Goal: Task Accomplishment & Management: Use online tool/utility

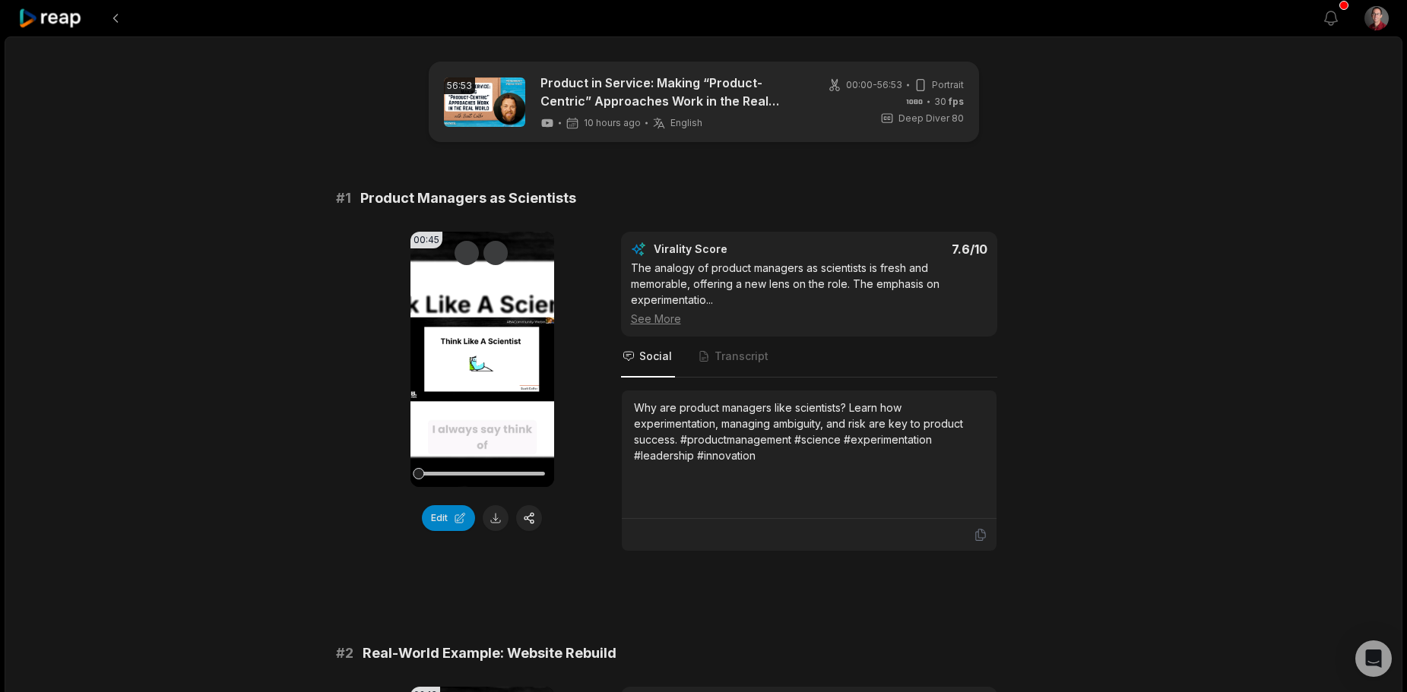
click at [476, 379] on video "Your browser does not support mp4 format." at bounding box center [482, 359] width 144 height 255
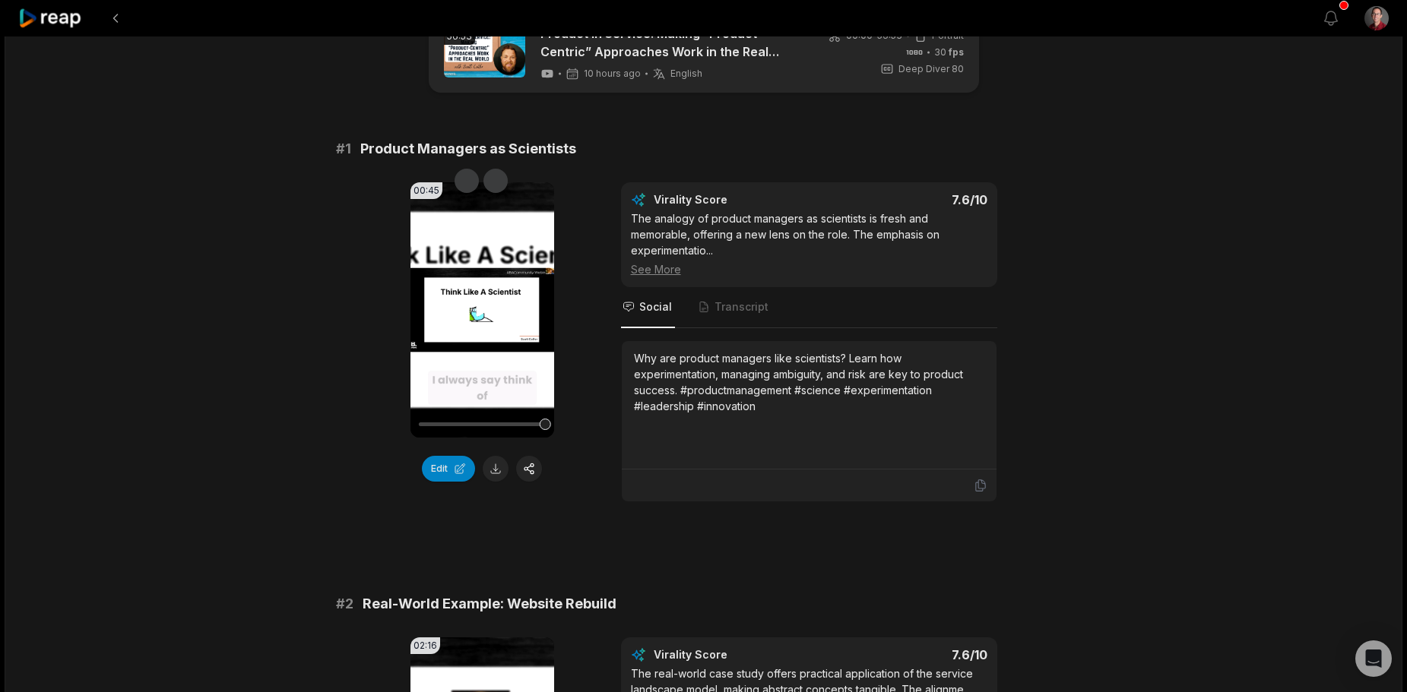
scroll to position [76, 0]
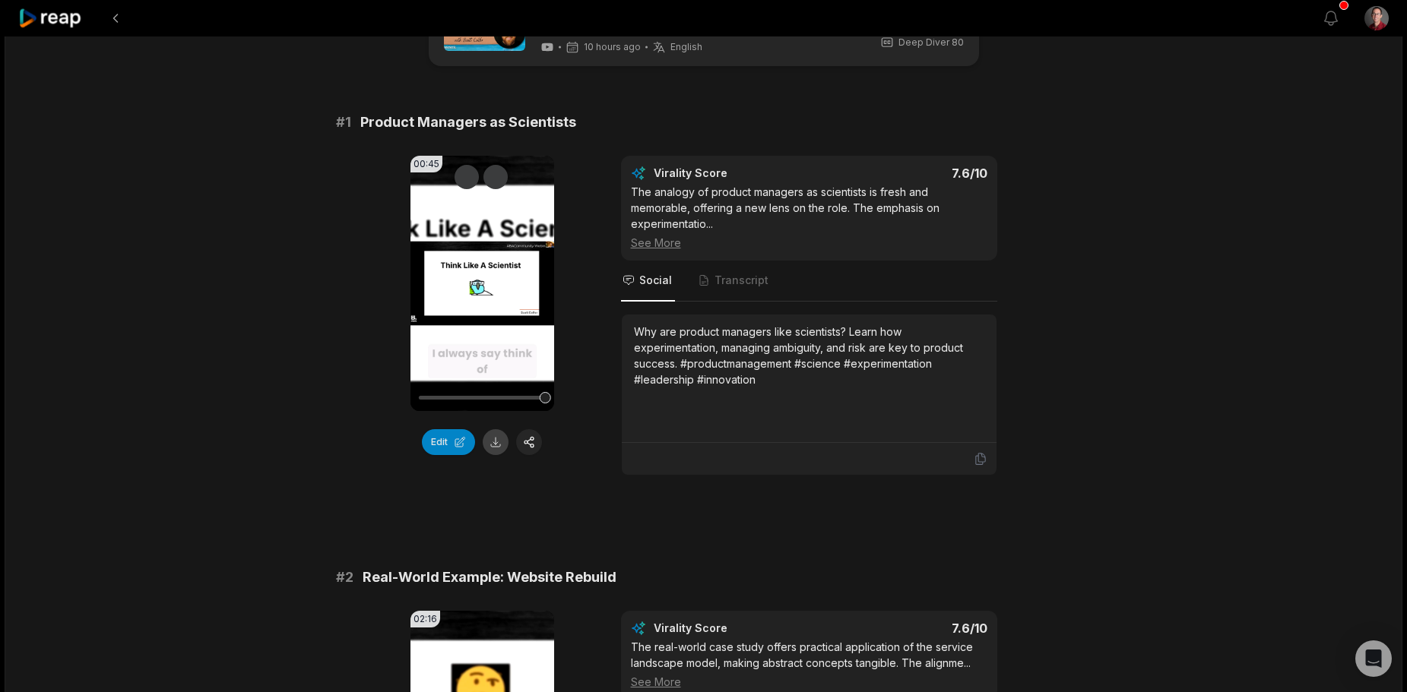
click at [493, 435] on button at bounding box center [496, 442] width 26 height 26
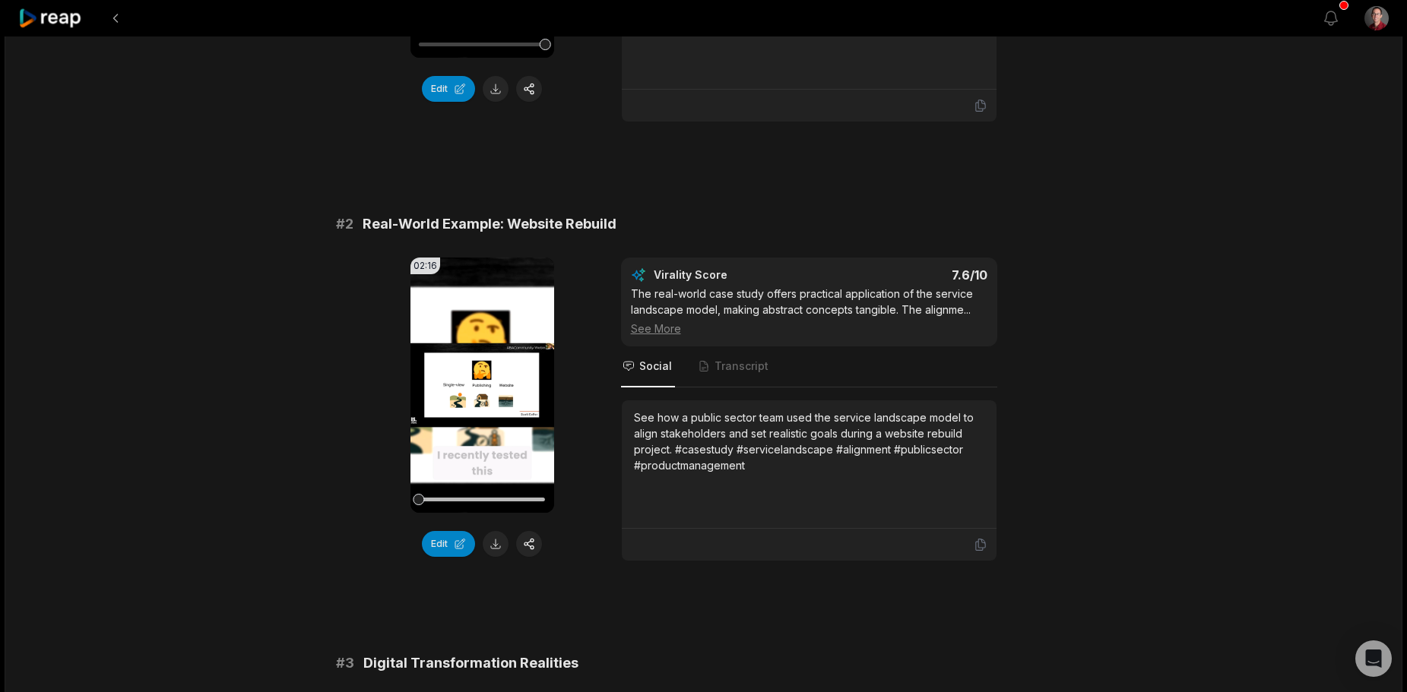
scroll to position [456, 0]
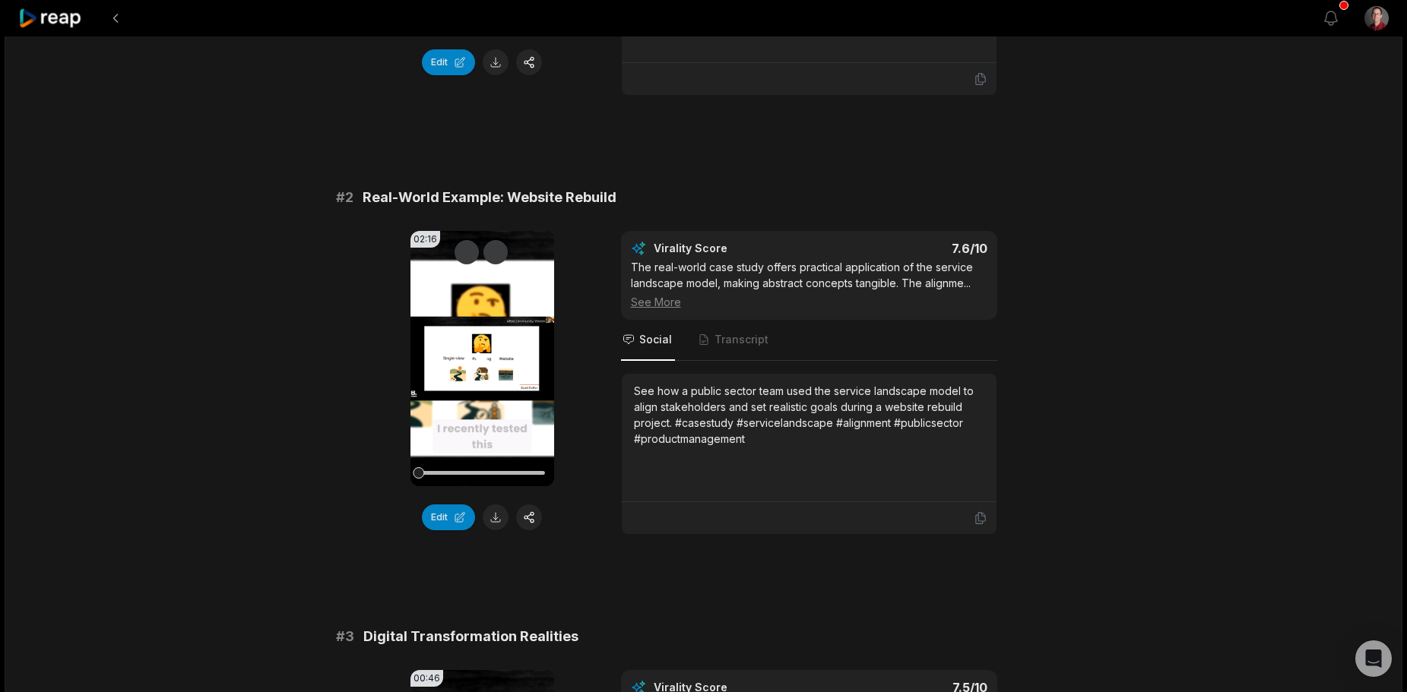
click at [483, 353] on icon at bounding box center [482, 359] width 18 height 18
click at [492, 353] on video "Your browser does not support mp4 format." at bounding box center [482, 358] width 144 height 255
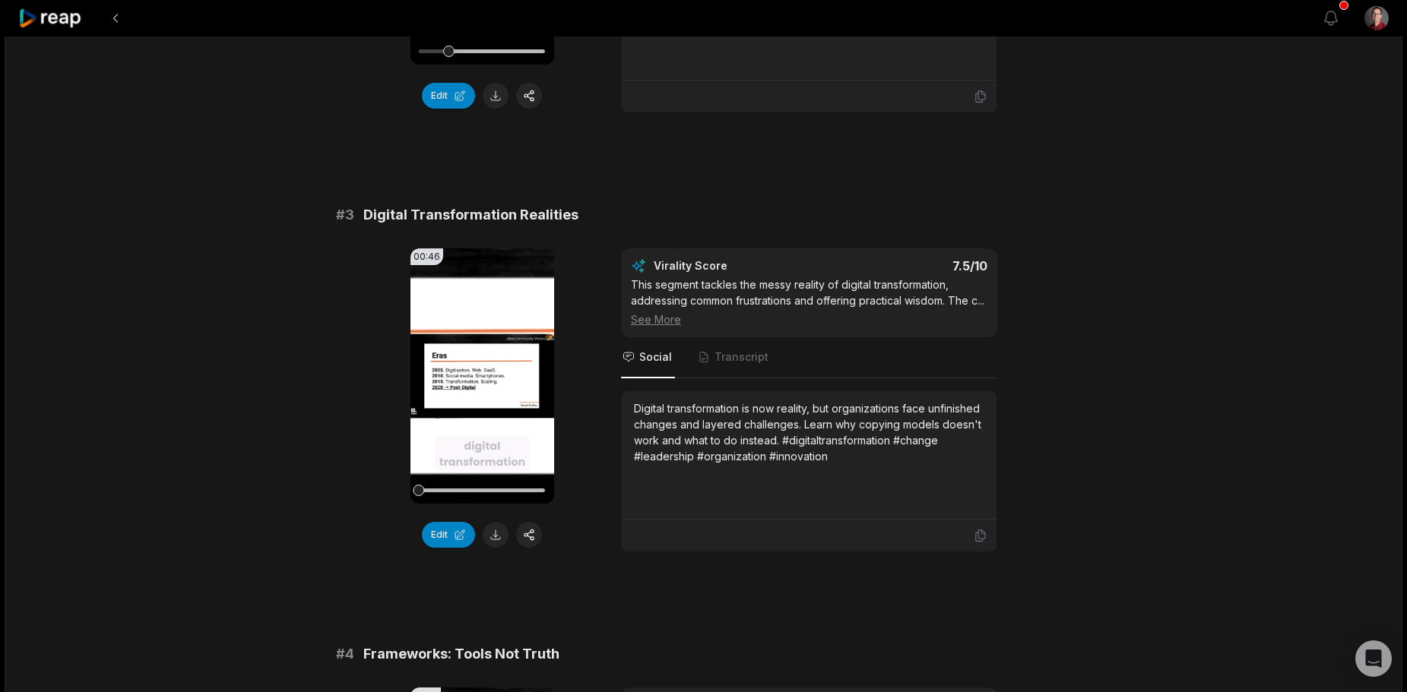
scroll to position [988, 0]
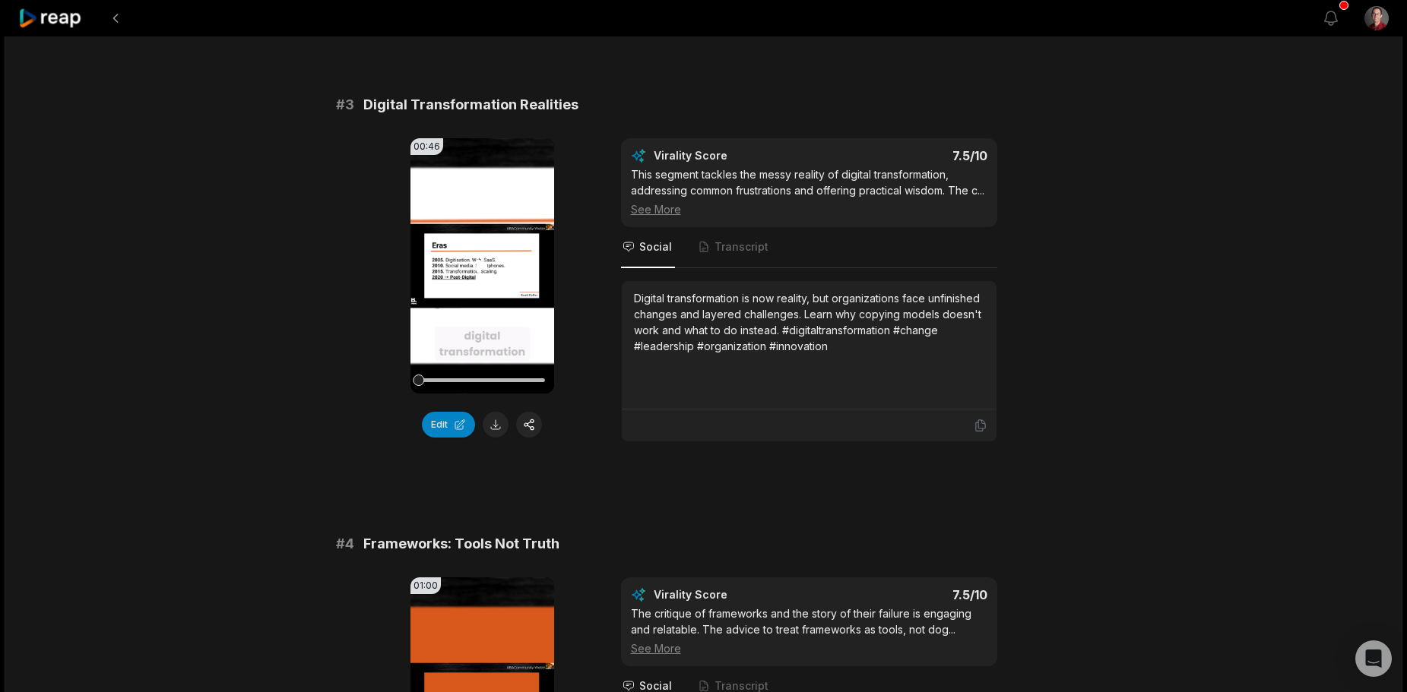
click at [470, 293] on video "Your browser does not support mp4 format." at bounding box center [482, 265] width 144 height 255
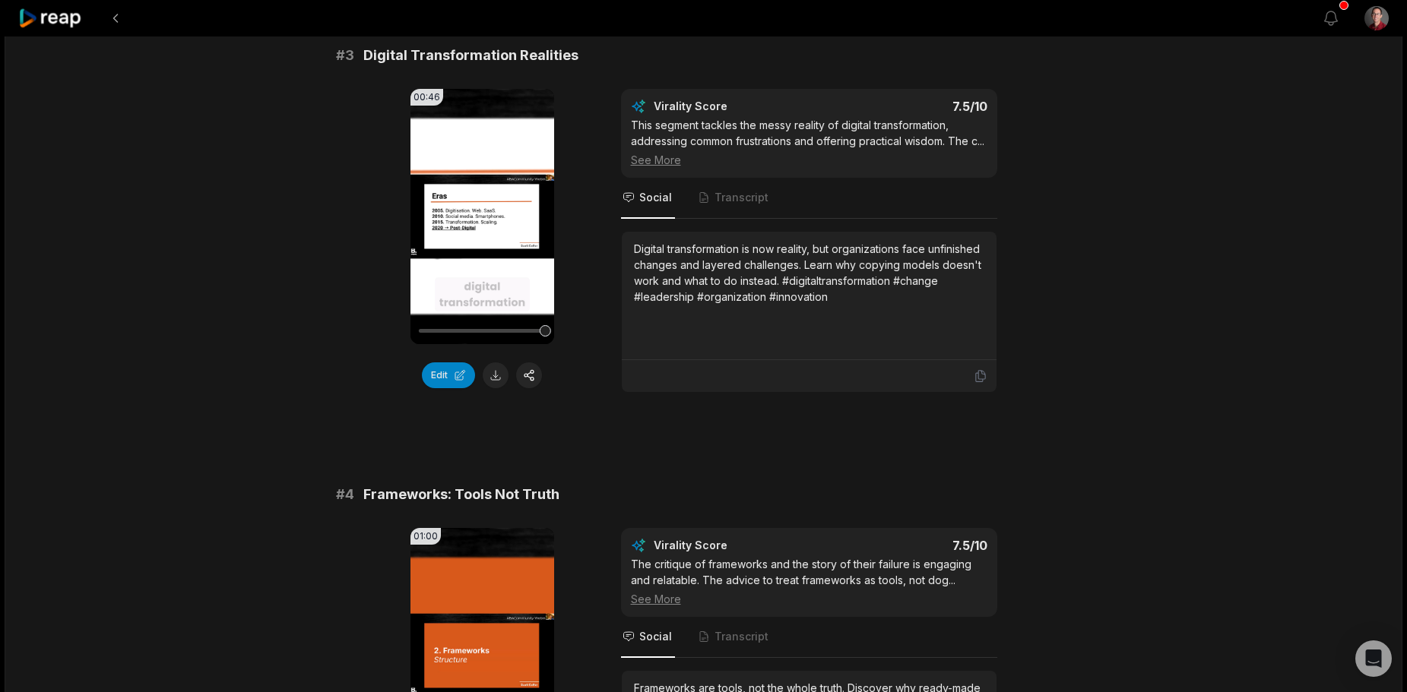
scroll to position [1064, 0]
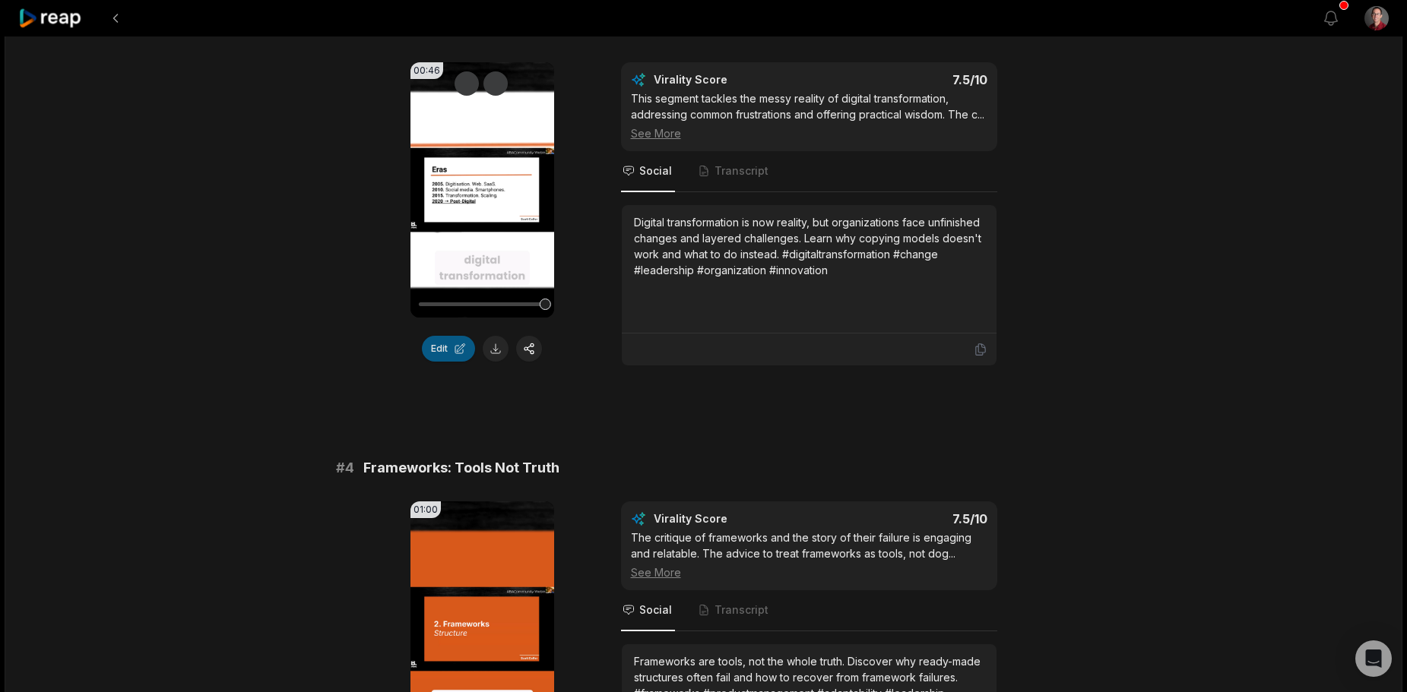
click at [429, 350] on button "Edit" at bounding box center [448, 349] width 53 height 26
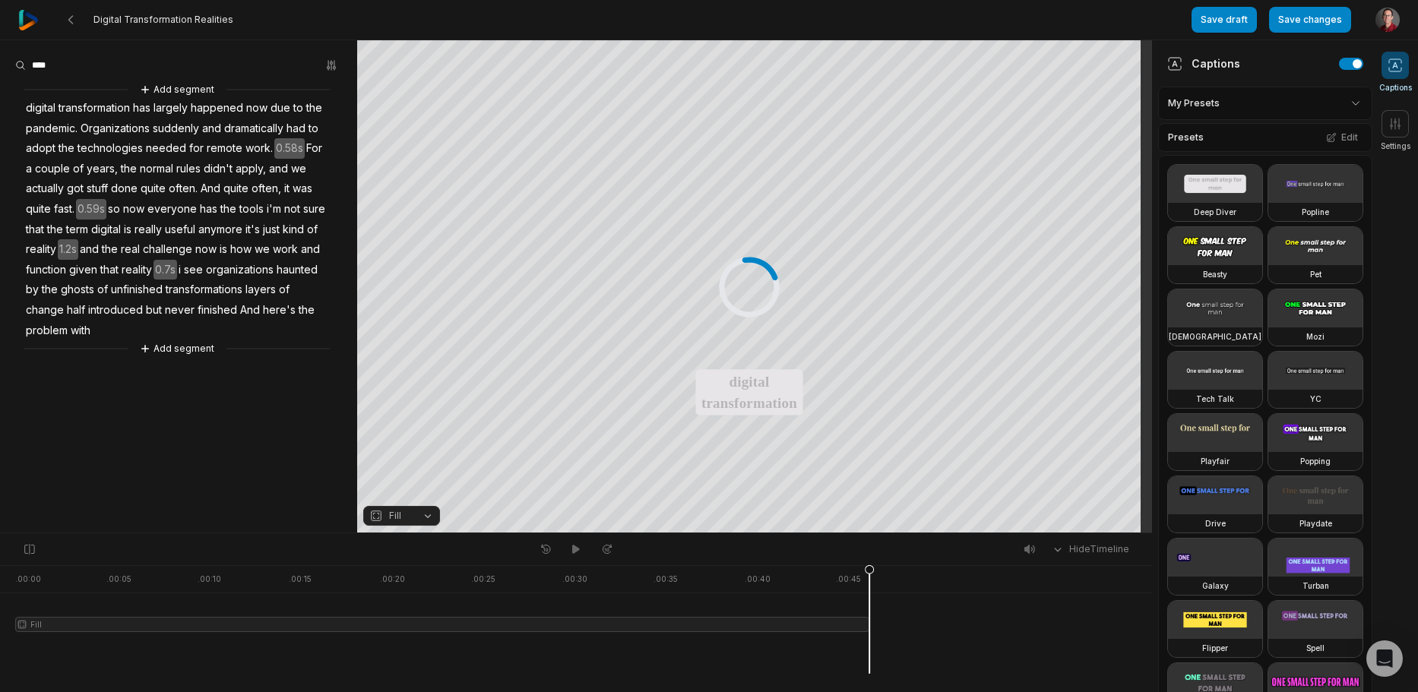
click at [29, 109] on span "digital" at bounding box center [40, 108] width 33 height 21
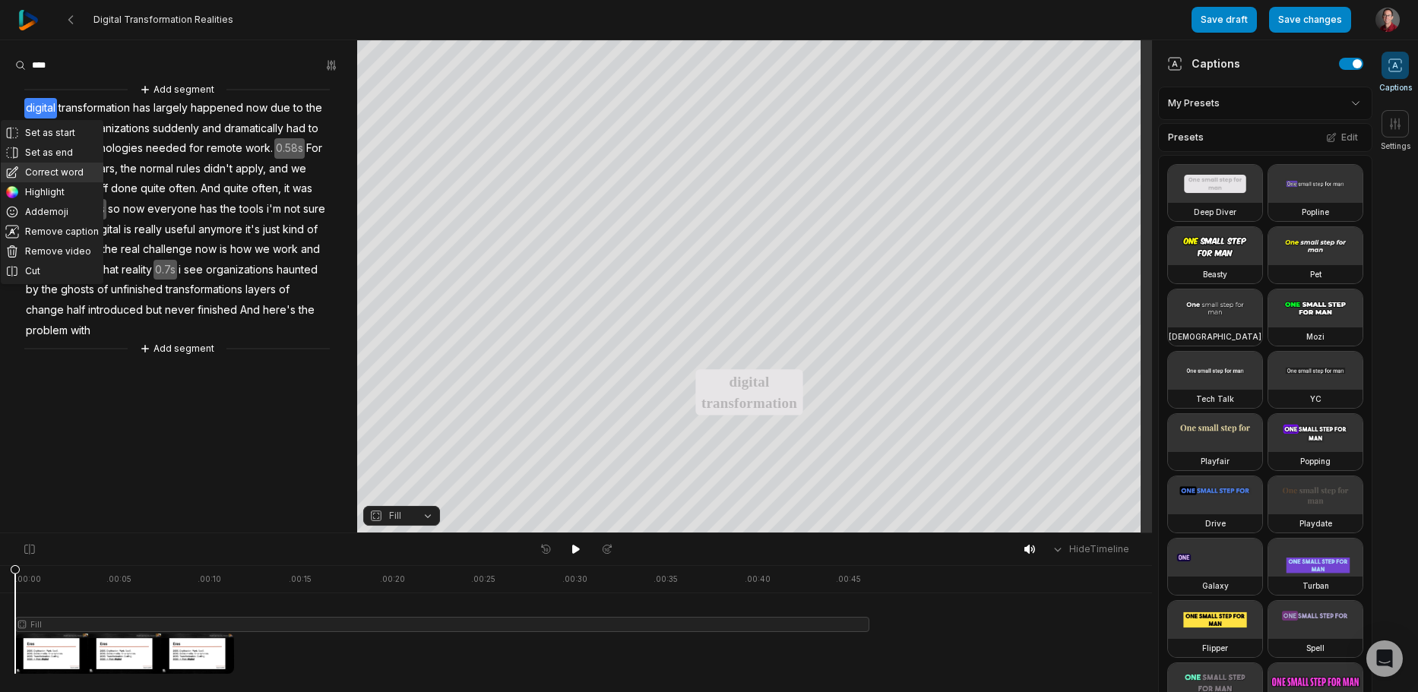
click at [65, 164] on button "Correct word" at bounding box center [52, 173] width 103 height 20
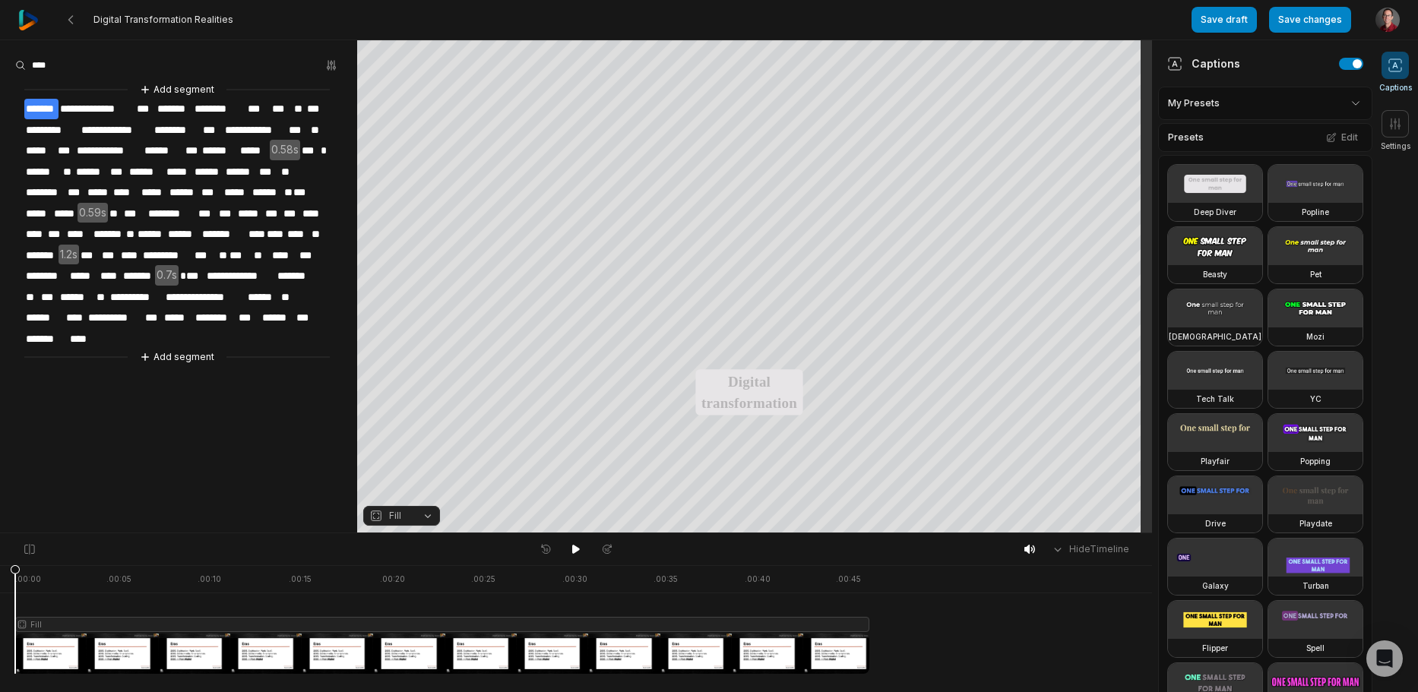
click at [120, 211] on span "**" at bounding box center [115, 214] width 15 height 21
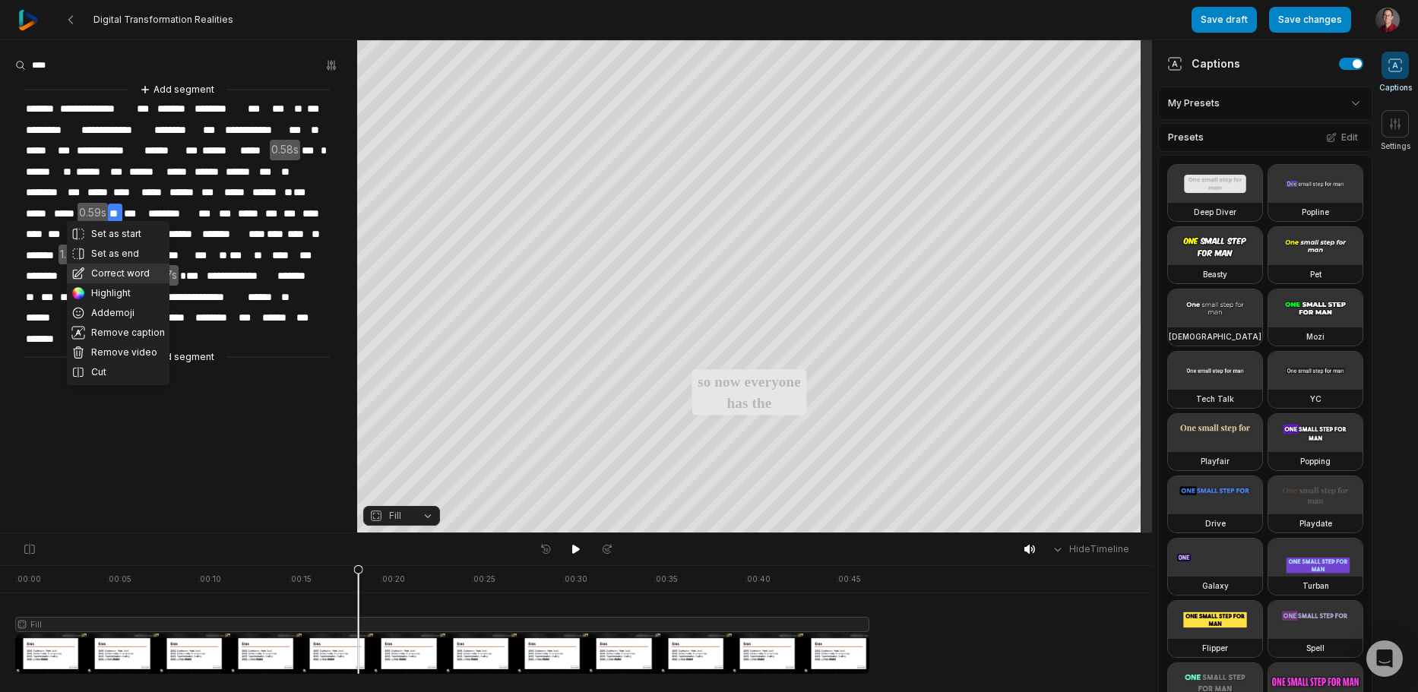
click at [125, 270] on button "Correct word" at bounding box center [118, 274] width 103 height 20
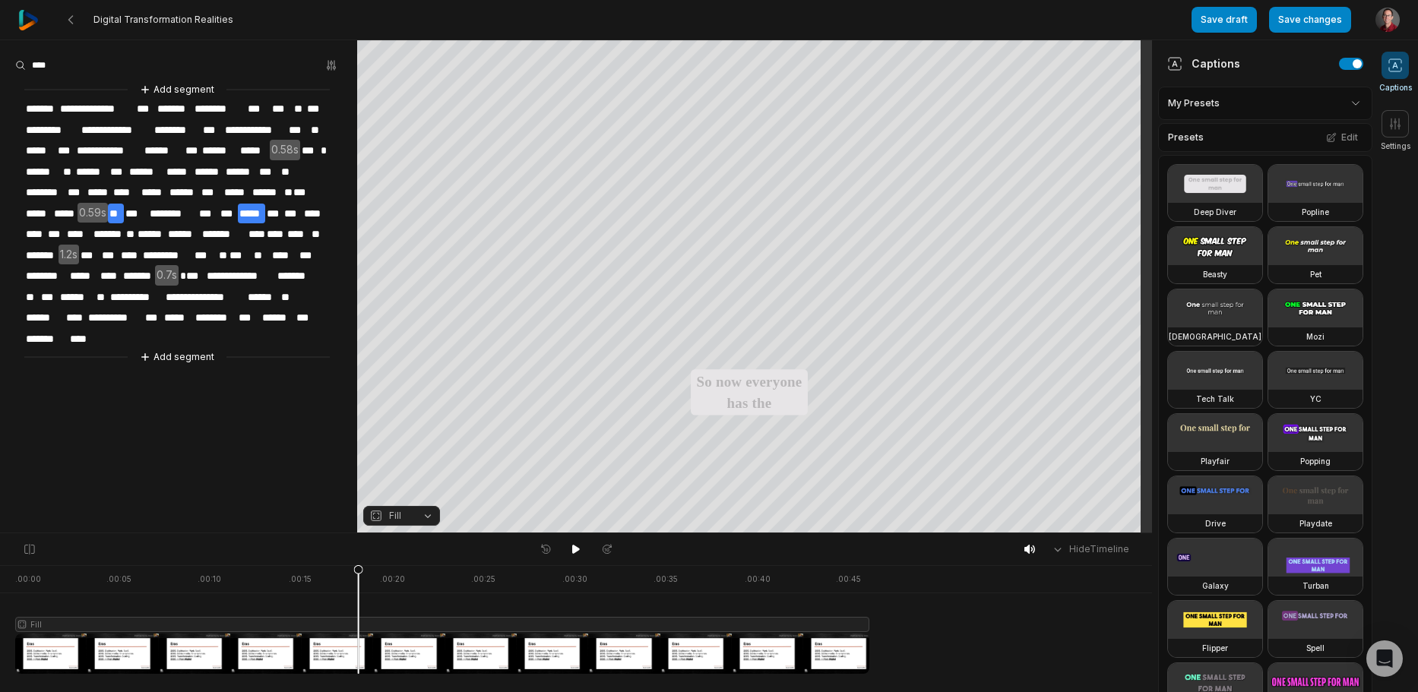
click at [268, 211] on span "***" at bounding box center [274, 214] width 18 height 21
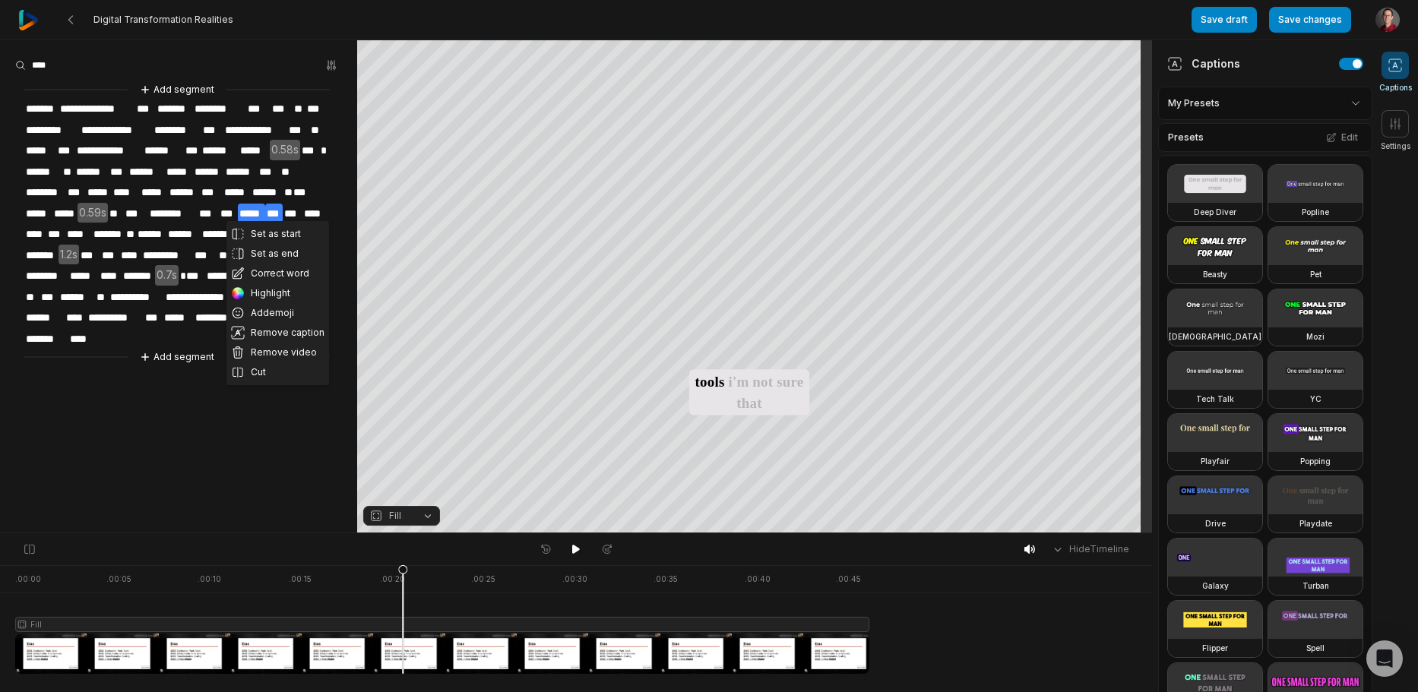
click at [271, 211] on span "***" at bounding box center [274, 214] width 18 height 21
click at [281, 274] on button "Correct word" at bounding box center [278, 274] width 103 height 20
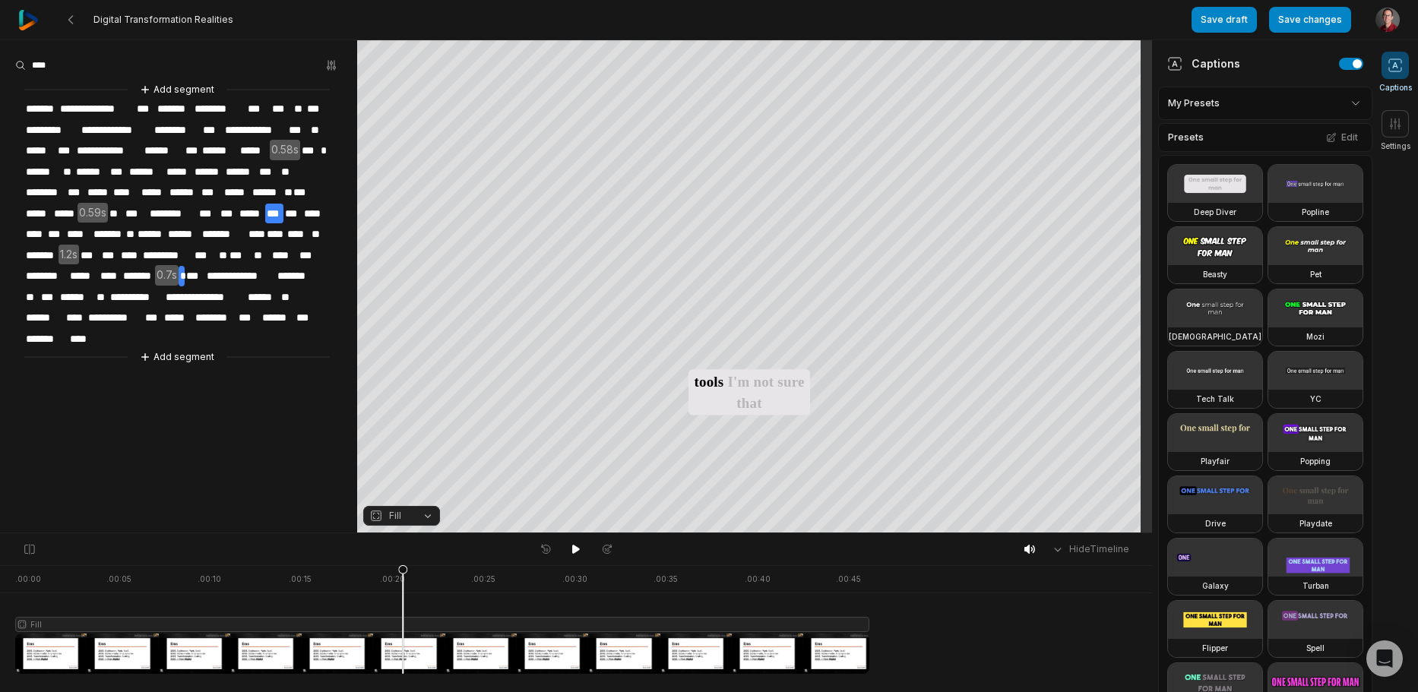
click at [183, 268] on span "*" at bounding box center [181, 276] width 5 height 21
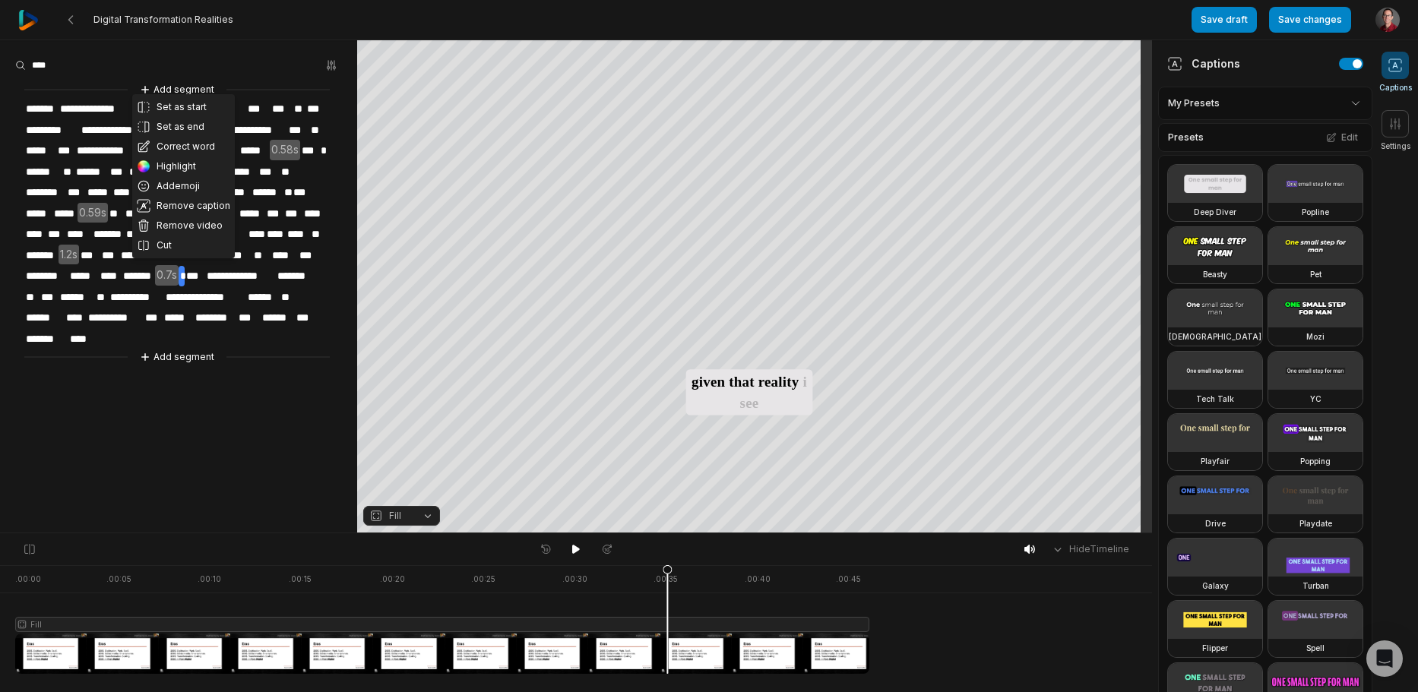
click at [162, 144] on button "Correct word" at bounding box center [183, 147] width 103 height 20
click at [241, 309] on span "***" at bounding box center [249, 318] width 24 height 21
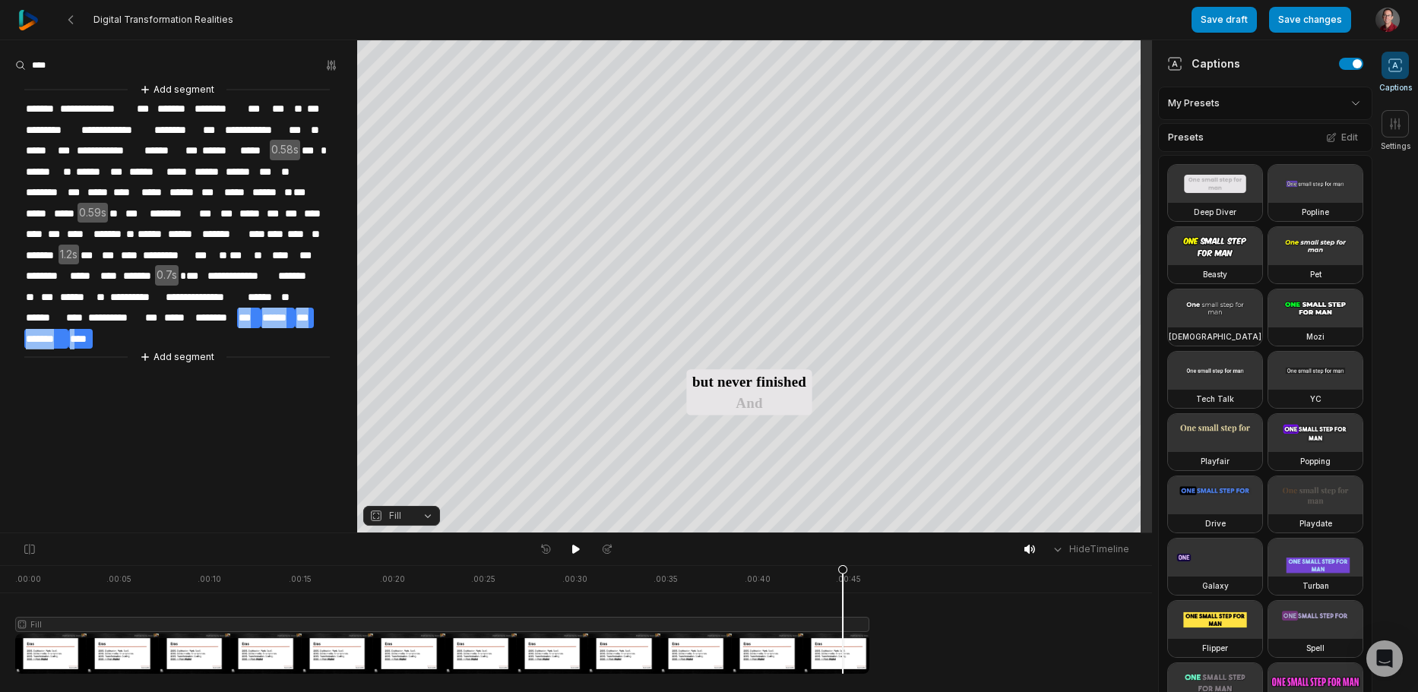
click at [76, 329] on span "****" at bounding box center [80, 339] width 24 height 21
click at [108, 305] on button "Remove video" at bounding box center [83, 306] width 103 height 20
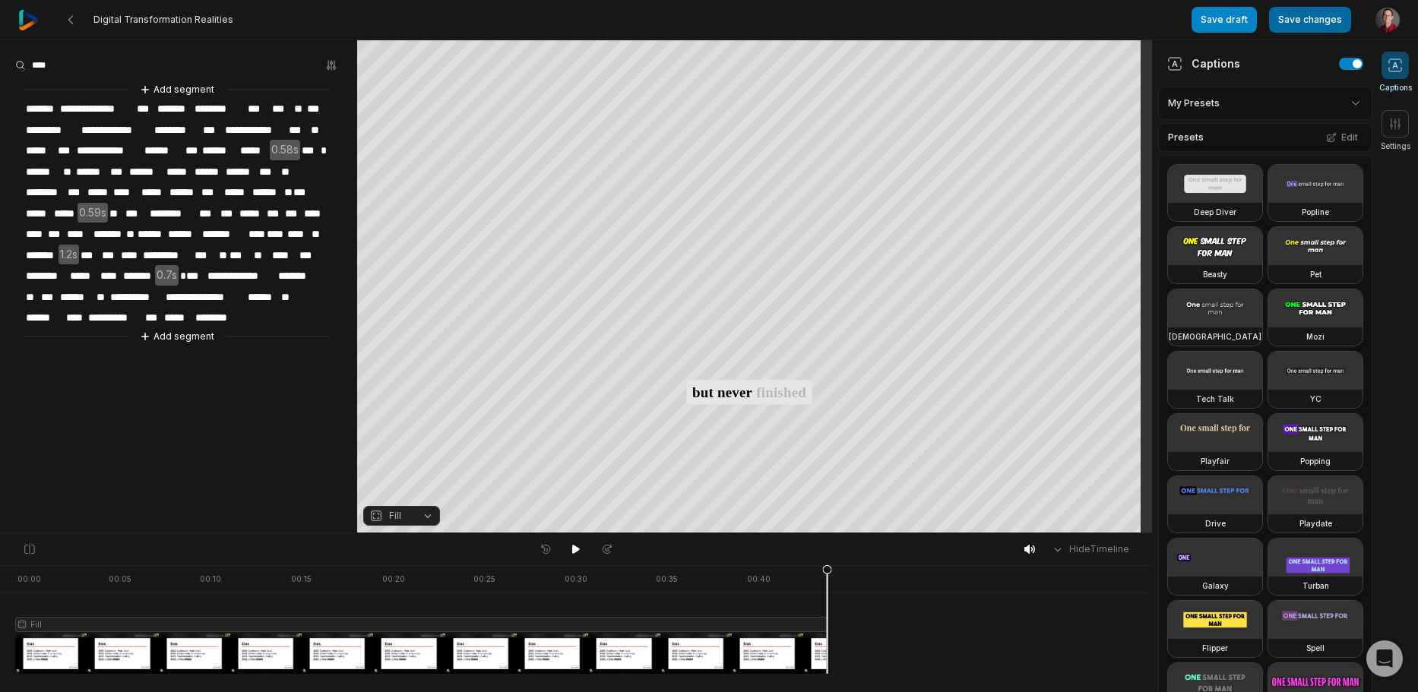
click at [1307, 17] on button "Save changes" at bounding box center [1310, 20] width 82 height 26
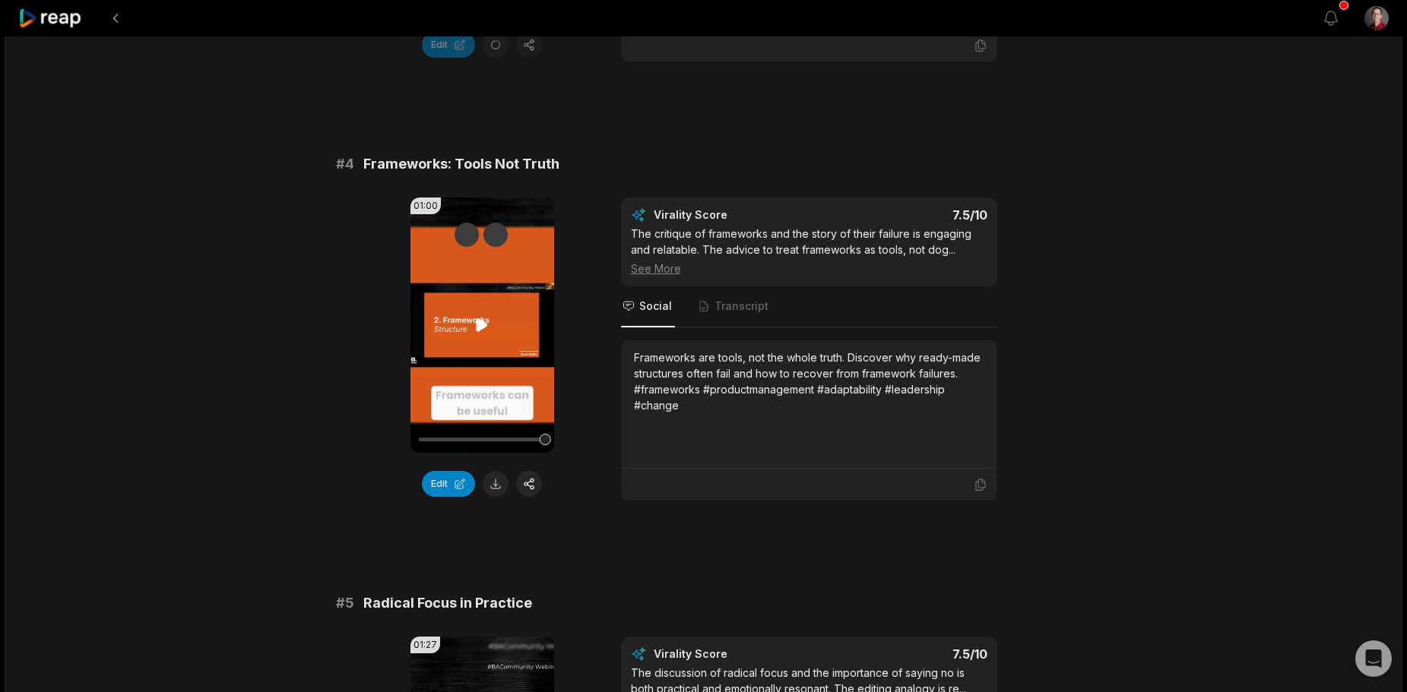
click at [448, 452] on div at bounding box center [482, 439] width 126 height 27
click at [474, 334] on icon at bounding box center [482, 325] width 18 height 18
click at [440, 497] on button "Edit" at bounding box center [448, 484] width 53 height 26
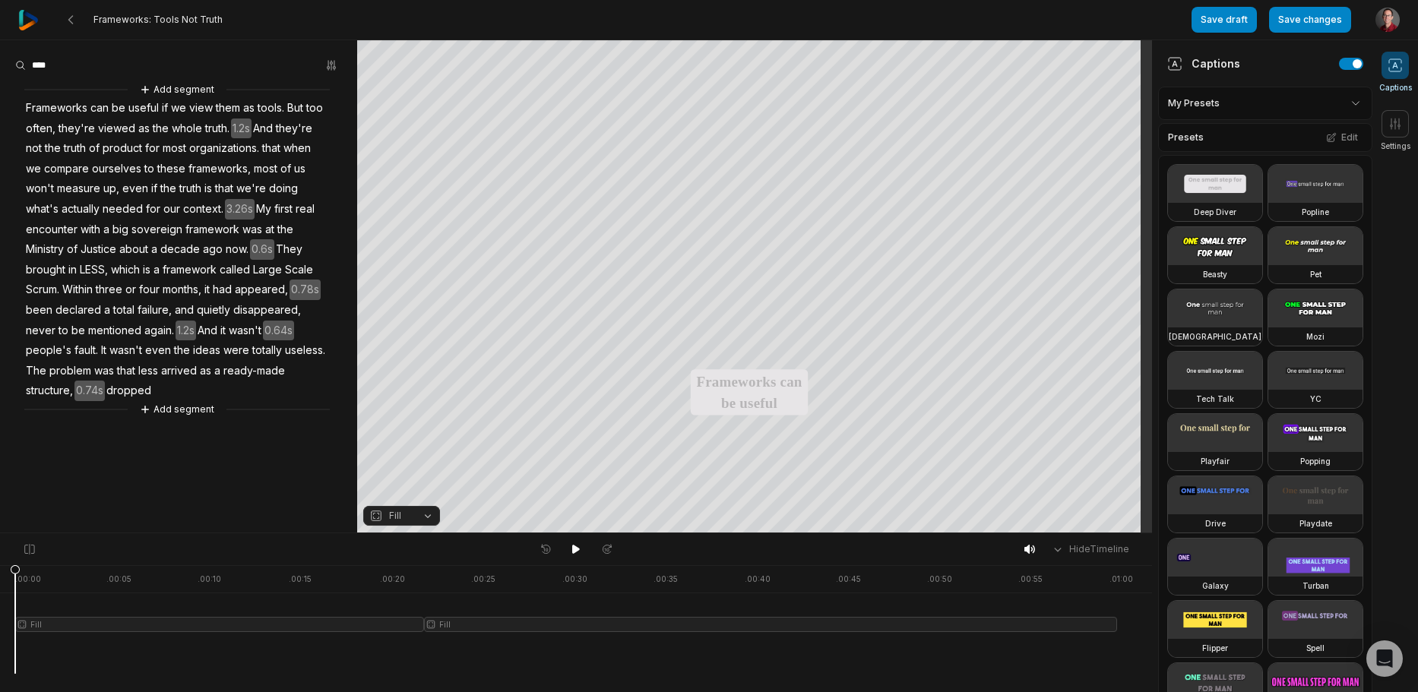
click at [236, 210] on span "3.26s" at bounding box center [240, 209] width 30 height 21
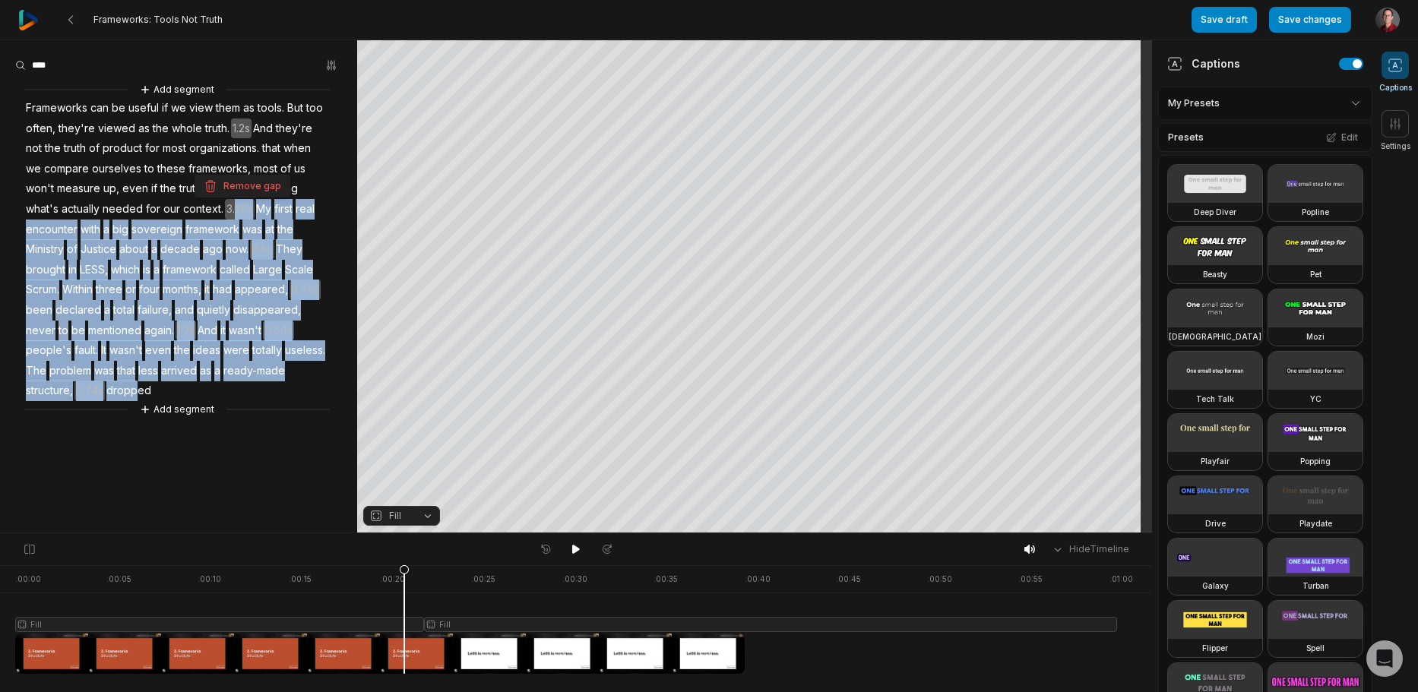
click at [105, 392] on span "dropped" at bounding box center [129, 391] width 48 height 21
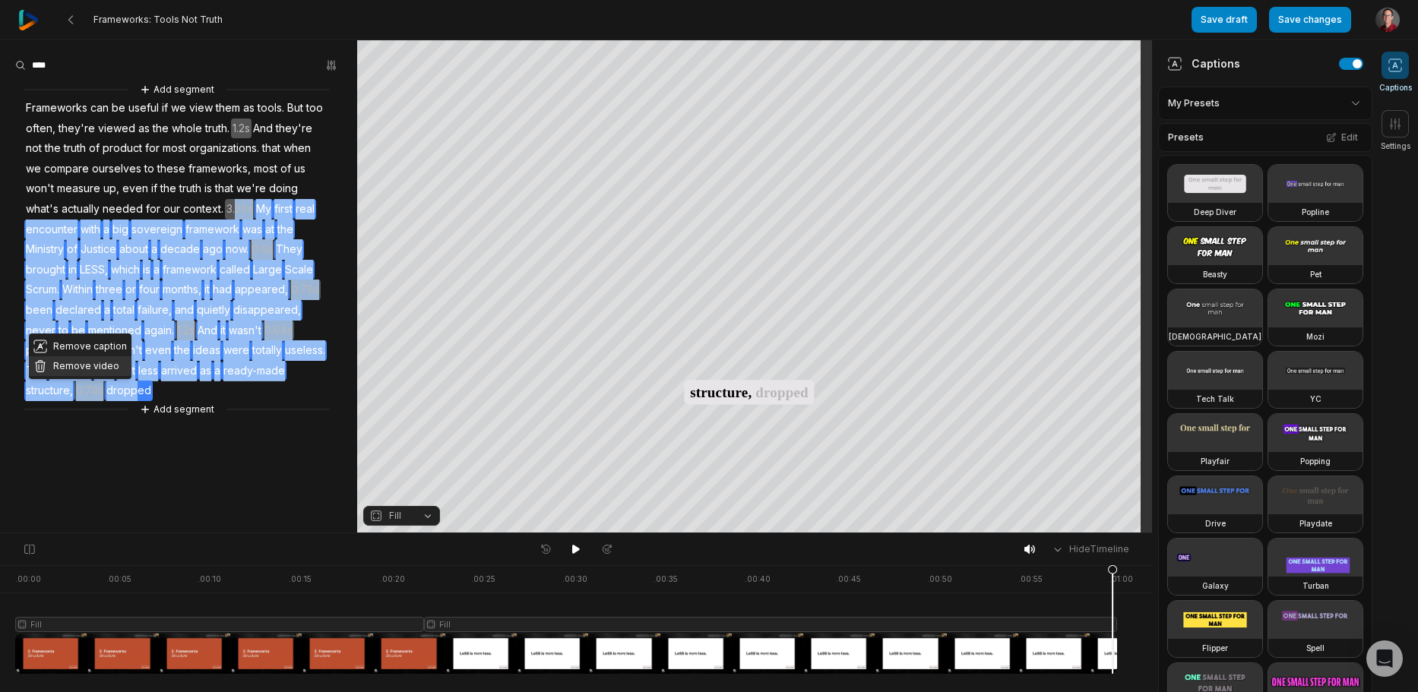
click at [81, 367] on button "Remove video" at bounding box center [80, 366] width 103 height 20
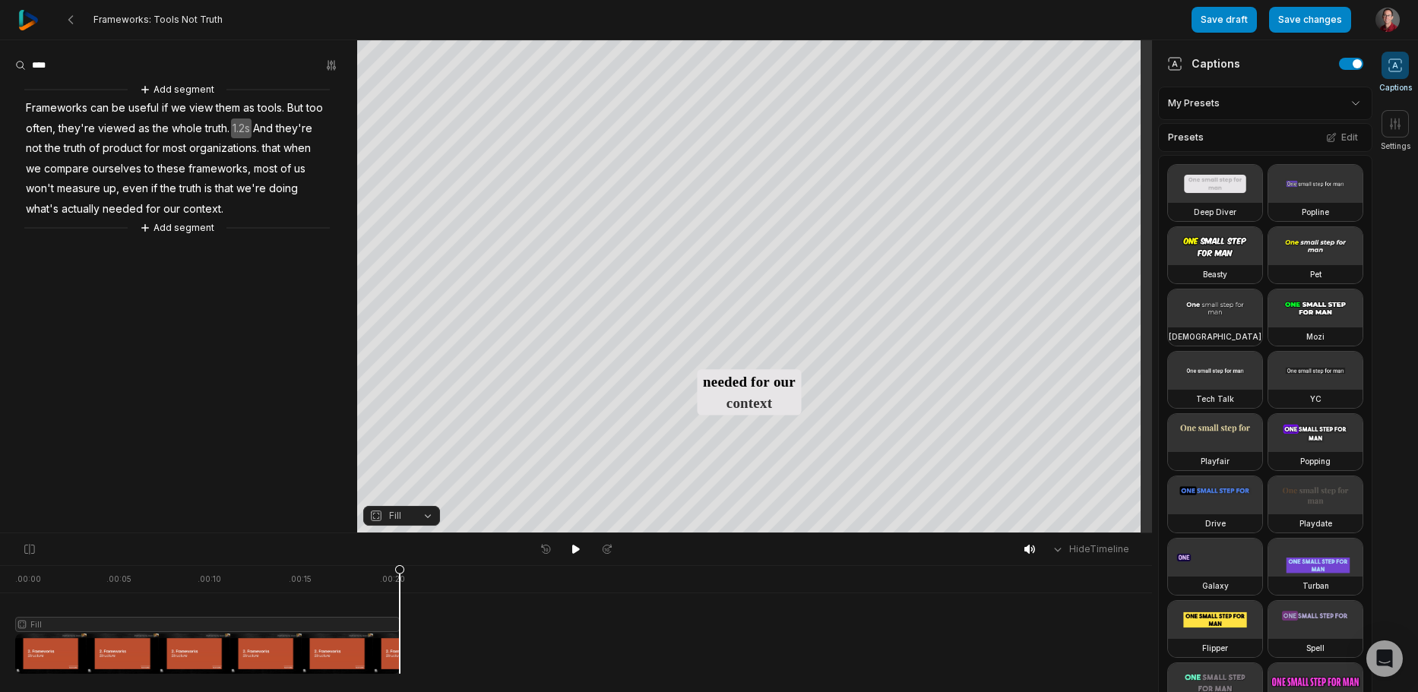
click at [231, 210] on div "Add segment Frameworks can be useful if we view them as tools. But too often, t…" at bounding box center [178, 158] width 357 height 155
click at [182, 211] on span "context." at bounding box center [203, 209] width 43 height 21
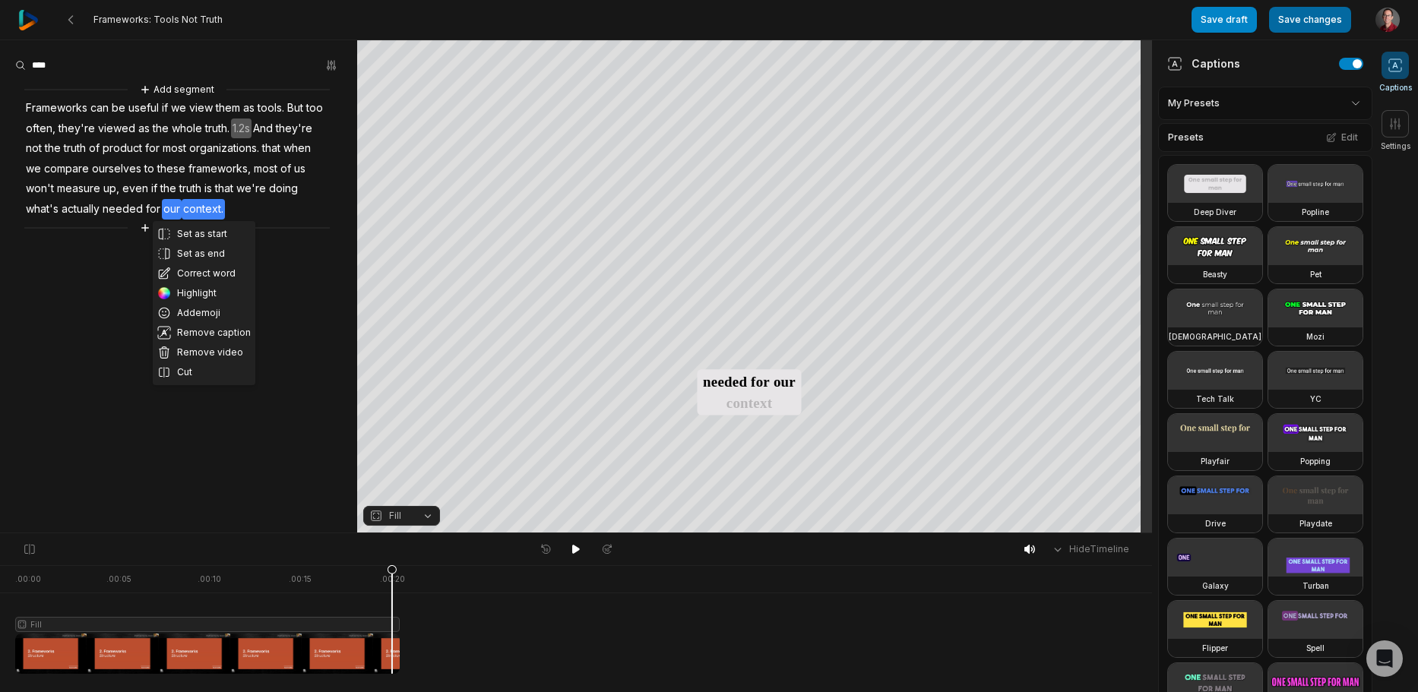
click at [1315, 19] on button "Save changes" at bounding box center [1310, 20] width 82 height 26
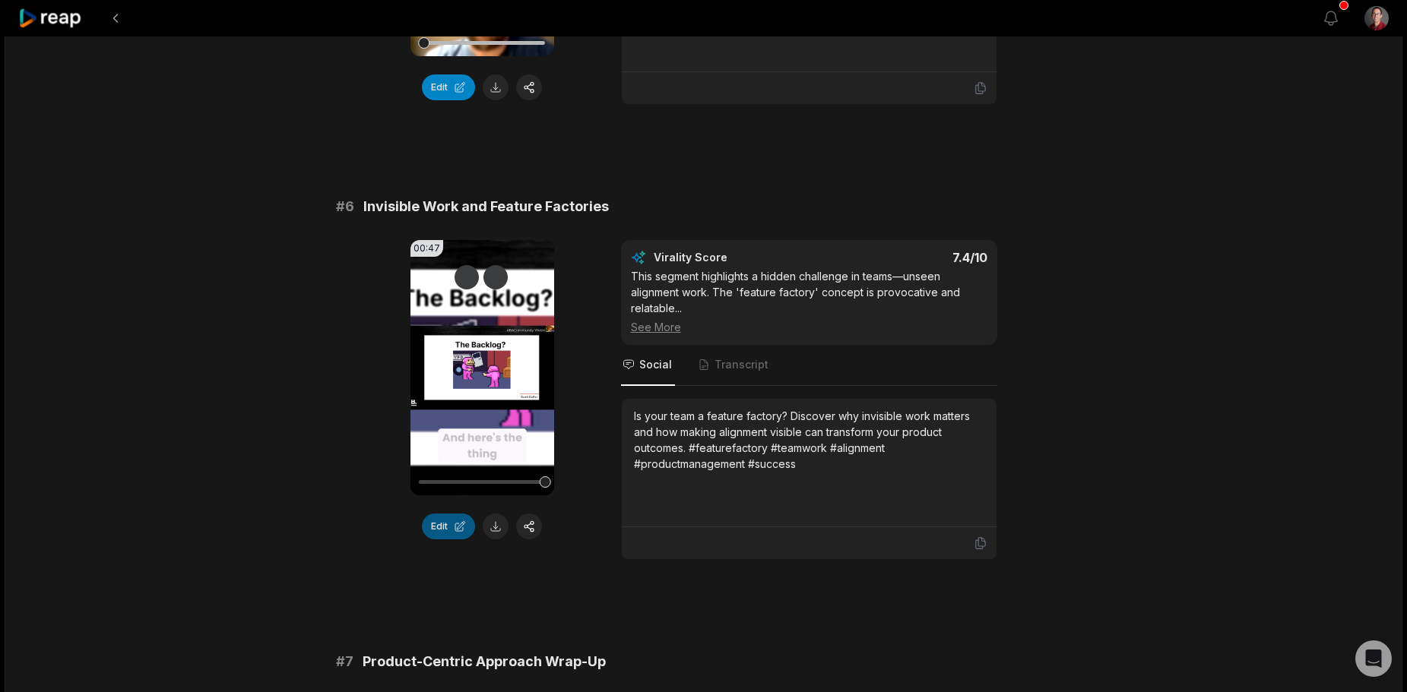
click at [440, 540] on button "Edit" at bounding box center [448, 527] width 53 height 26
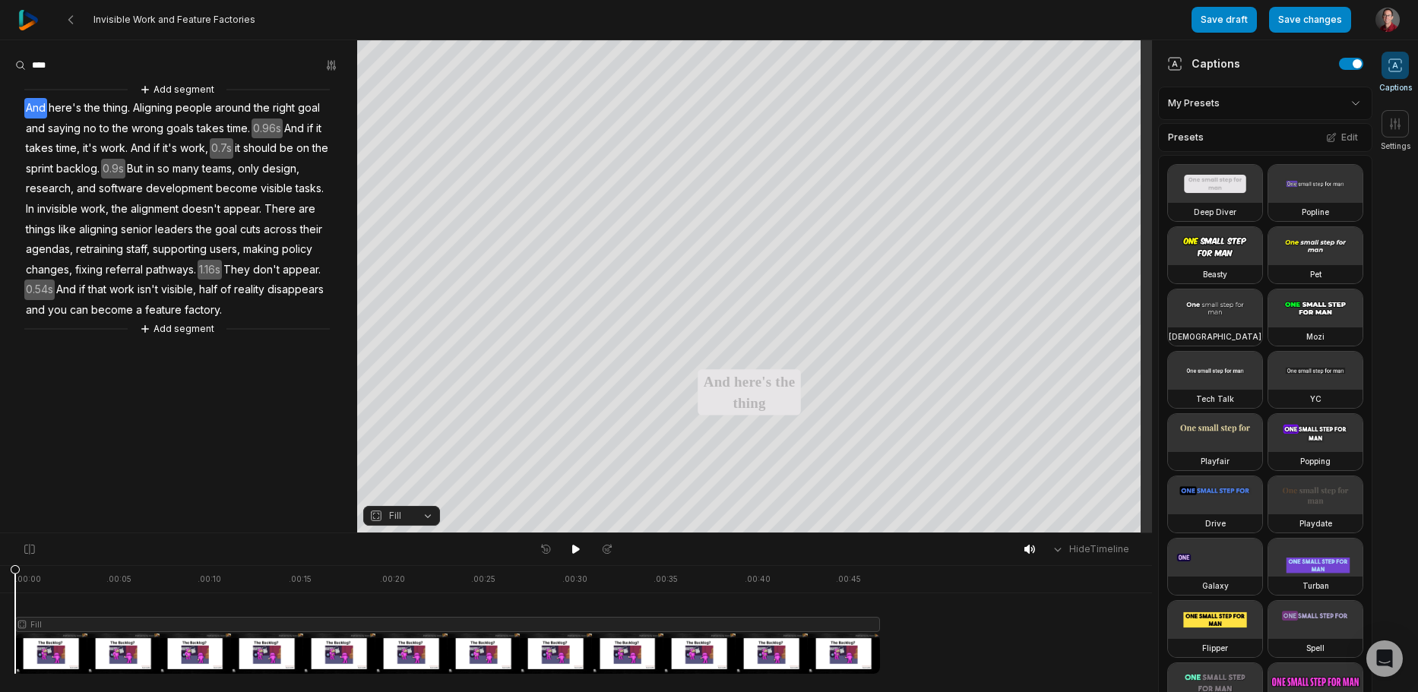
click at [33, 209] on span "In" at bounding box center [29, 209] width 11 height 21
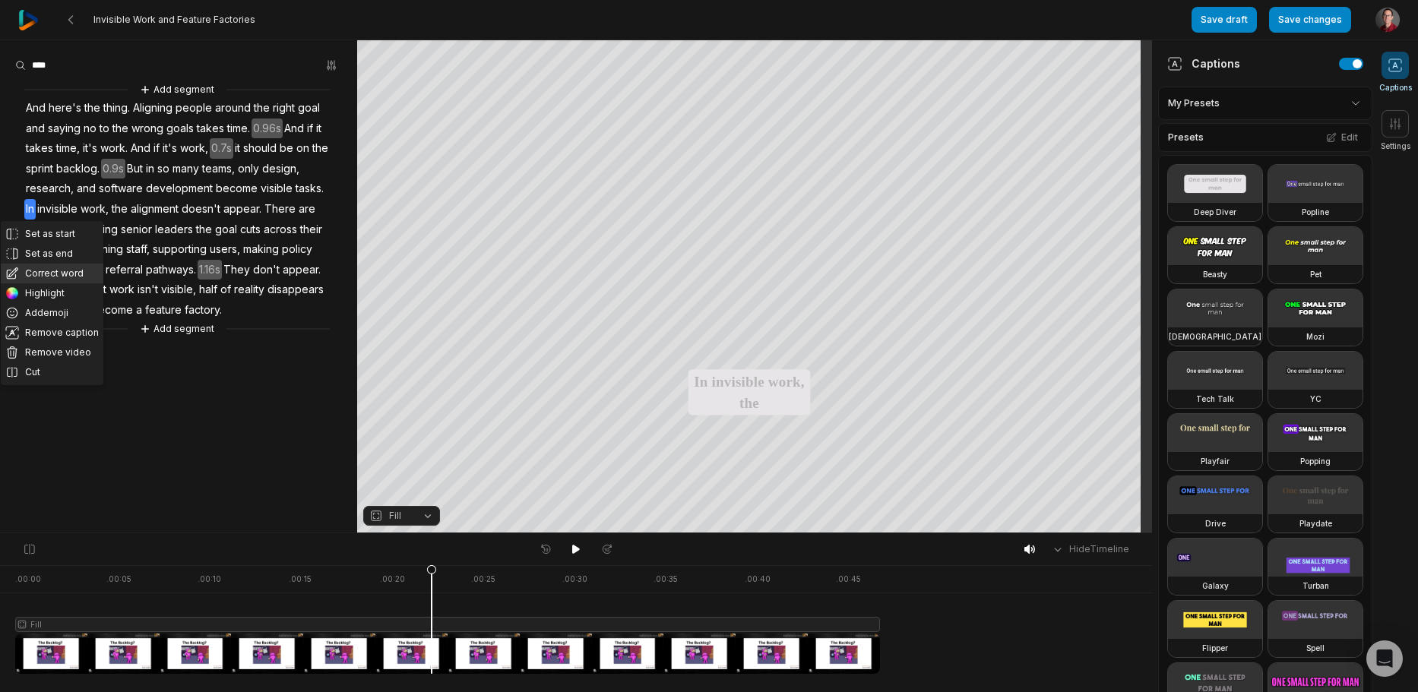
click at [84, 276] on button "Correct word" at bounding box center [52, 274] width 103 height 20
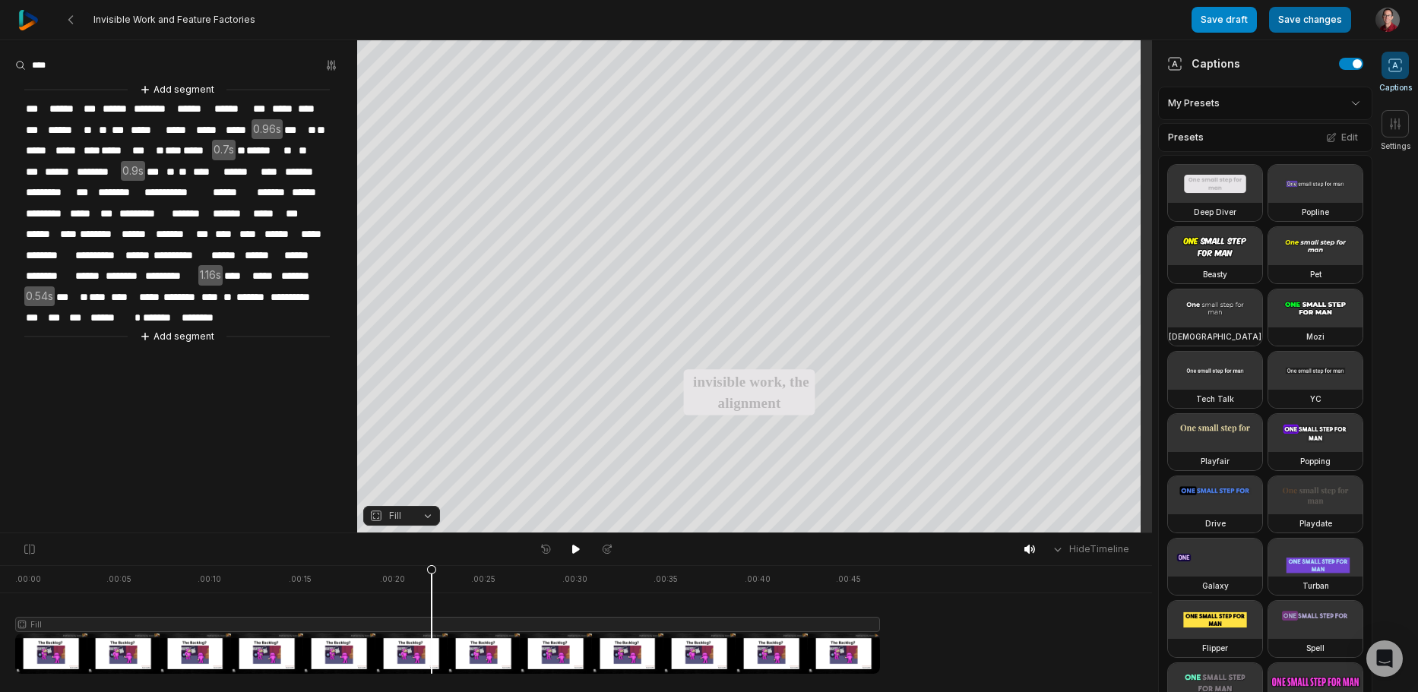
click at [1306, 18] on button "Save changes" at bounding box center [1310, 20] width 82 height 26
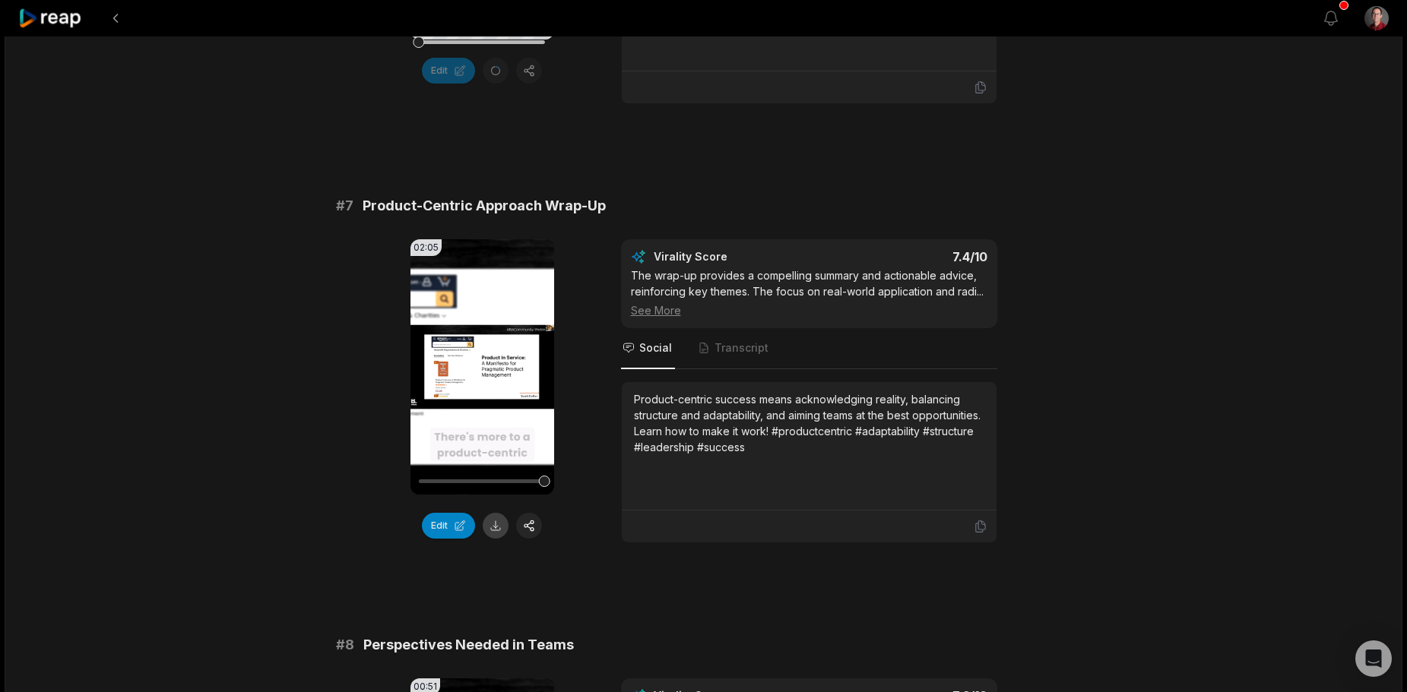
click at [492, 539] on button at bounding box center [496, 526] width 26 height 26
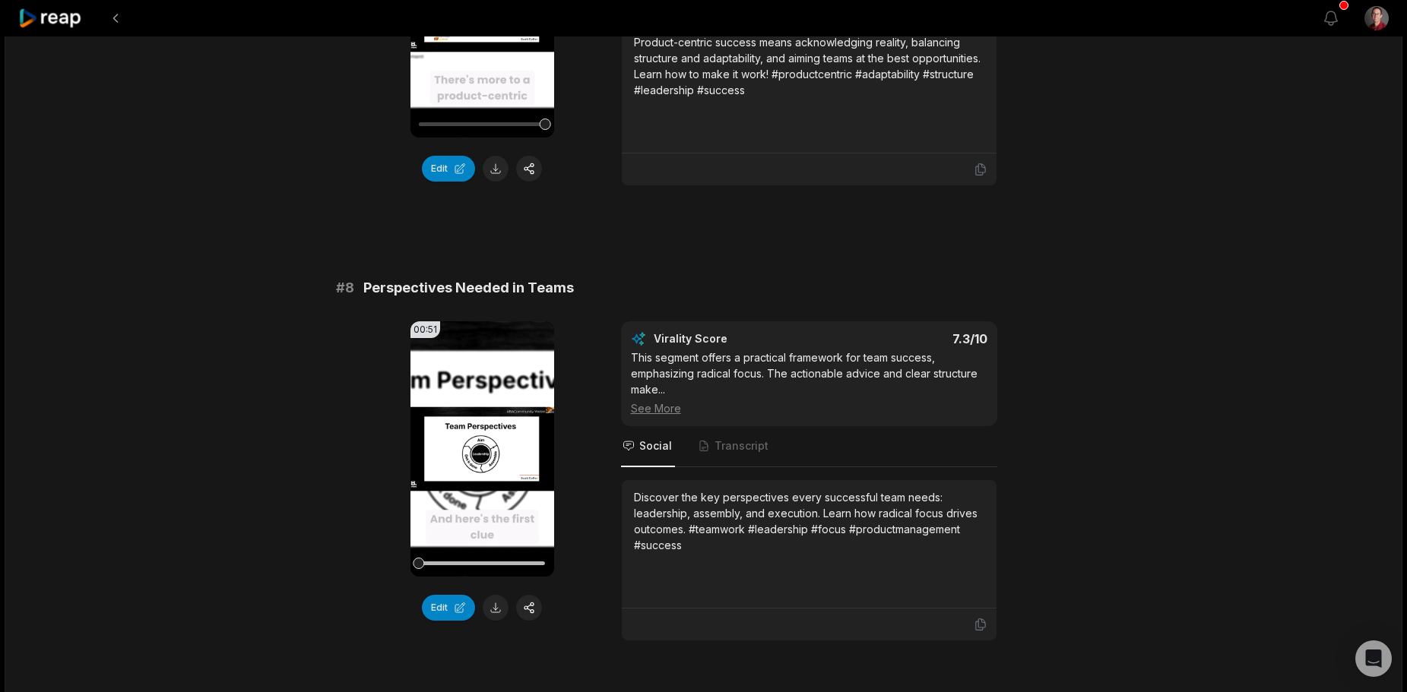
scroll to position [3192, 0]
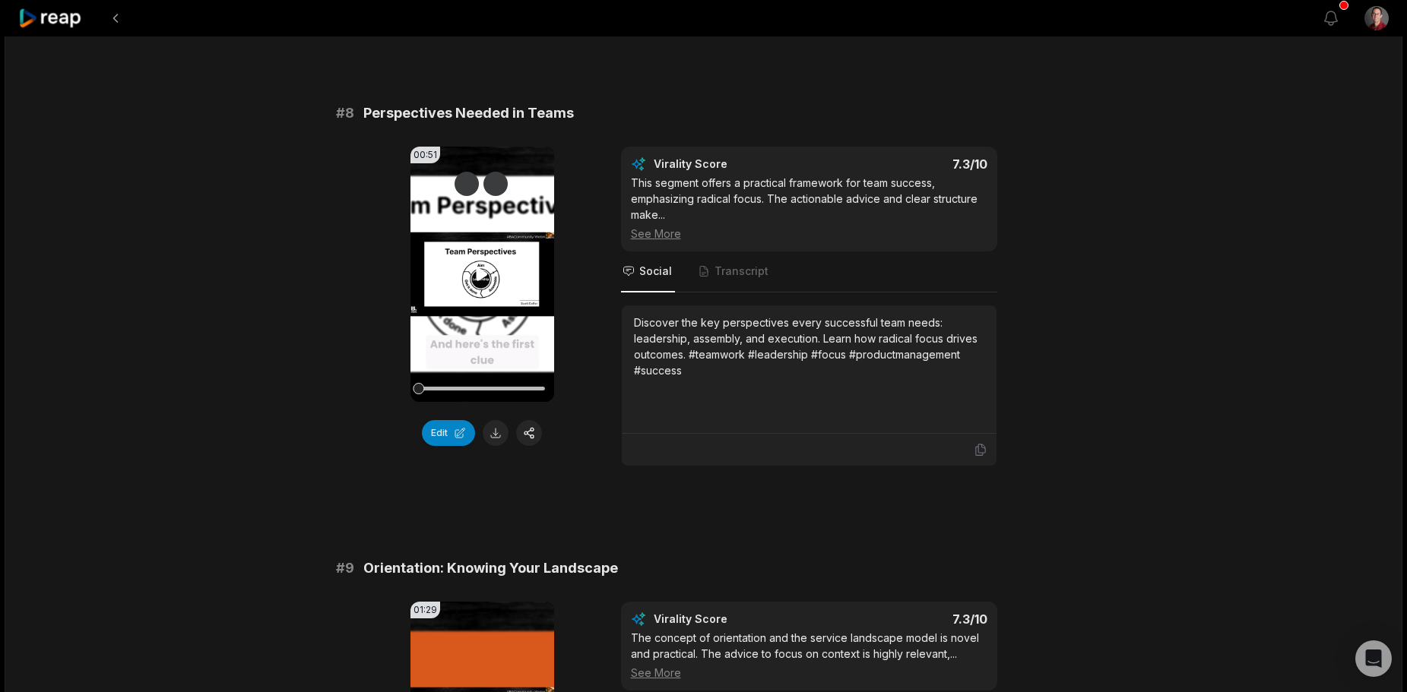
click at [473, 284] on icon at bounding box center [482, 274] width 18 height 18
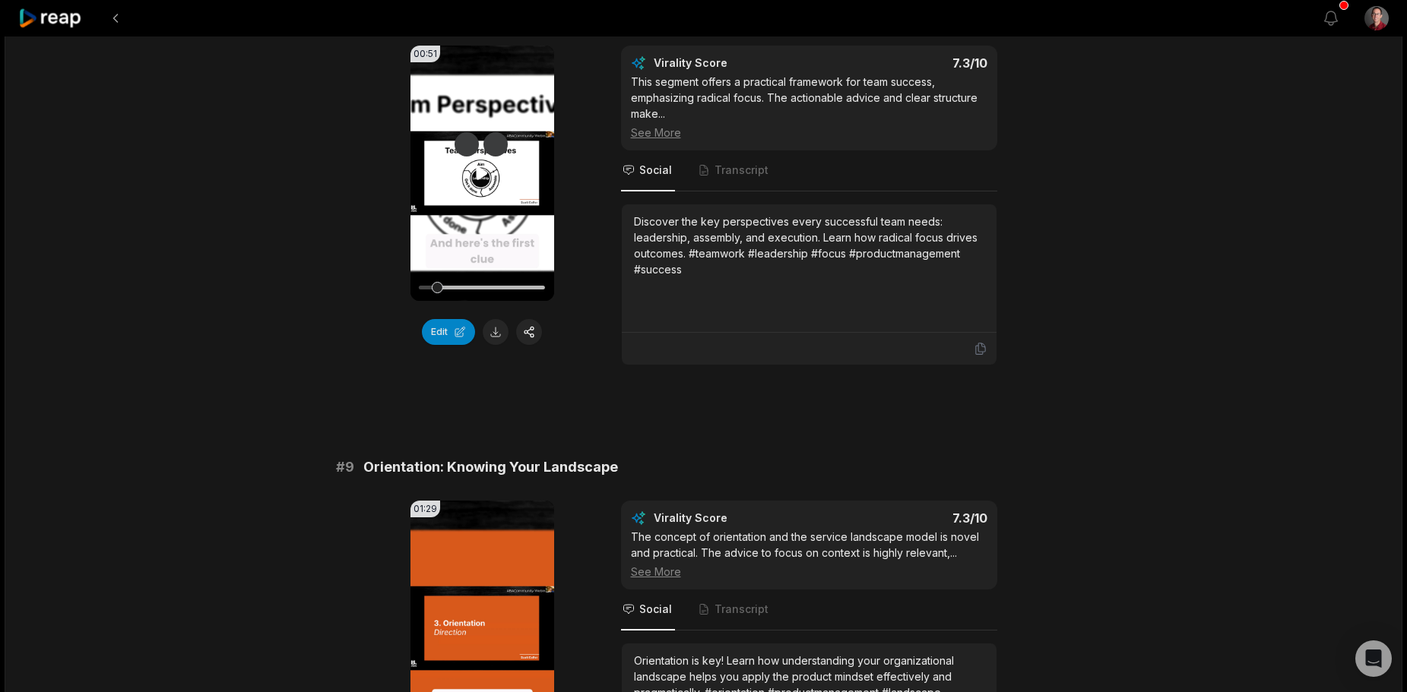
scroll to position [3572, 0]
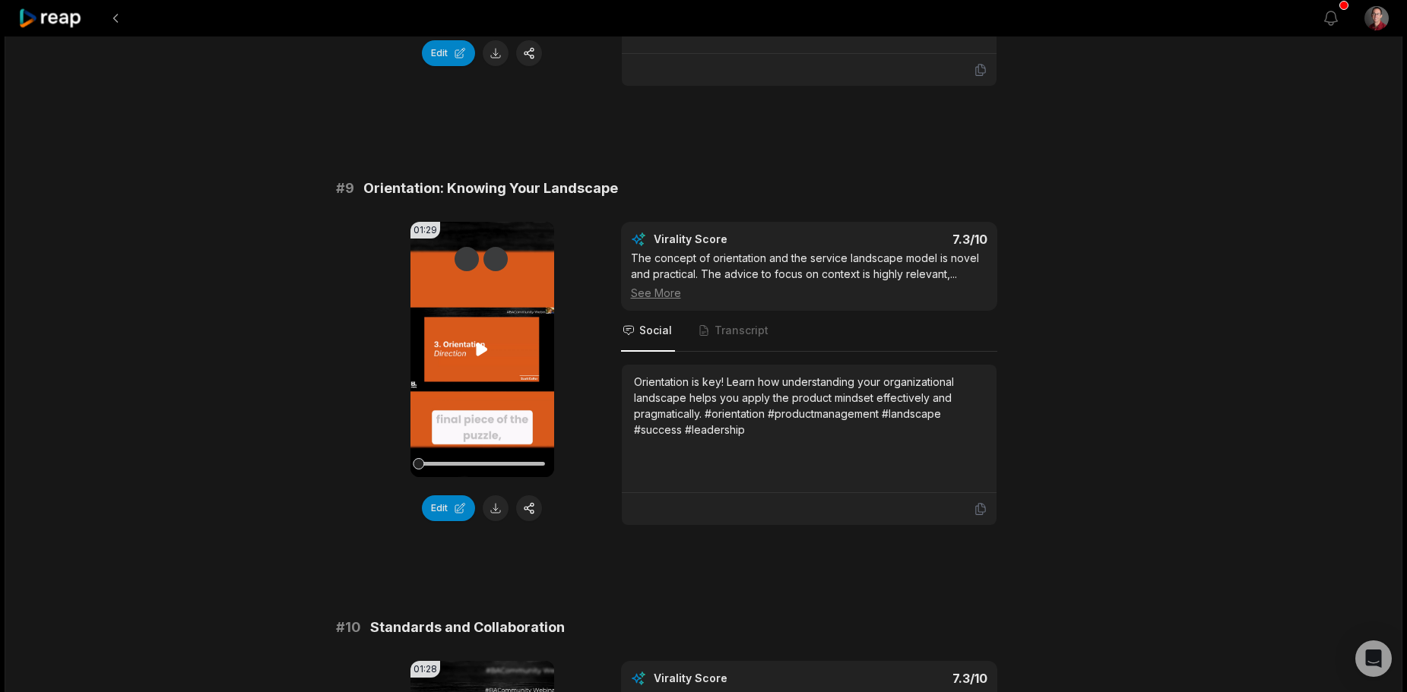
click at [487, 387] on video "Your browser does not support mp4 format." at bounding box center [482, 349] width 144 height 255
click at [489, 385] on video "Your browser does not support mp4 format." at bounding box center [482, 349] width 144 height 255
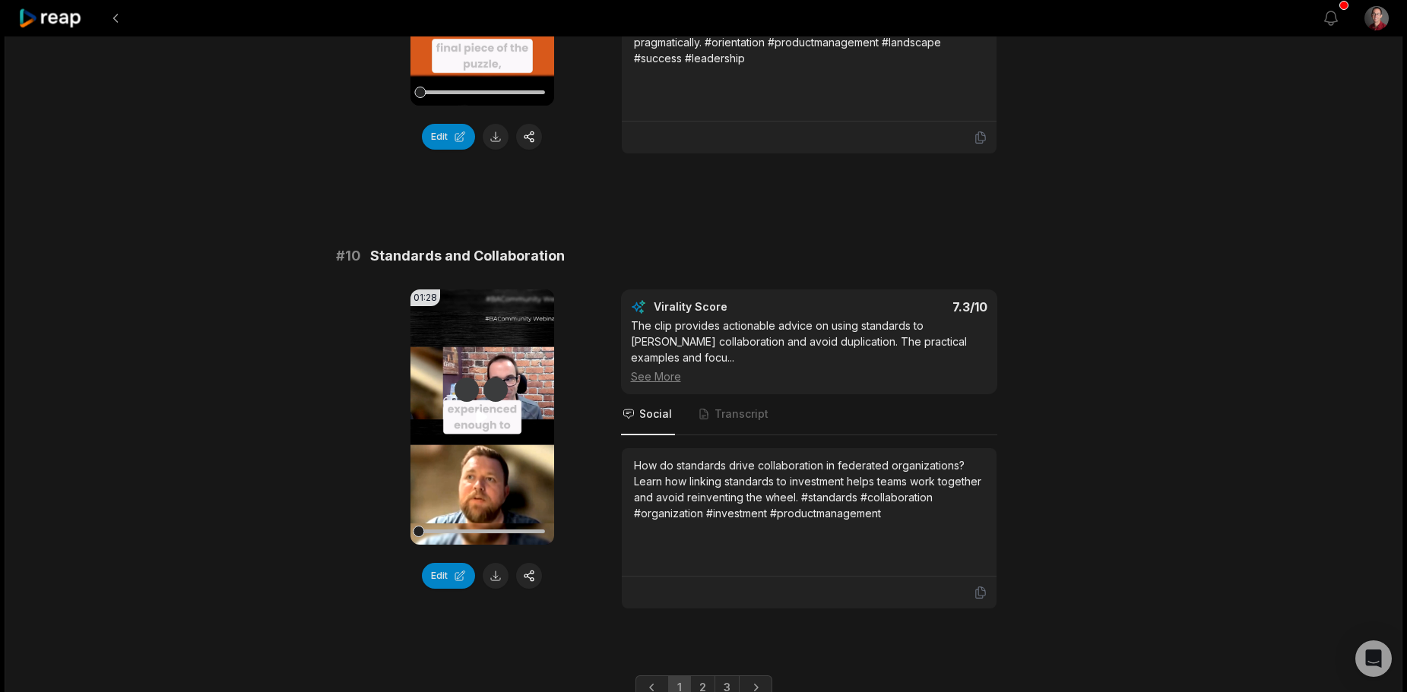
scroll to position [4013, 0]
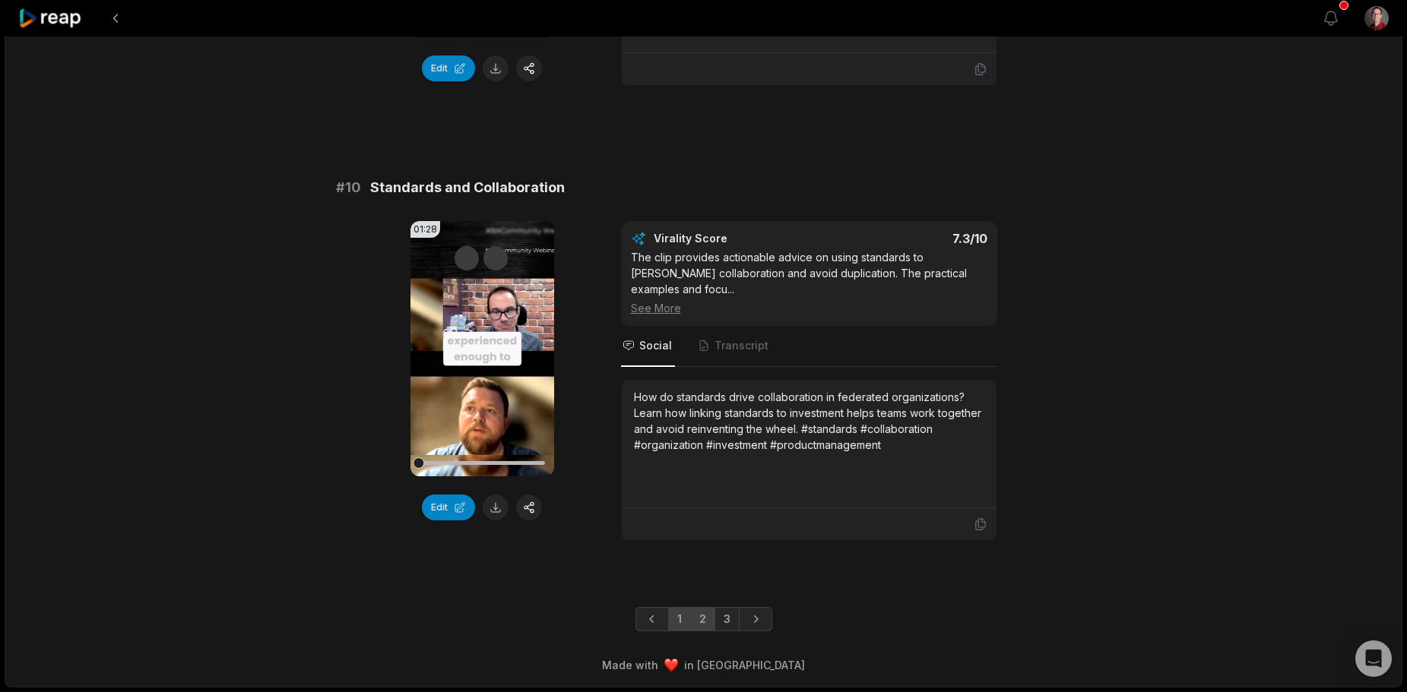
click at [700, 616] on link "2" at bounding box center [702, 619] width 25 height 24
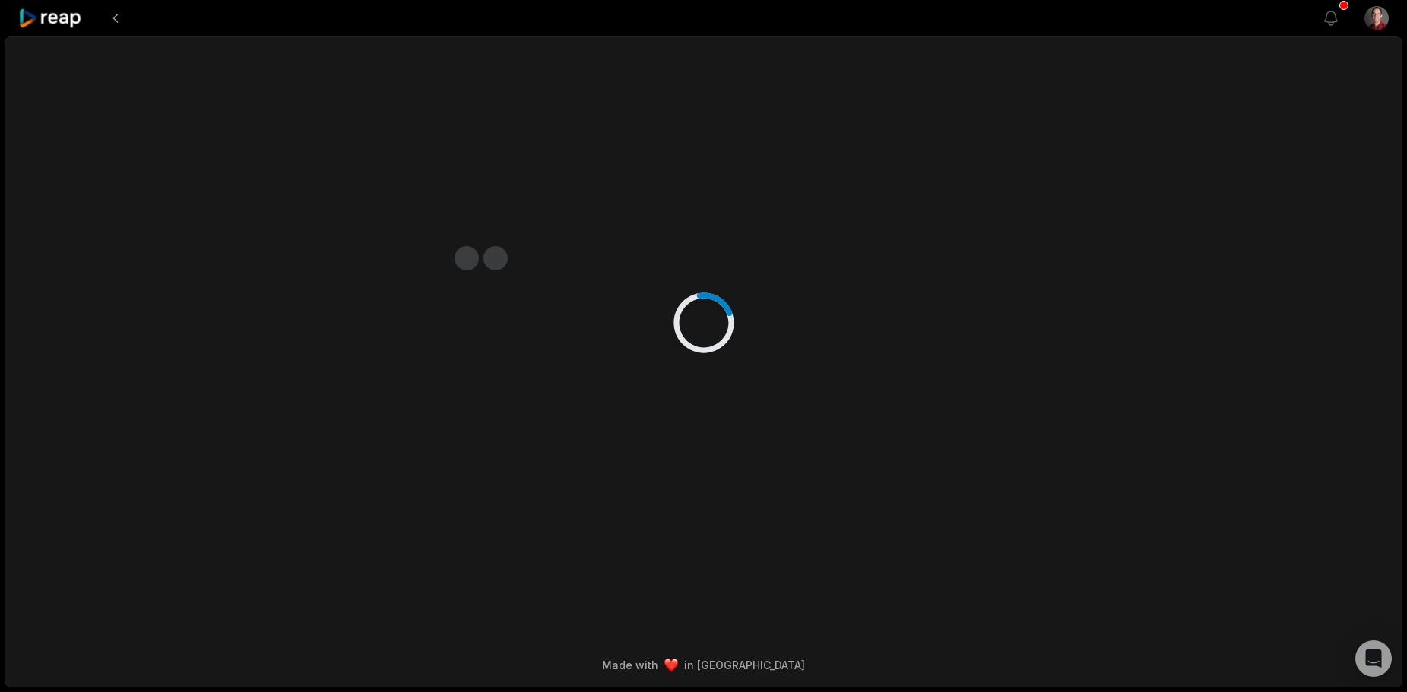
scroll to position [0, 0]
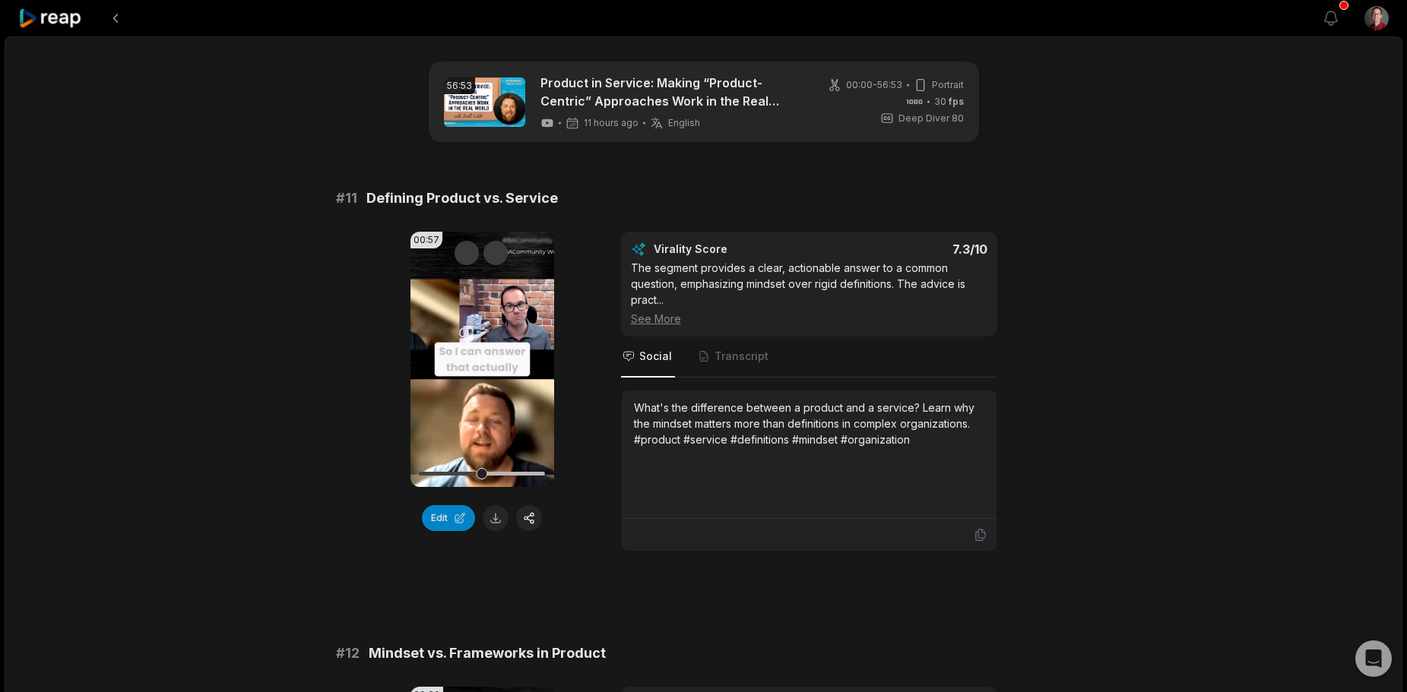
click at [490, 384] on video "Your browser does not support mp4 format." at bounding box center [482, 359] width 144 height 255
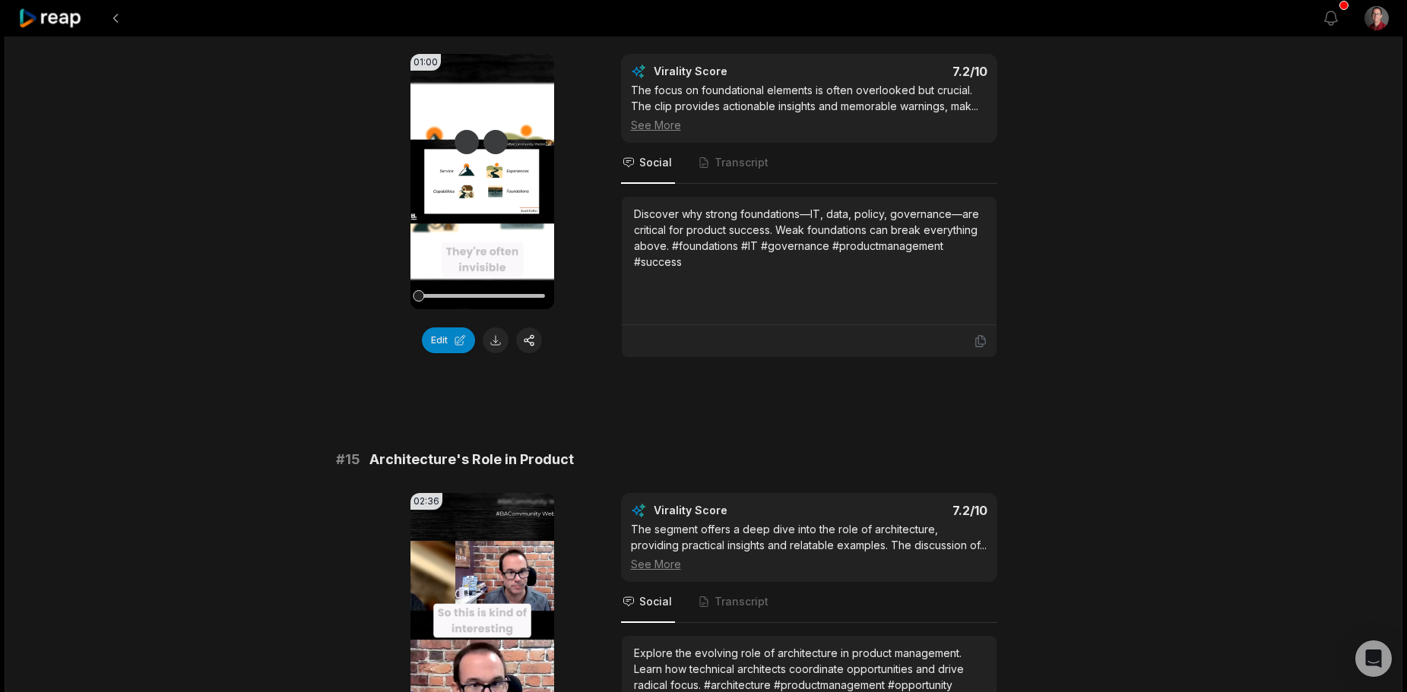
scroll to position [1748, 0]
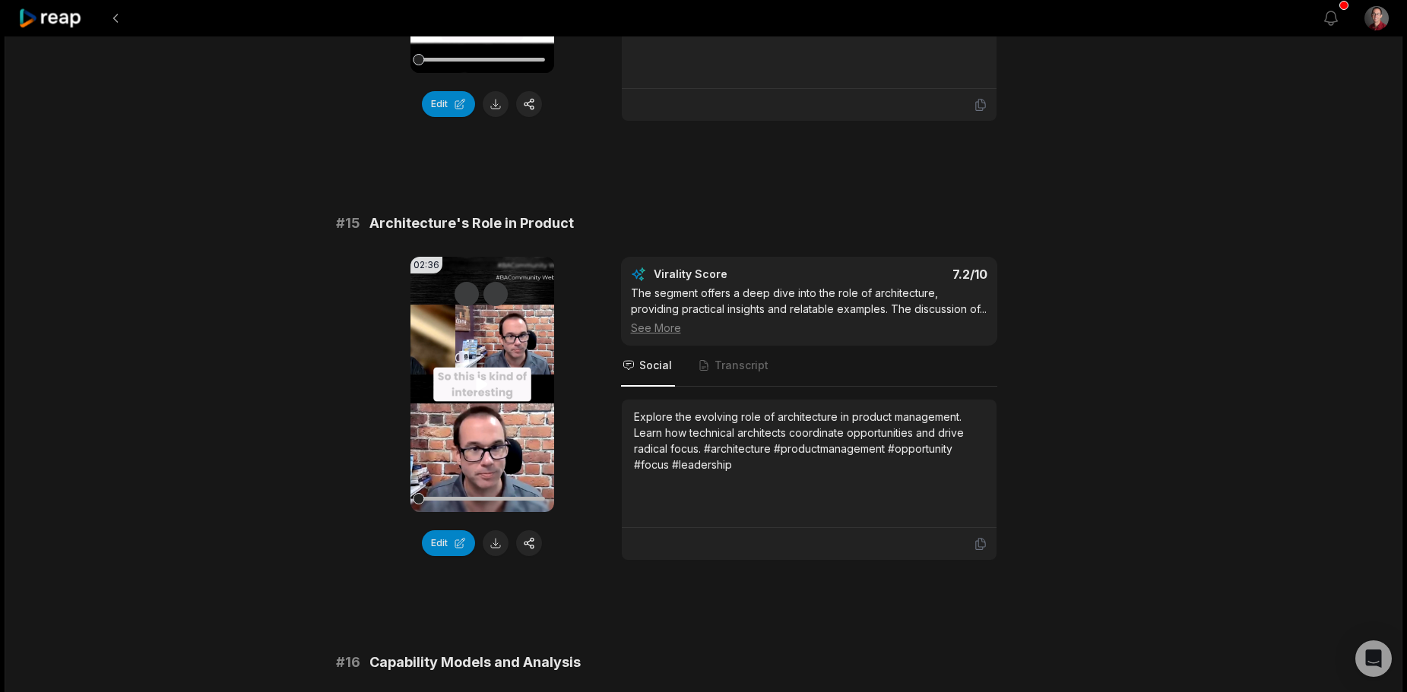
click at [493, 417] on video "Your browser does not support mp4 format." at bounding box center [482, 384] width 144 height 255
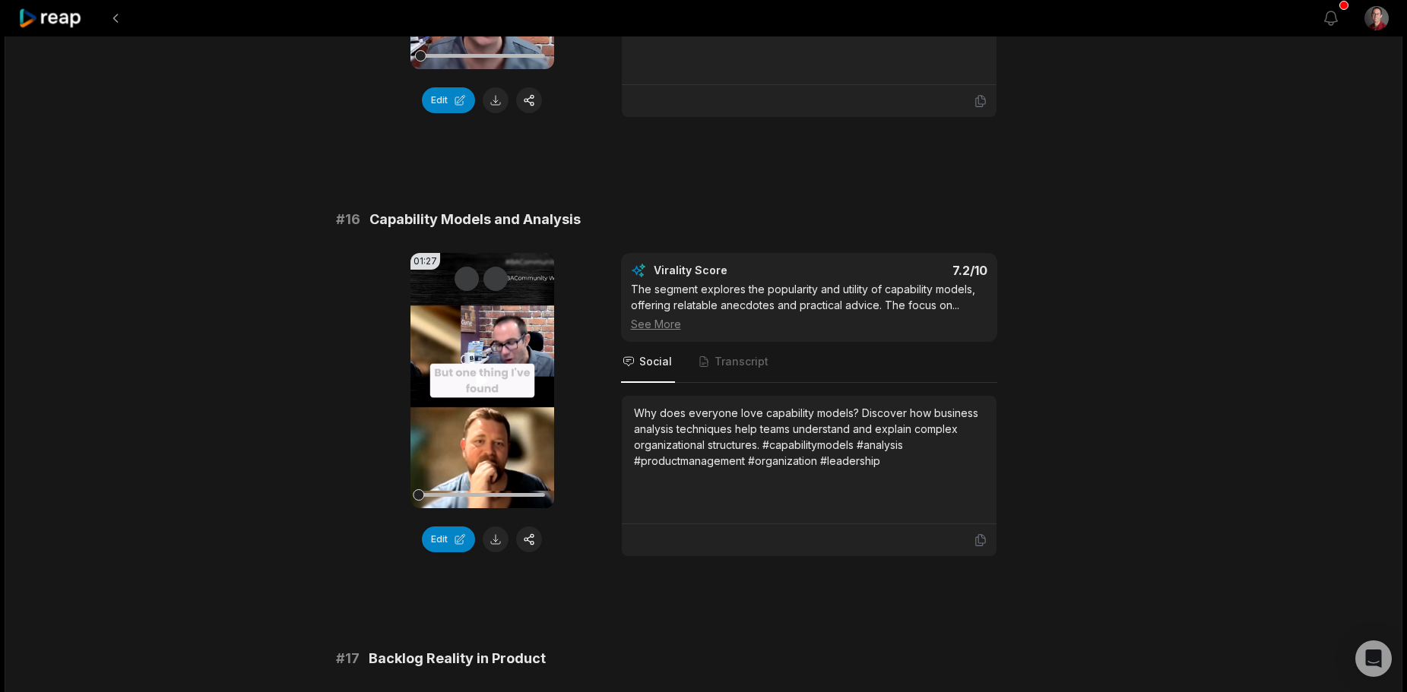
scroll to position [2204, 0]
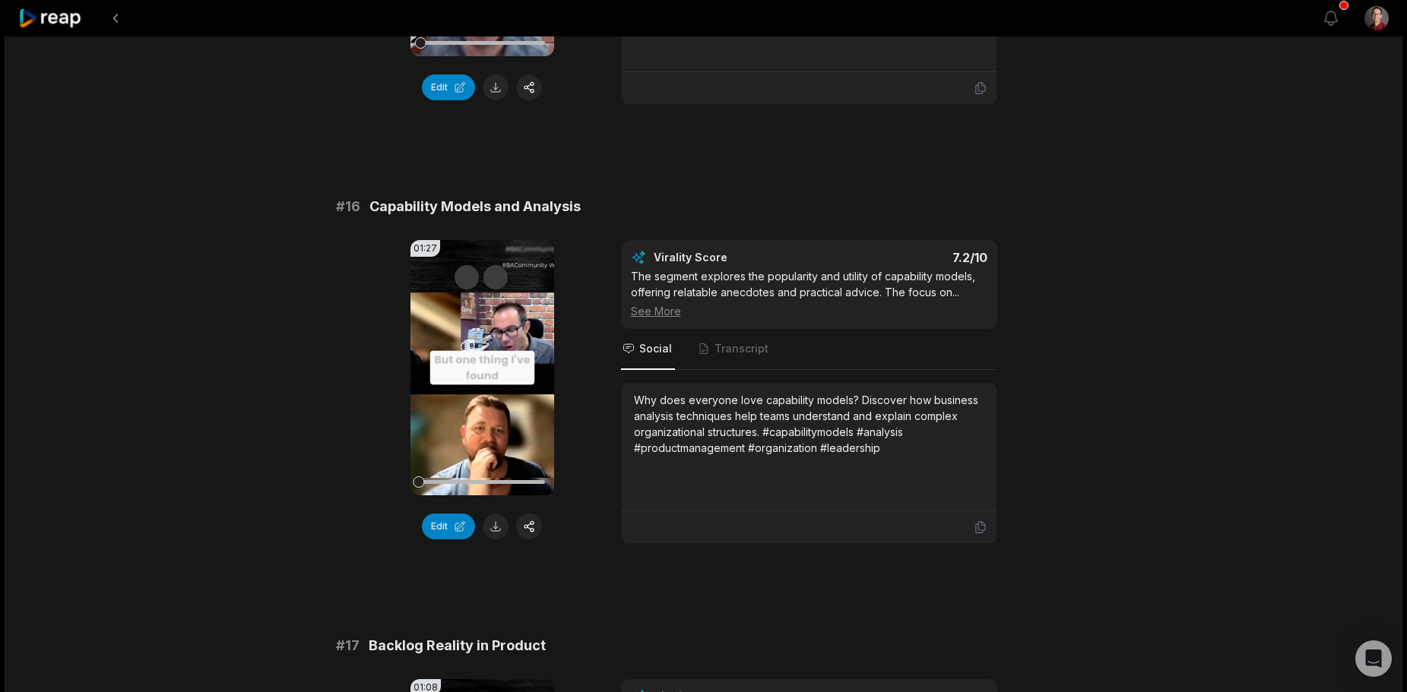
click at [491, 417] on video "Your browser does not support mp4 format." at bounding box center [482, 367] width 144 height 255
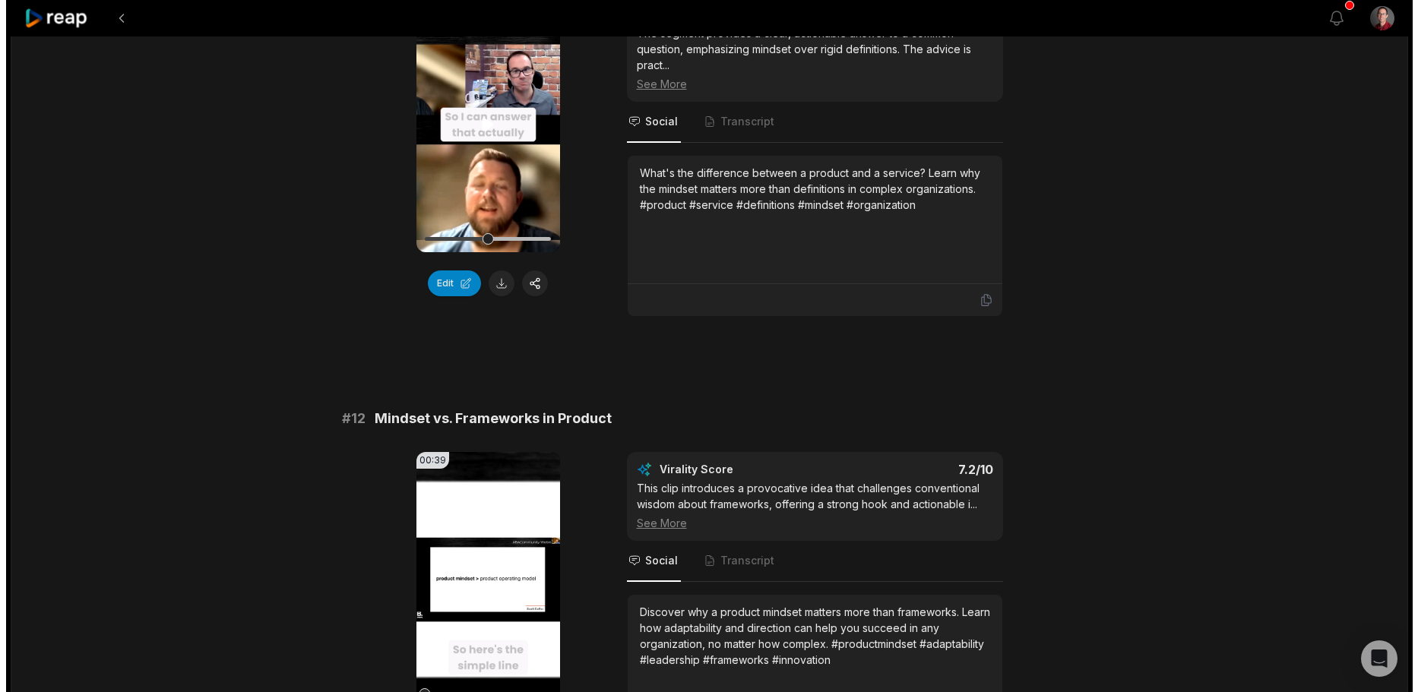
scroll to position [0, 0]
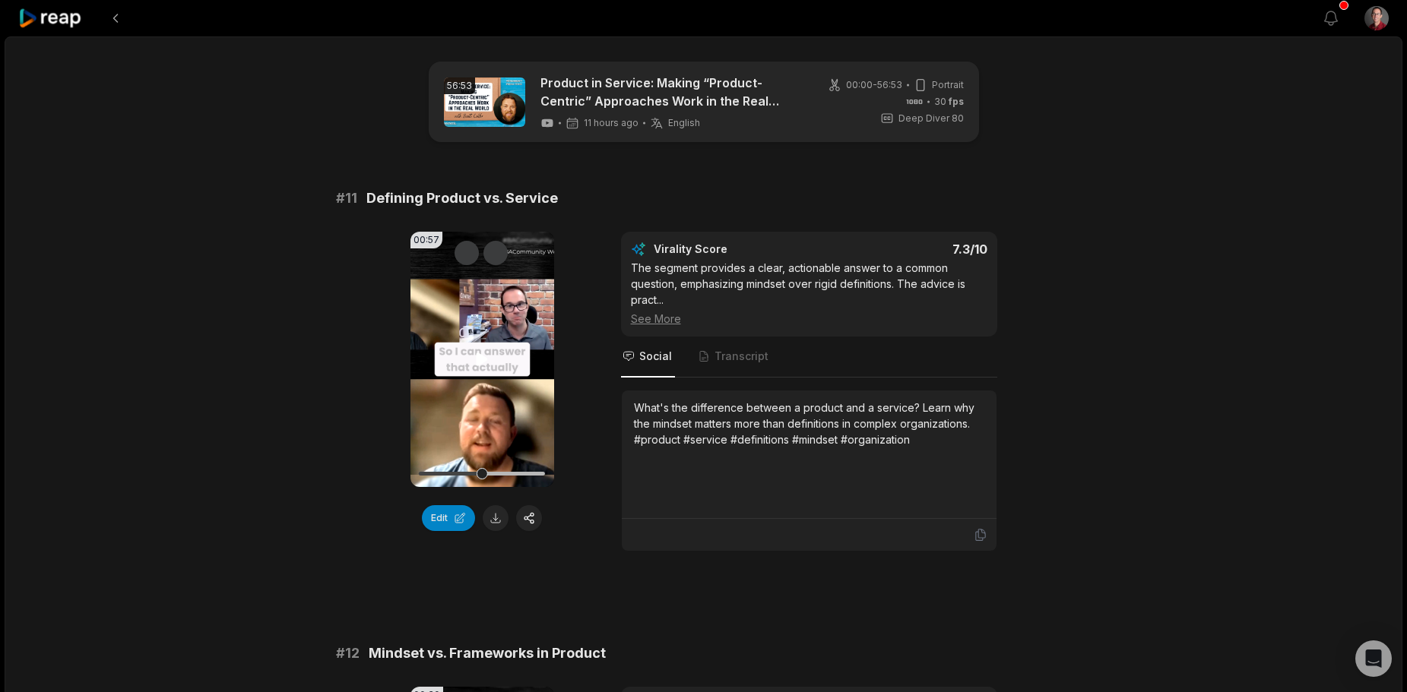
click at [480, 375] on video "Your browser does not support mp4 format." at bounding box center [482, 359] width 144 height 255
click at [442, 467] on div at bounding box center [482, 474] width 126 height 27
click at [439, 518] on button "Edit" at bounding box center [448, 518] width 53 height 26
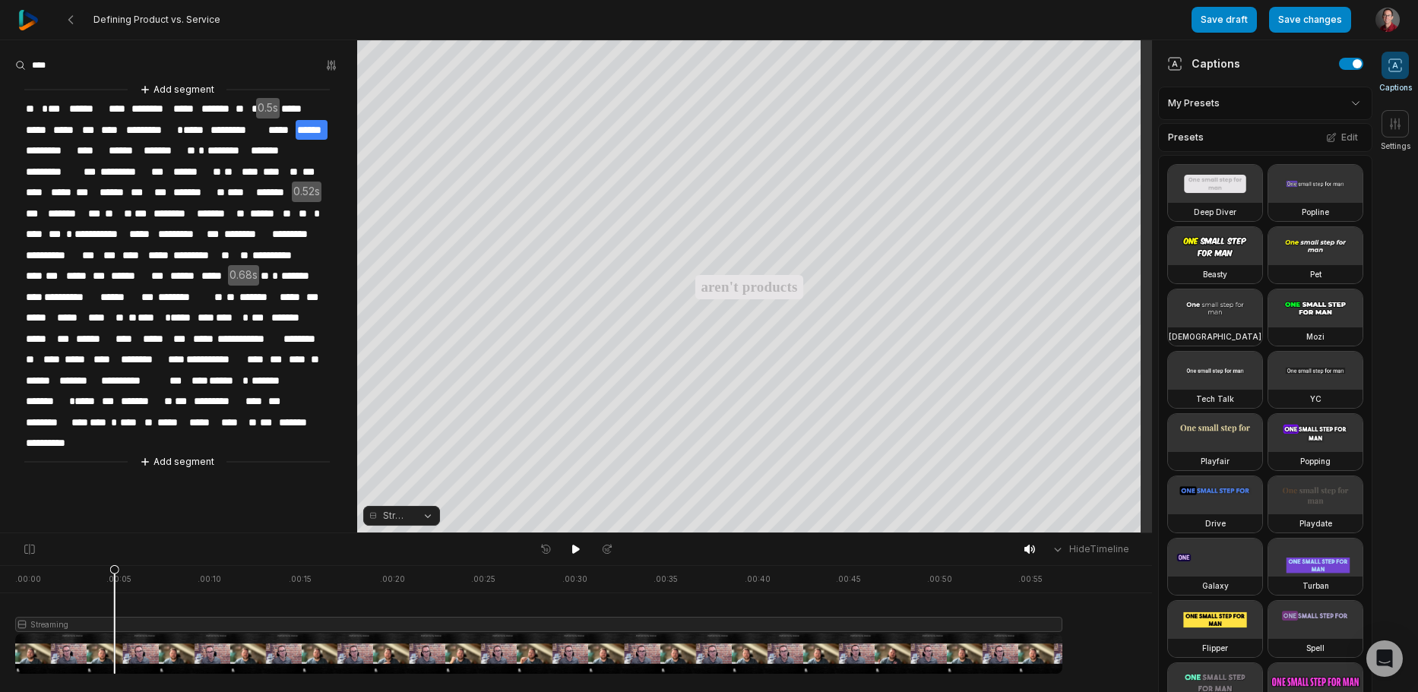
click at [86, 169] on span "***" at bounding box center [90, 172] width 17 height 21
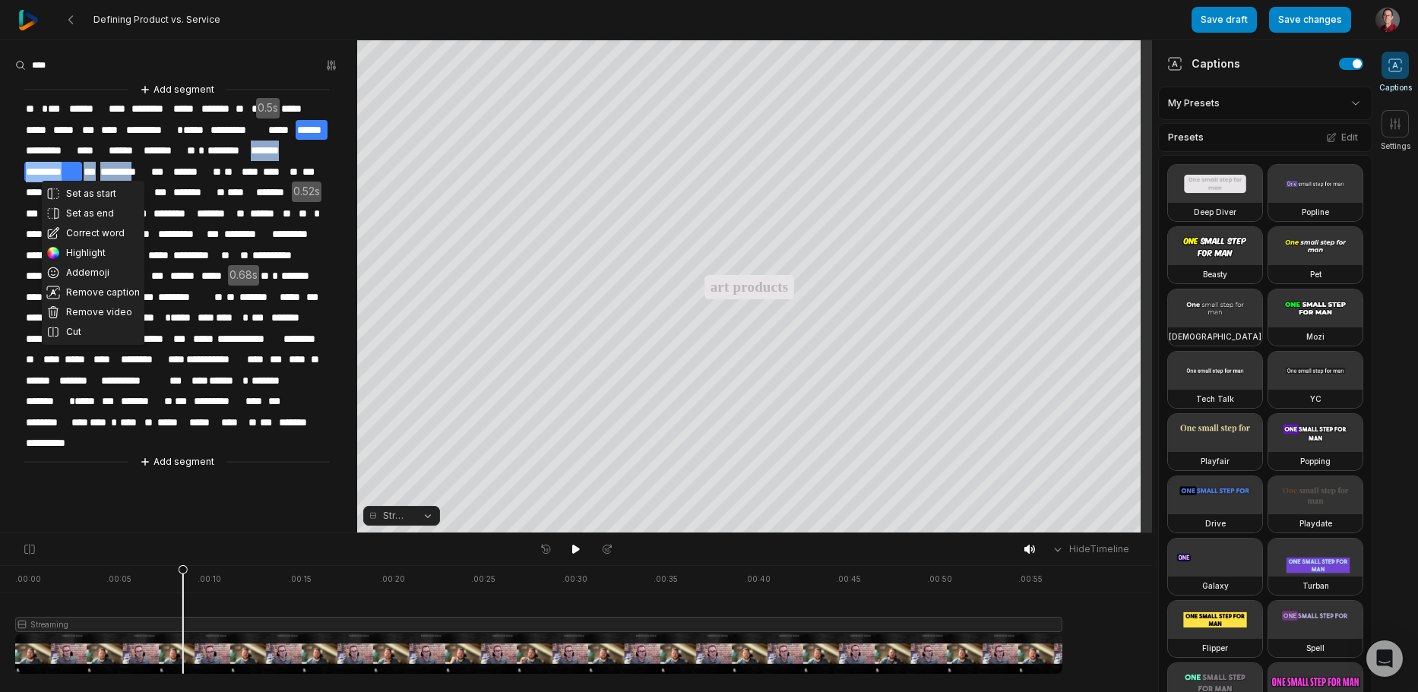
click at [86, 169] on span "***" at bounding box center [90, 172] width 17 height 21
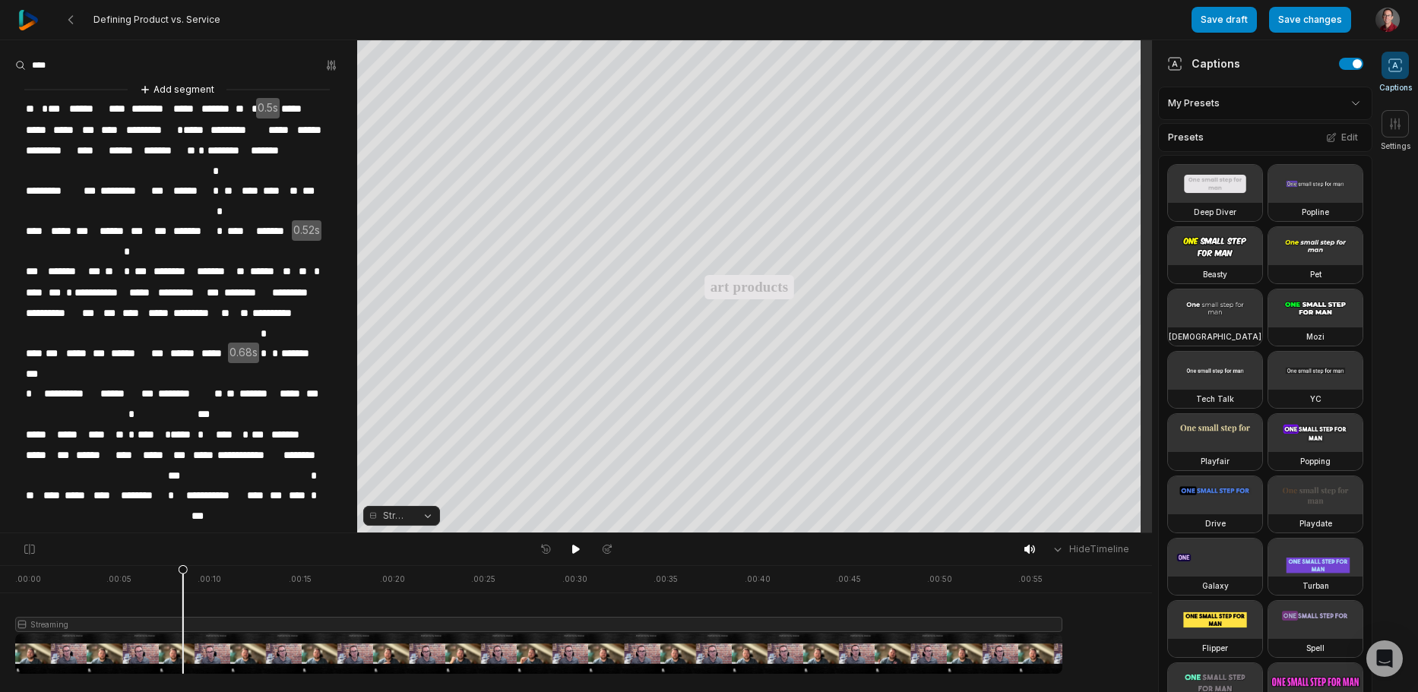
click at [264, 144] on span "*******" at bounding box center [268, 151] width 38 height 21
click at [275, 149] on span "*******" at bounding box center [268, 151] width 38 height 21
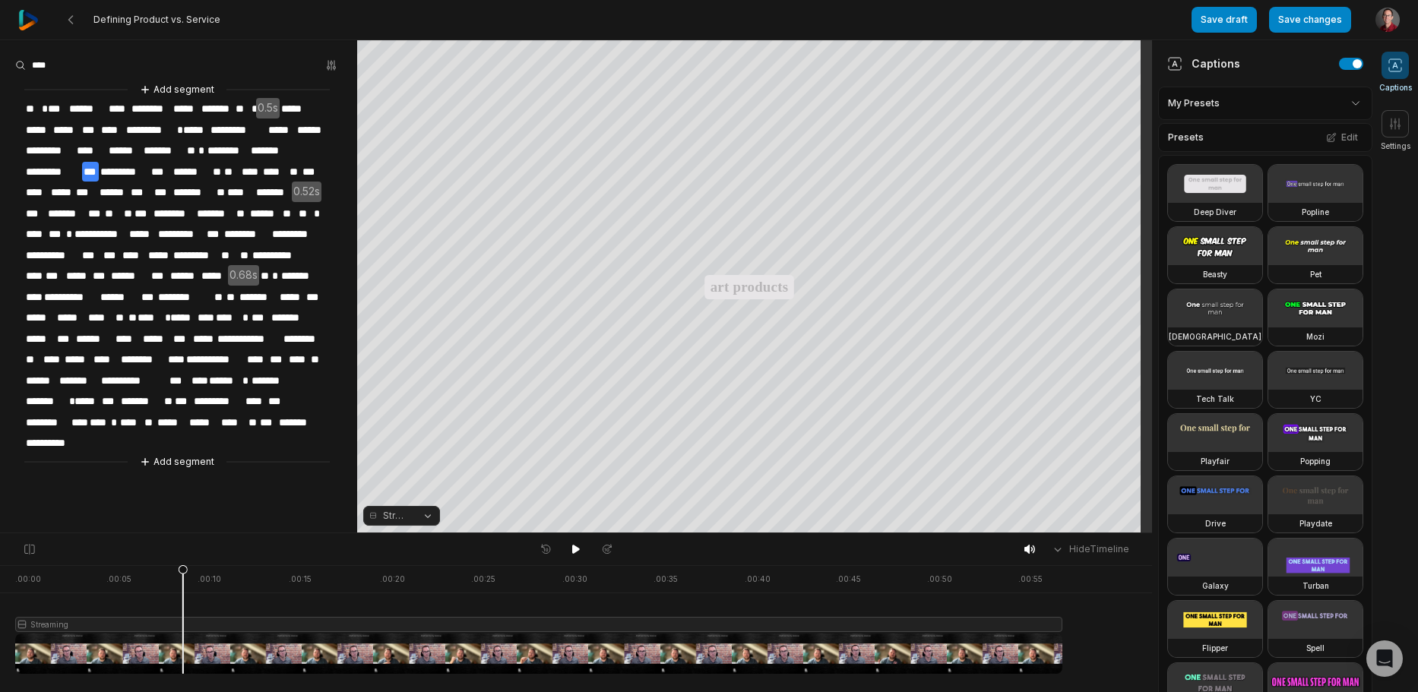
click at [277, 148] on span "*******" at bounding box center [268, 151] width 38 height 21
click at [270, 148] on span "*******" at bounding box center [268, 151] width 38 height 21
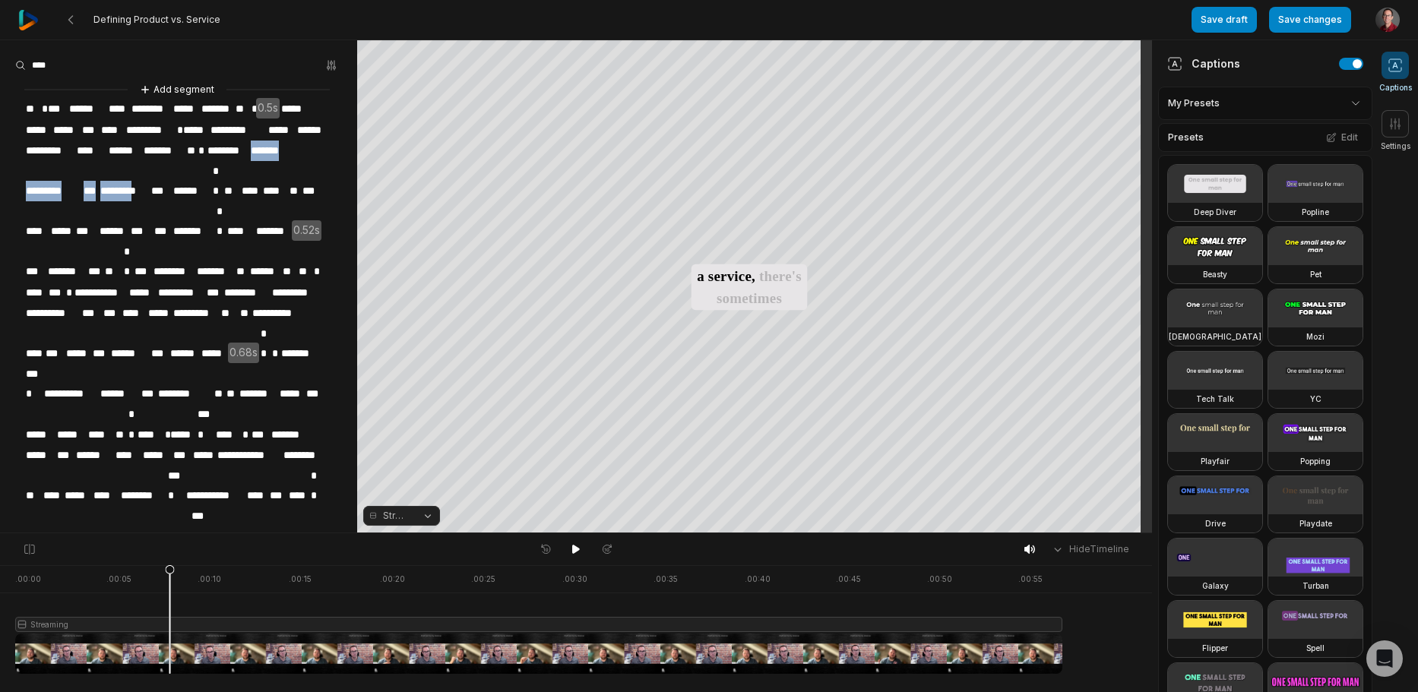
click at [270, 148] on span "*******" at bounding box center [268, 151] width 38 height 21
click at [270, 147] on span "*******" at bounding box center [268, 151] width 38 height 21
click at [275, 144] on span "*******" at bounding box center [268, 151] width 38 height 21
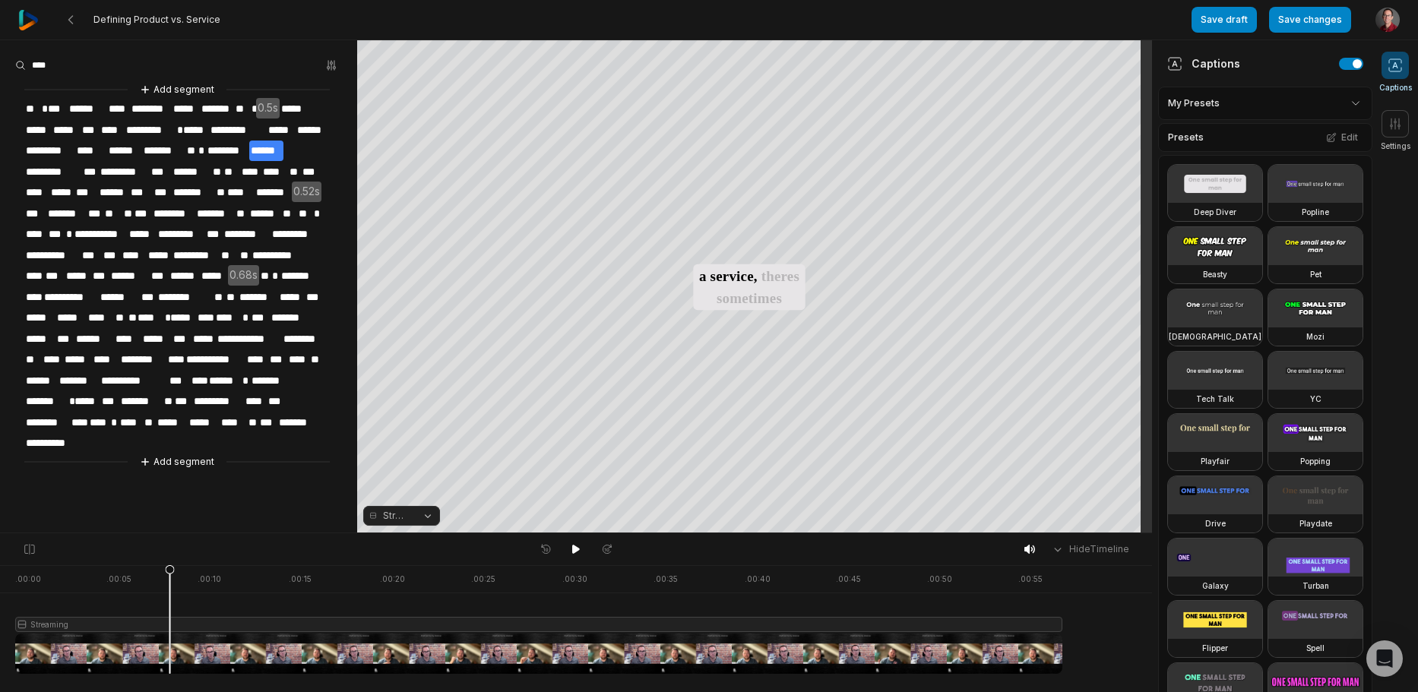
click at [277, 144] on span "******" at bounding box center [266, 151] width 35 height 21
click at [271, 150] on span "******" at bounding box center [266, 151] width 35 height 21
click at [276, 208] on button "Correct word" at bounding box center [269, 213] width 103 height 20
click at [88, 169] on span "***" at bounding box center [90, 172] width 17 height 21
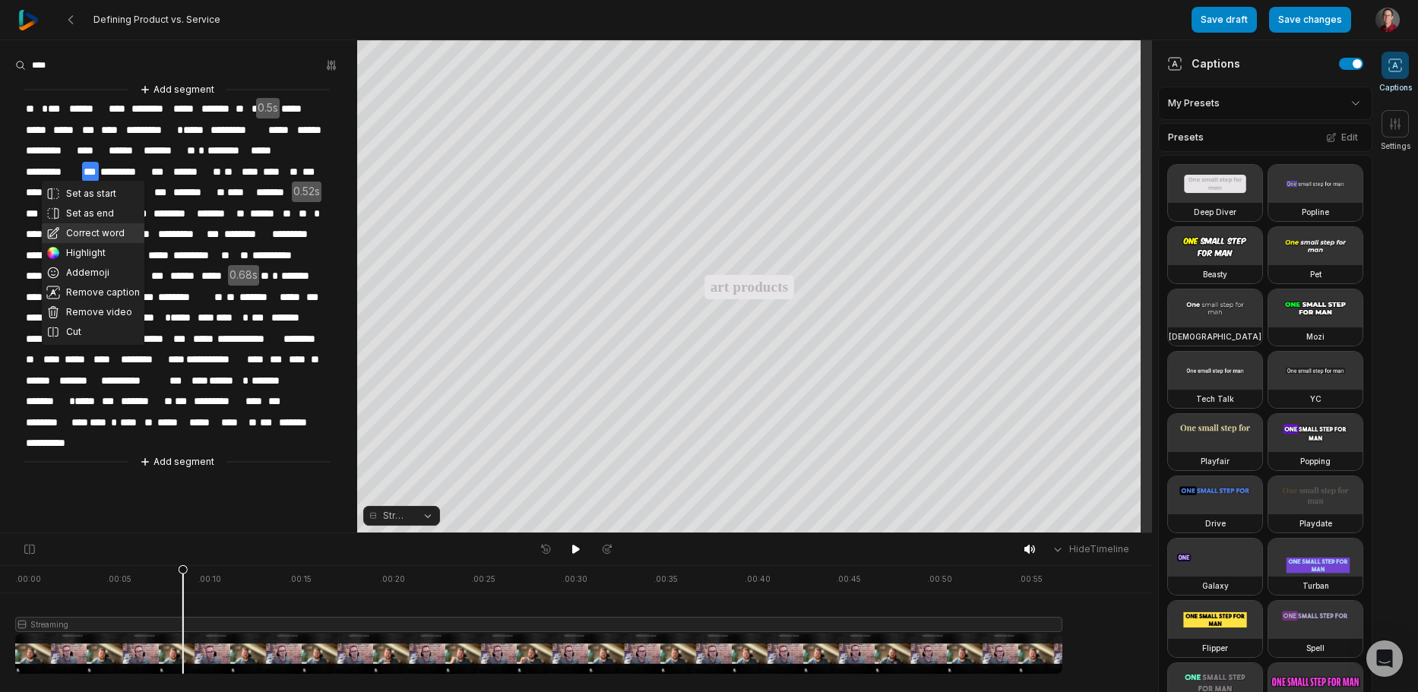
click at [94, 232] on button "Correct word" at bounding box center [93, 233] width 103 height 20
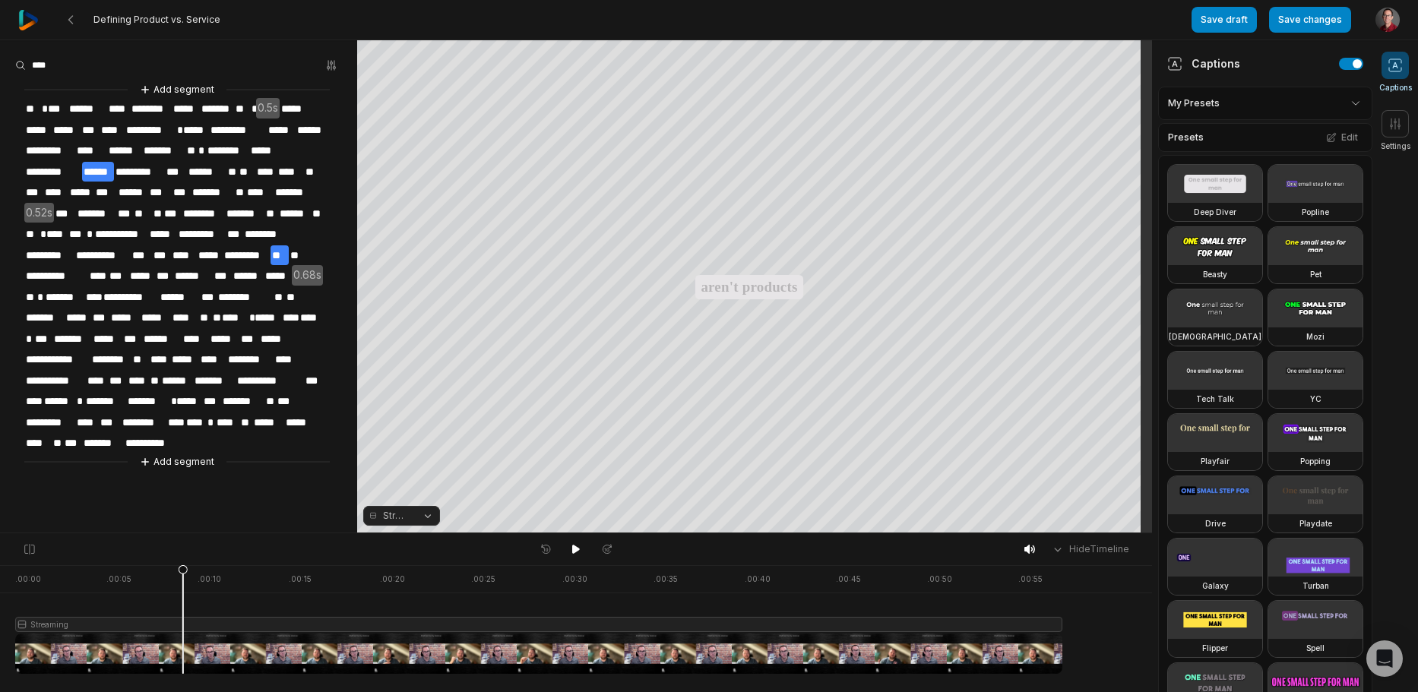
click at [279, 253] on span "**" at bounding box center [280, 256] width 19 height 21
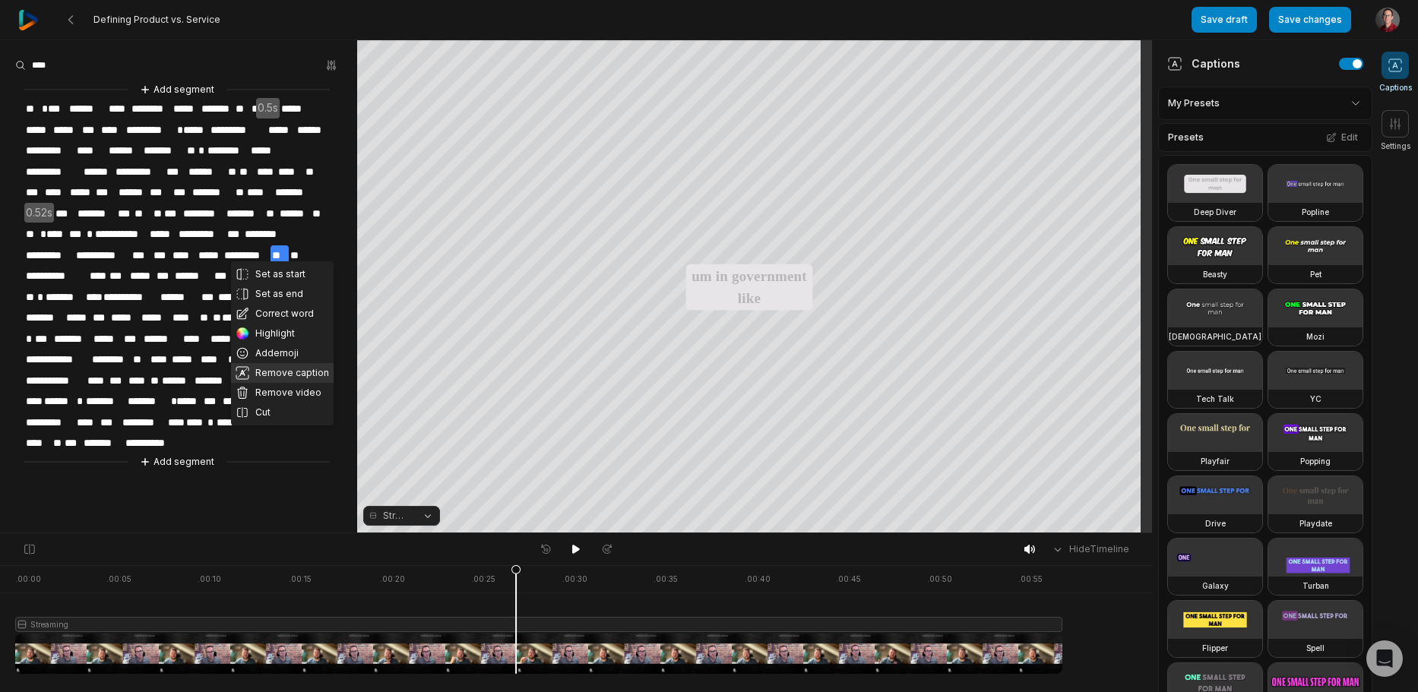
click at [277, 364] on button "Remove caption" at bounding box center [282, 373] width 103 height 20
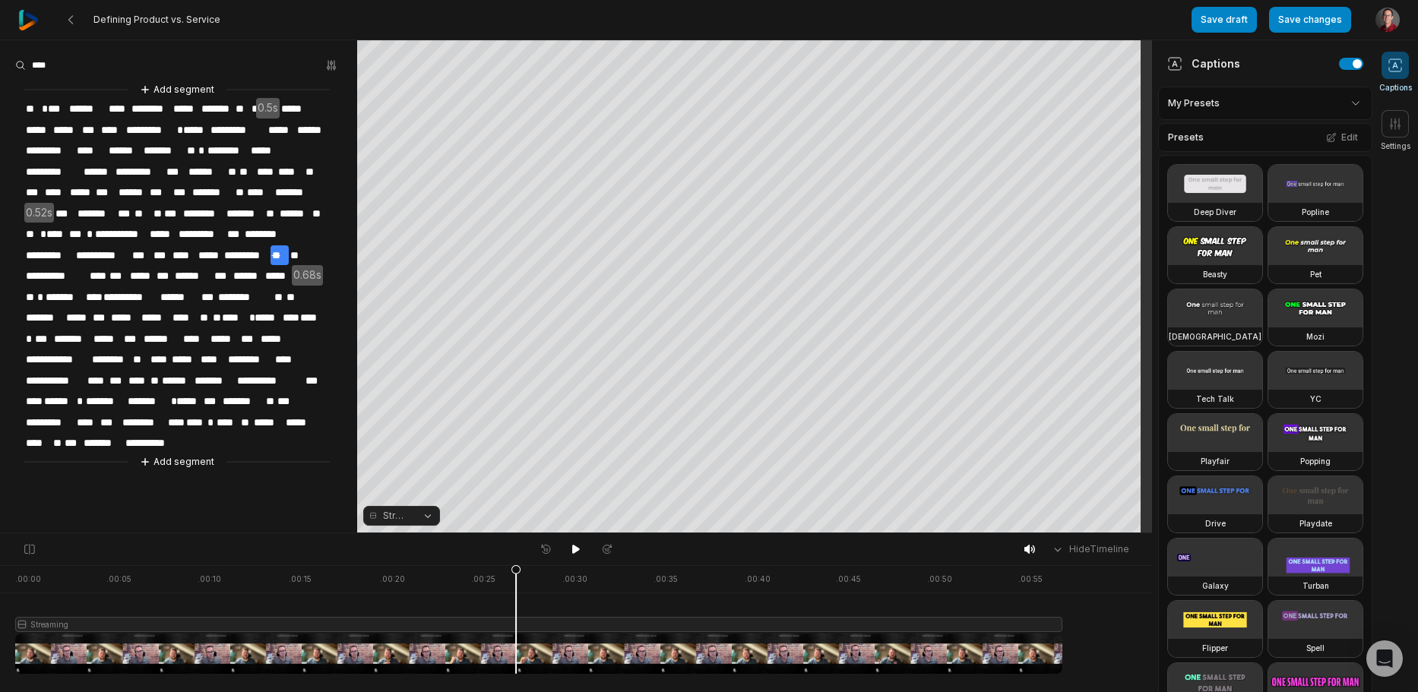
click at [293, 247] on span "**" at bounding box center [295, 256] width 12 height 21
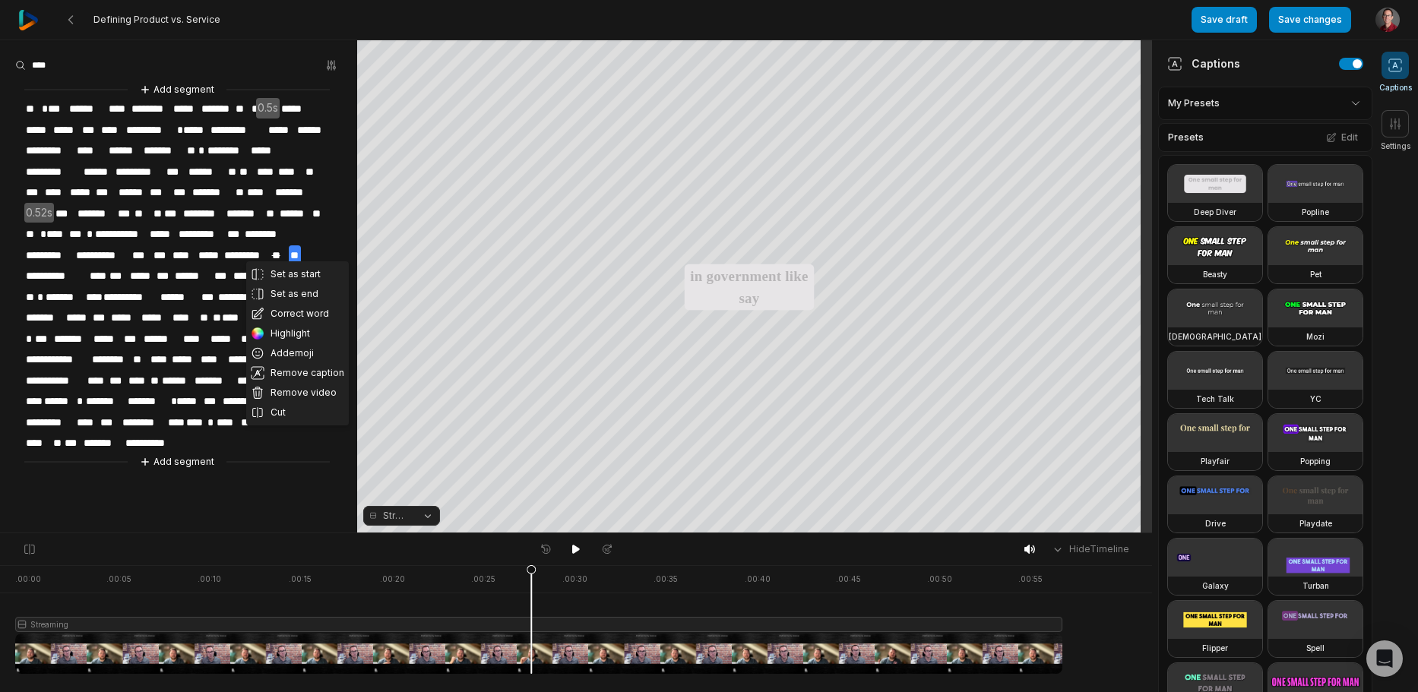
click at [293, 312] on button "Correct word" at bounding box center [297, 314] width 103 height 20
click at [251, 330] on span "***" at bounding box center [248, 339] width 19 height 21
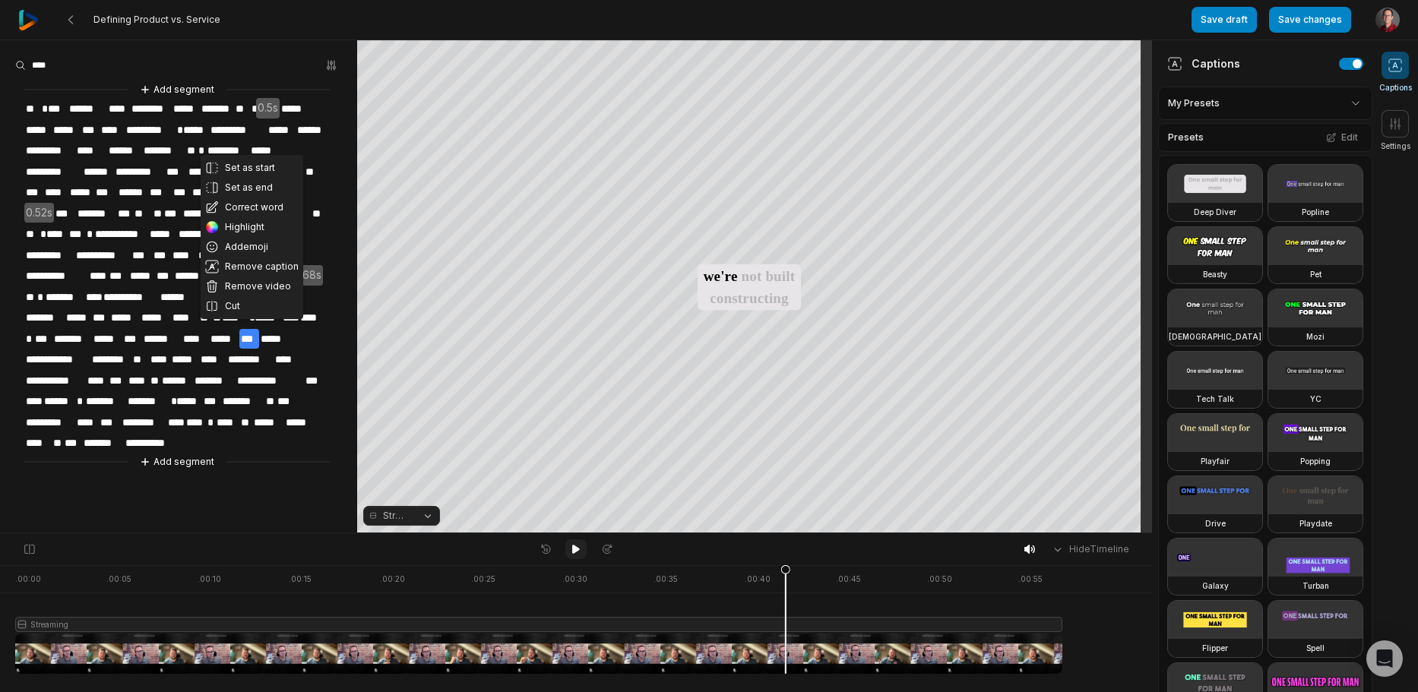
click at [572, 550] on icon at bounding box center [576, 549] width 12 height 12
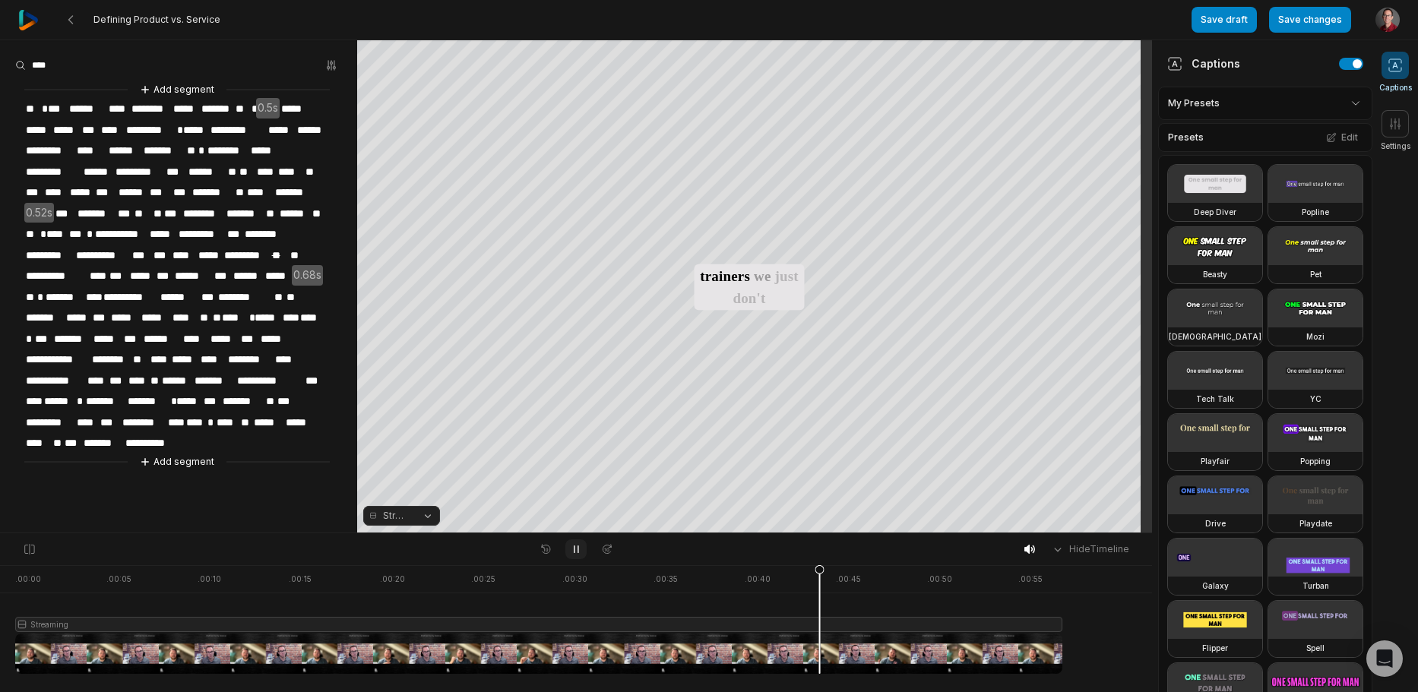
click at [572, 550] on icon at bounding box center [576, 549] width 12 height 12
click at [265, 329] on span "*****" at bounding box center [271, 339] width 24 height 21
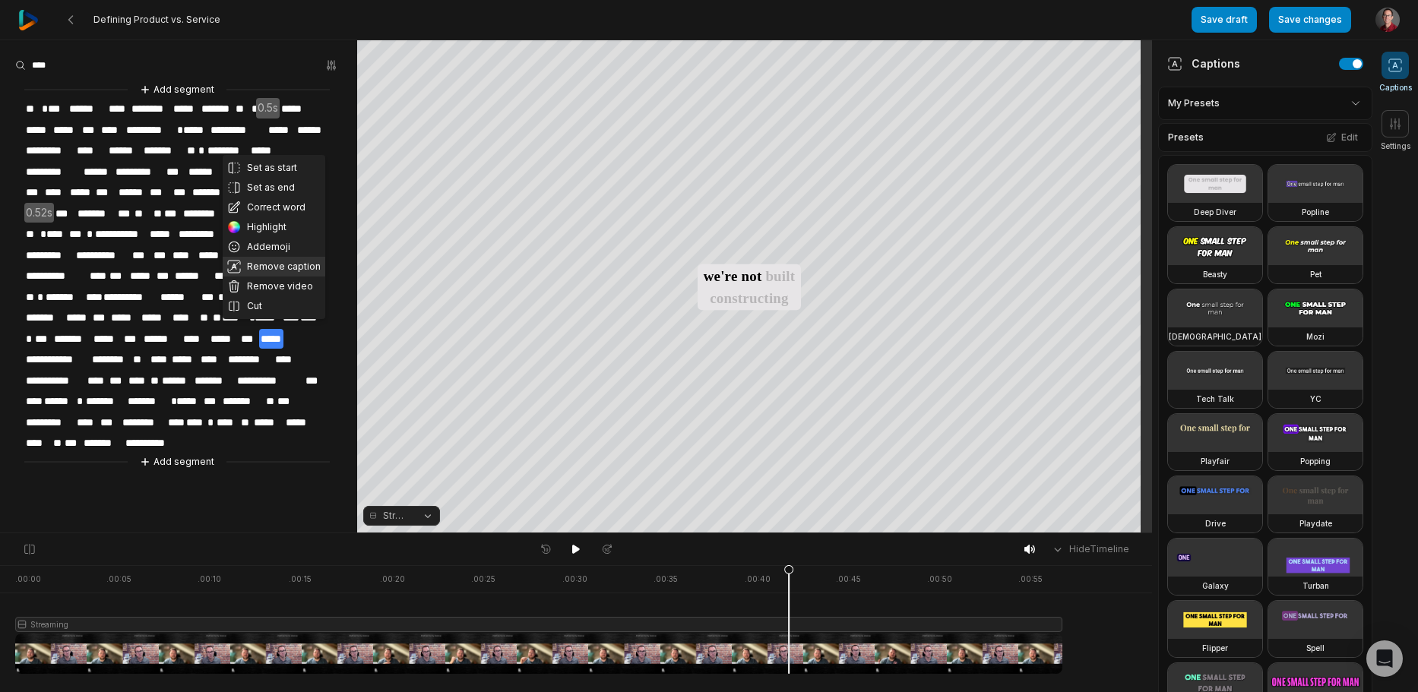
click at [276, 267] on button "Remove caption" at bounding box center [274, 267] width 103 height 20
click at [232, 413] on span "****" at bounding box center [227, 423] width 24 height 21
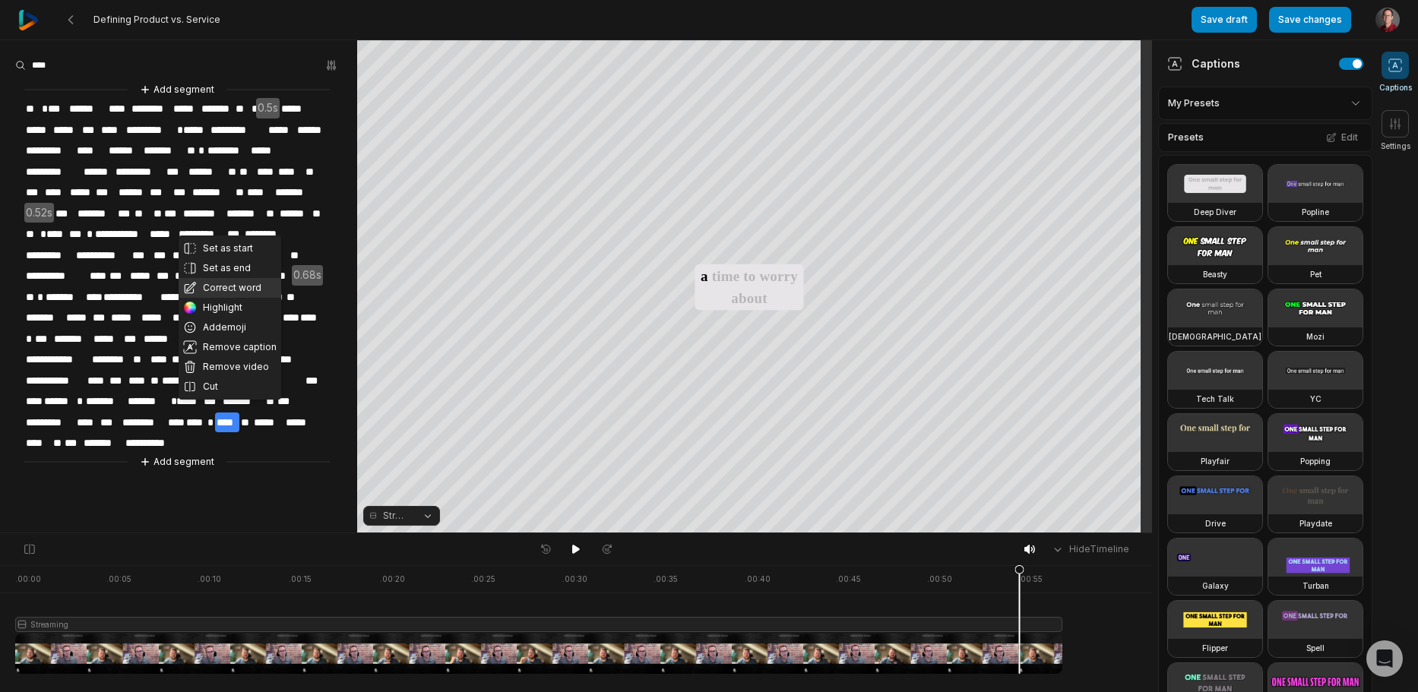
click at [223, 289] on button "Correct word" at bounding box center [230, 288] width 103 height 20
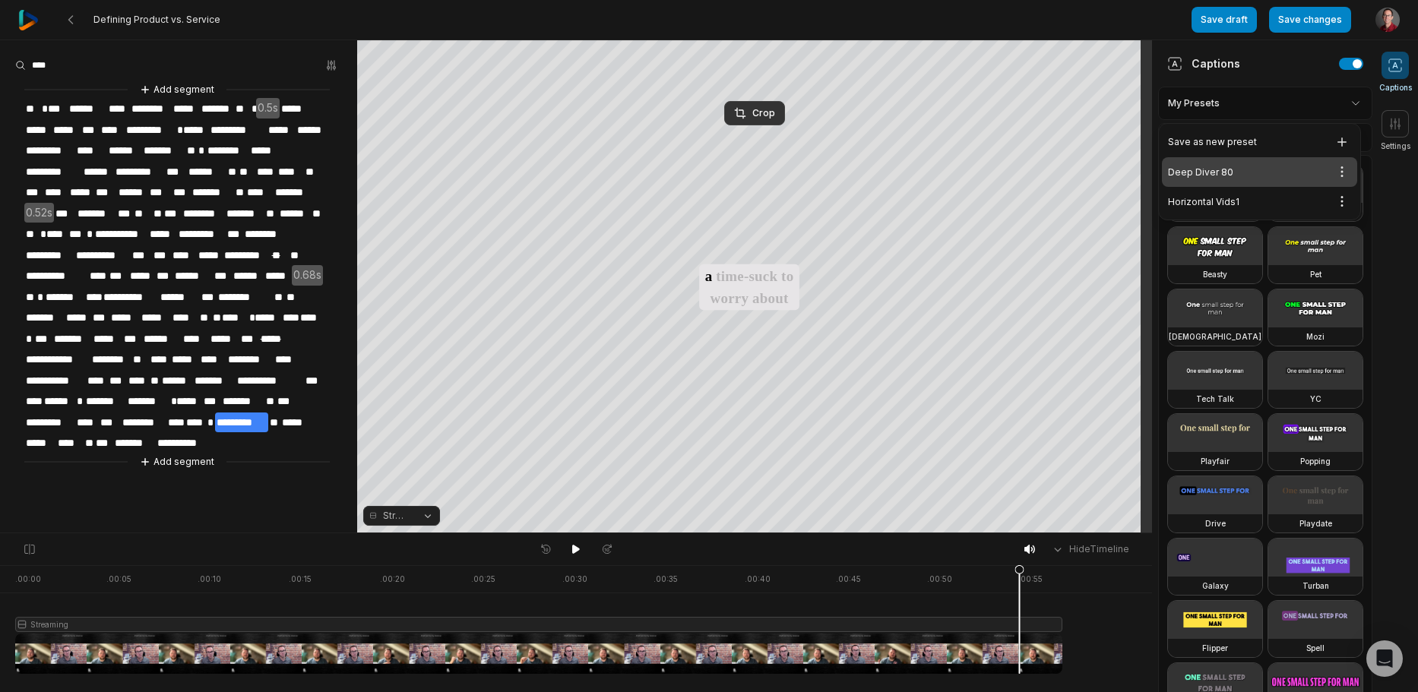
click at [1309, 103] on html "Defining Product vs. Service Save draft Save changes Open user menu Captions Se…" at bounding box center [709, 346] width 1418 height 692
click at [1282, 173] on div "Deep Diver 80 Open options" at bounding box center [1259, 172] width 195 height 30
click at [1294, 109] on html "Defining Product vs. Service Save draft Save changes Open user menu Captions Se…" at bounding box center [709, 346] width 1418 height 692
click at [1344, 169] on html "Defining Product vs. Service Save draft Save changes Open user menu Captions Se…" at bounding box center [709, 346] width 1418 height 692
click at [1101, 202] on html "Defining Product vs. Service Save draft Save changes Open user menu Captions Se…" at bounding box center [709, 346] width 1418 height 692
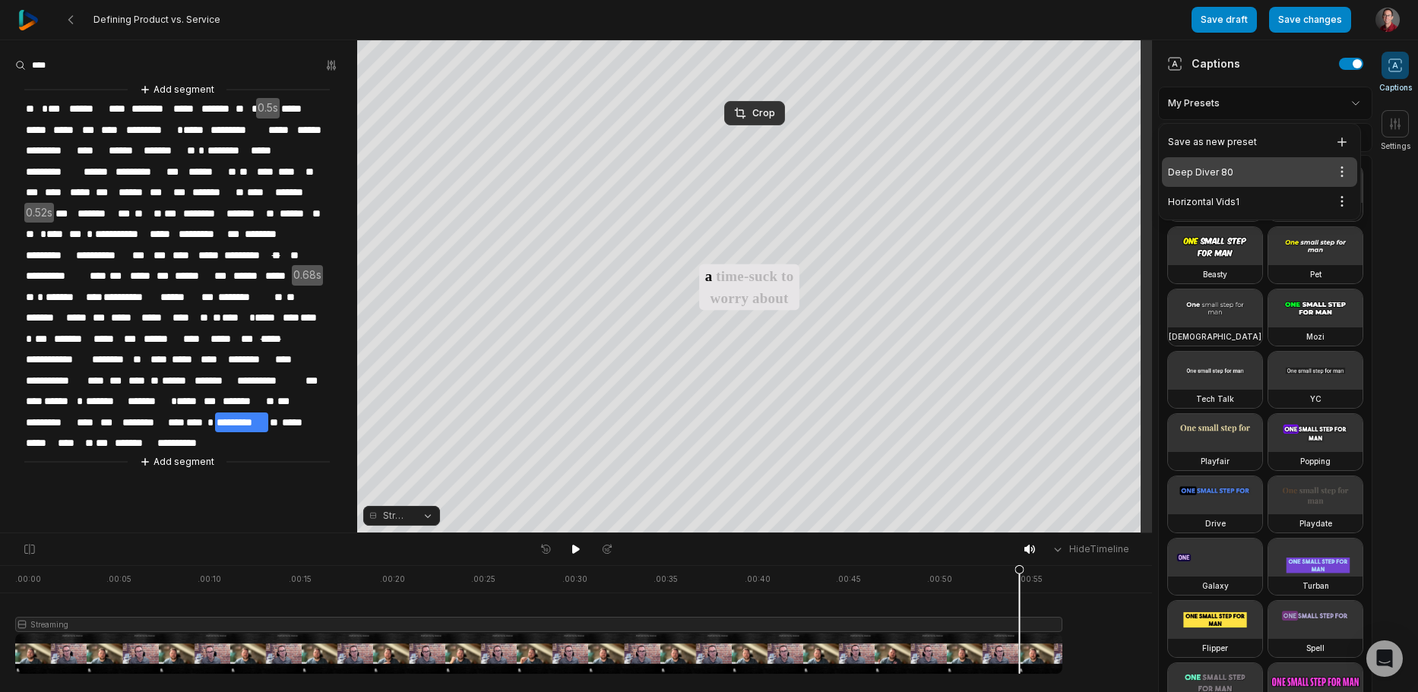
click at [698, 231] on html "Defining Product vs. Service Save draft Save changes Open user menu Captions Se…" at bounding box center [709, 346] width 1418 height 692
click at [424, 518] on button "Streaming" at bounding box center [401, 516] width 77 height 20
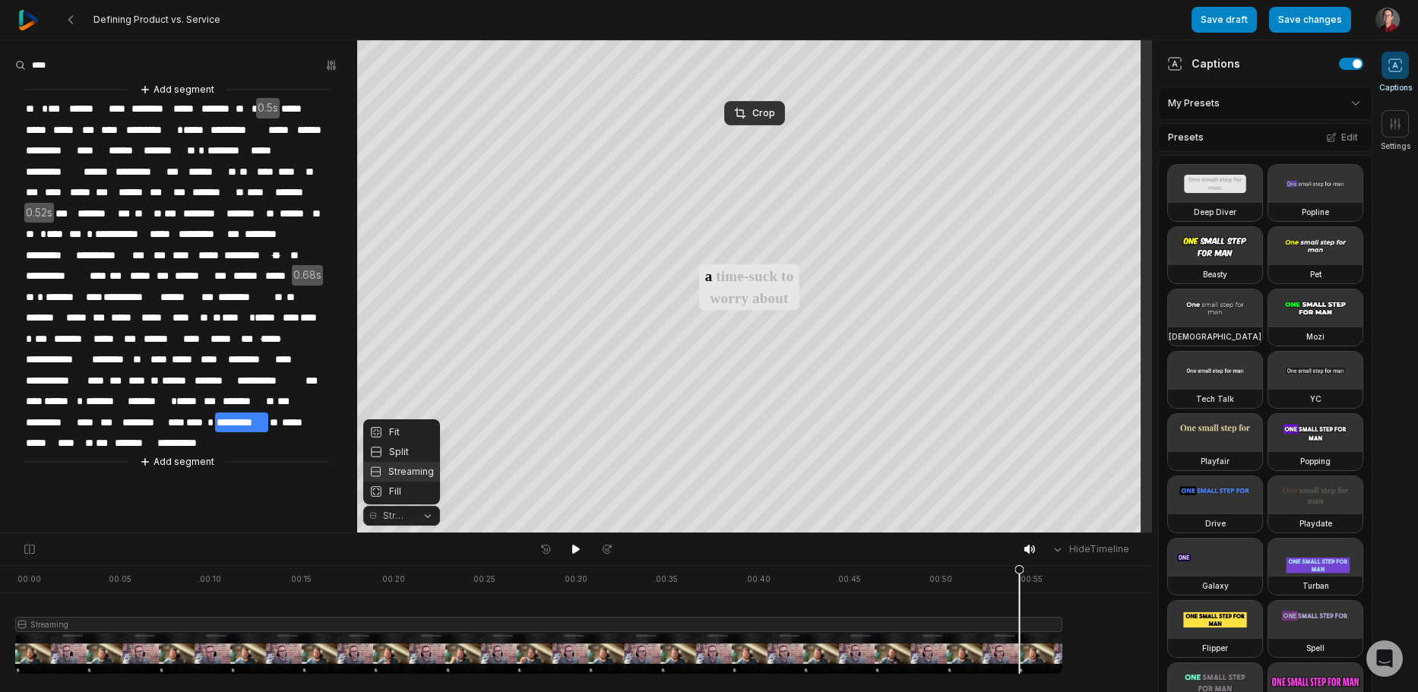
click at [424, 517] on button "Streaming" at bounding box center [401, 516] width 77 height 20
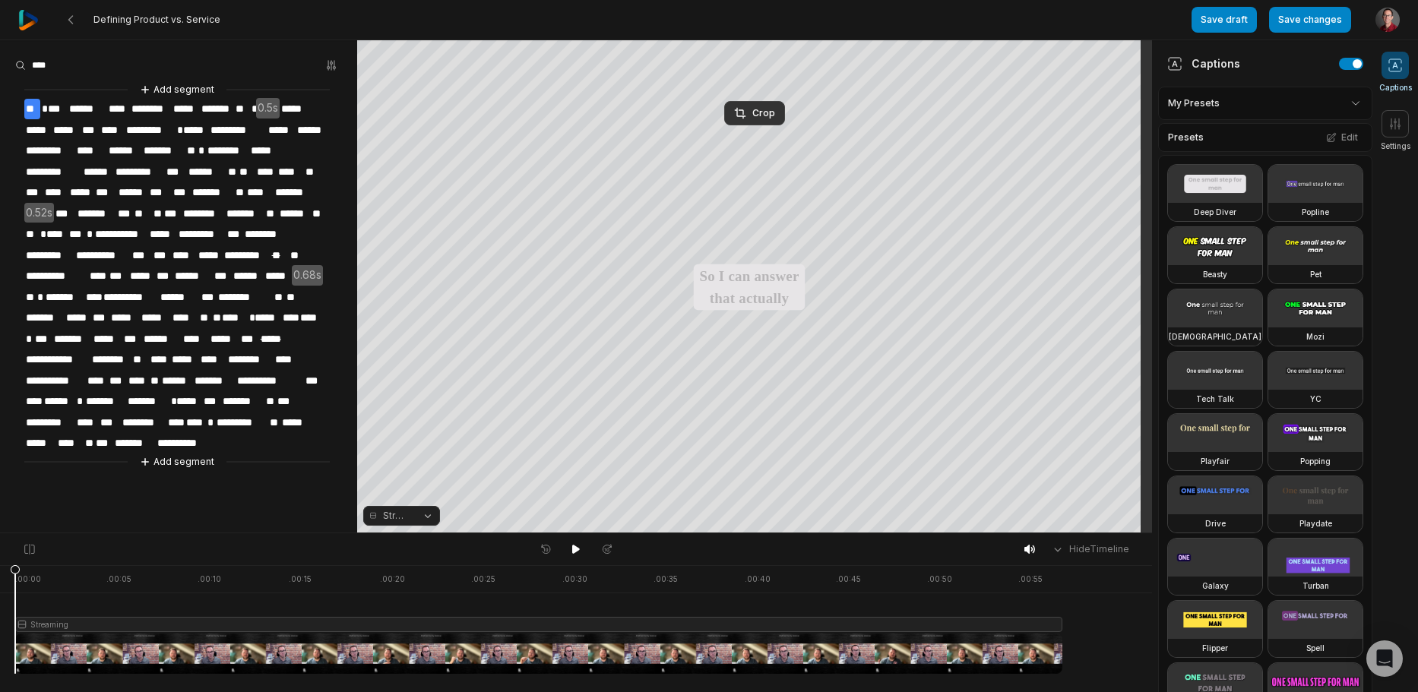
drag, startPoint x: 1019, startPoint y: 567, endPoint x: -11, endPoint y: 551, distance: 1030.0
click at [0, 551] on html "Defining Product vs. Service Save draft Save changes Open user menu Captions Se…" at bounding box center [709, 346] width 1418 height 692
click at [760, 117] on div "Crop" at bounding box center [754, 113] width 41 height 14
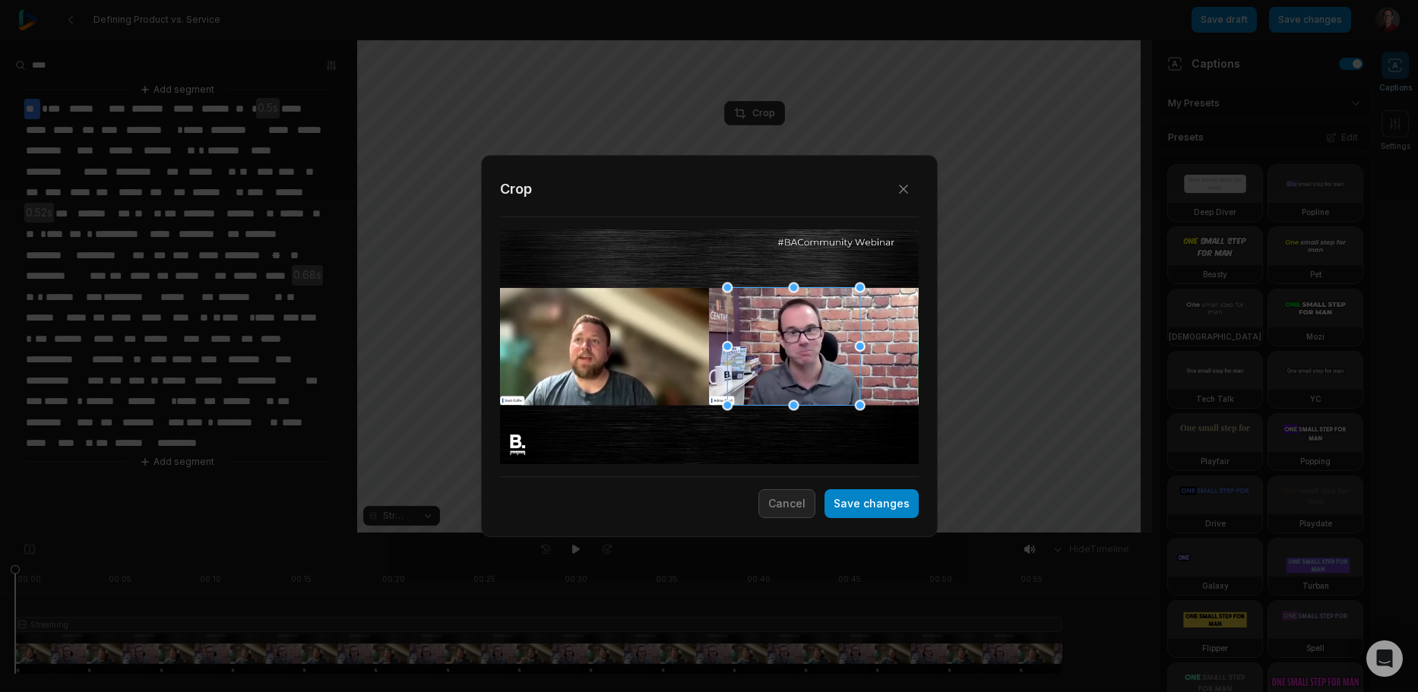
drag, startPoint x: 734, startPoint y: 369, endPoint x: 819, endPoint y: 369, distance: 84.4
click at [819, 369] on div at bounding box center [793, 346] width 132 height 118
drag, startPoint x: 727, startPoint y: 349, endPoint x: 696, endPoint y: 350, distance: 31.2
click at [696, 534] on div "Close Crop Save changes Cancel" at bounding box center [709, 534] width 1418 height 0
drag, startPoint x: 860, startPoint y: 348, endPoint x: 880, endPoint y: 348, distance: 19.8
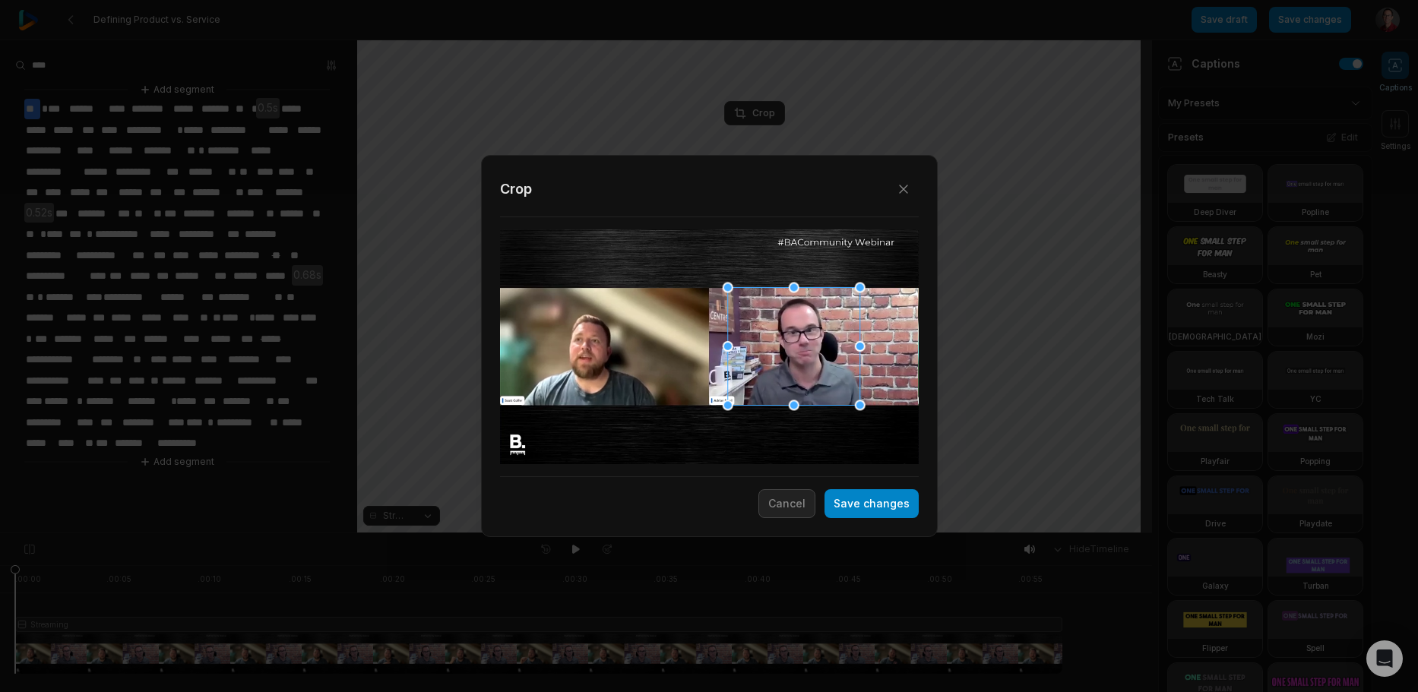
click at [880, 534] on div "Close Crop Save changes Cancel" at bounding box center [709, 534] width 1418 height 0
click at [883, 499] on button "Save changes" at bounding box center [872, 503] width 94 height 29
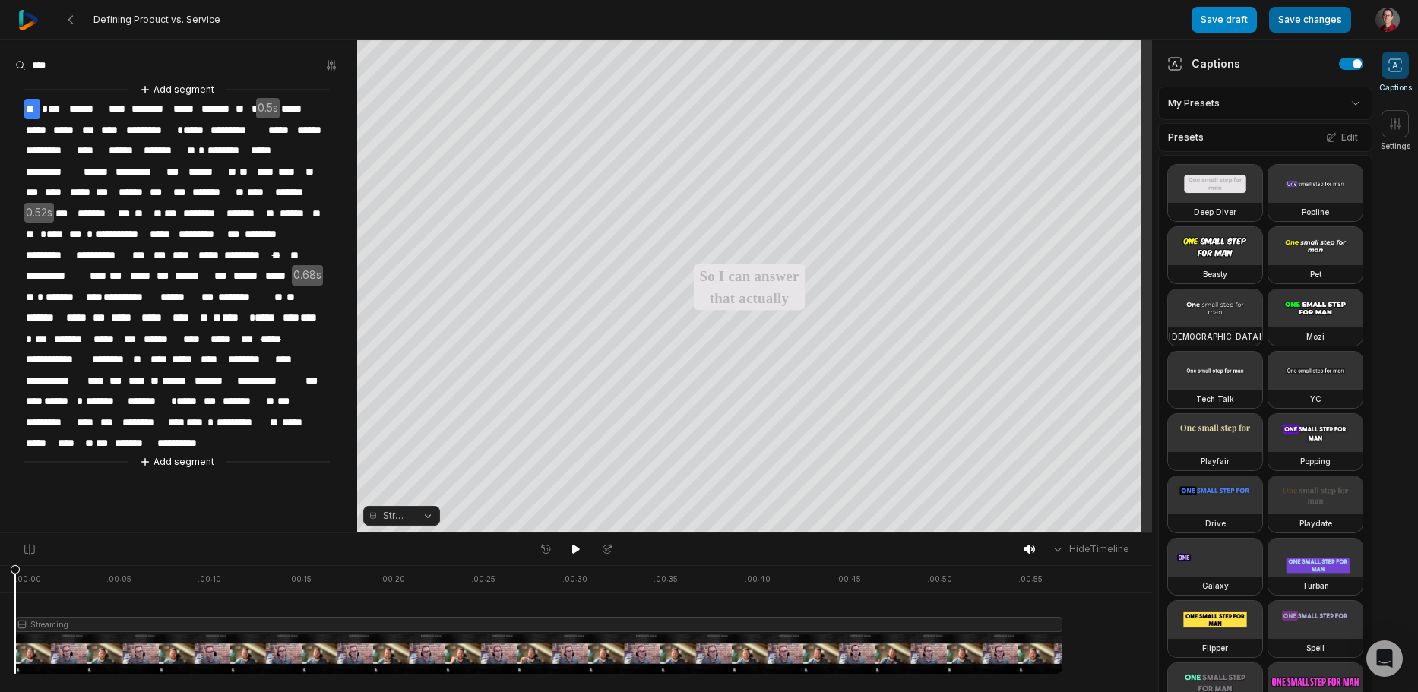
click at [1323, 20] on button "Save changes" at bounding box center [1310, 20] width 82 height 26
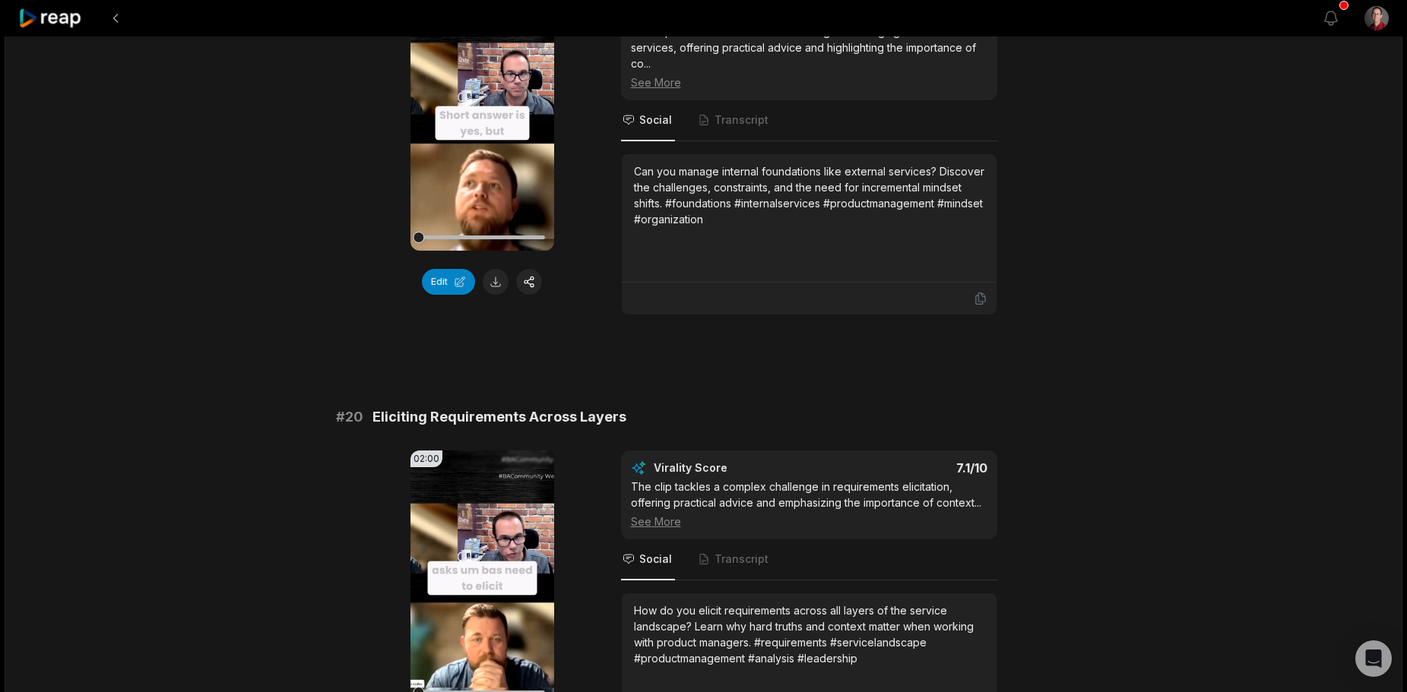
scroll to position [3997, 0]
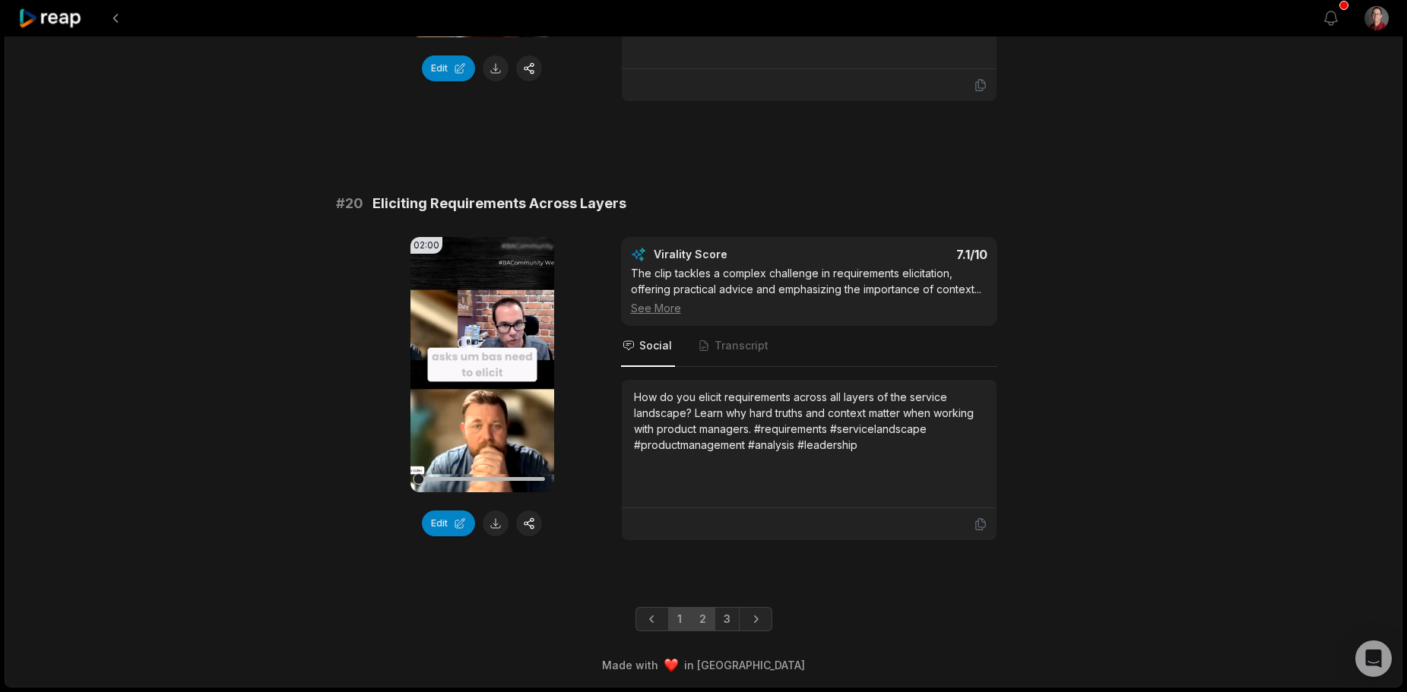
click at [683, 619] on link "1" at bounding box center [679, 619] width 23 height 24
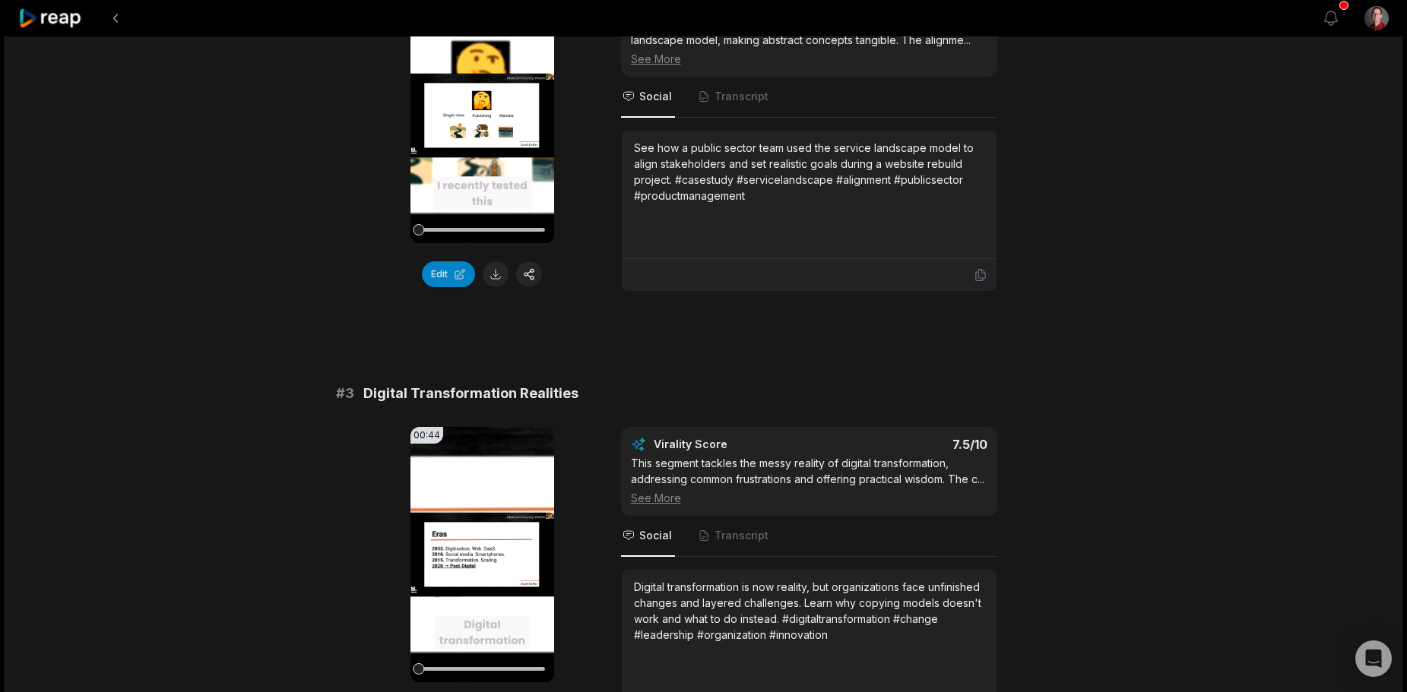
scroll to position [880, 0]
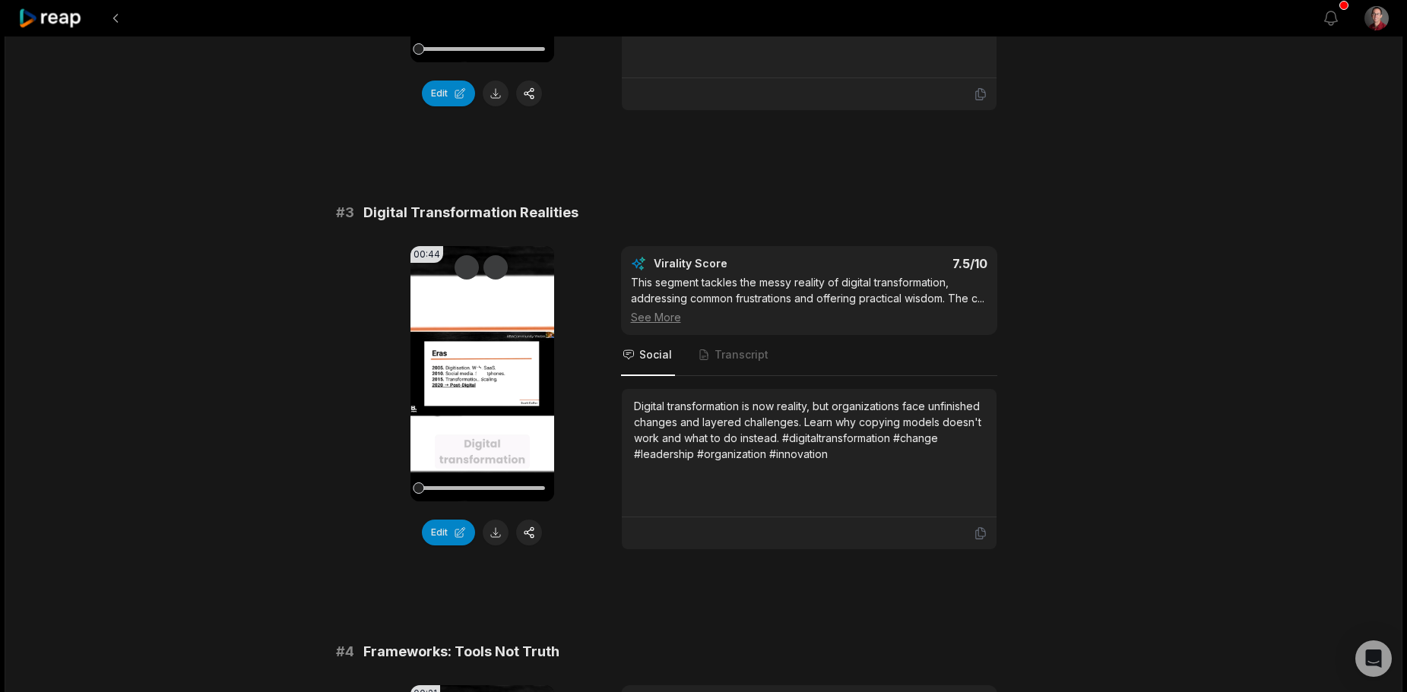
click at [517, 481] on div at bounding box center [482, 488] width 126 height 27
click at [519, 486] on div at bounding box center [517, 488] width 11 height 11
click at [486, 419] on video "Your browser does not support mp4 format." at bounding box center [482, 373] width 144 height 255
click at [497, 537] on button at bounding box center [496, 533] width 26 height 26
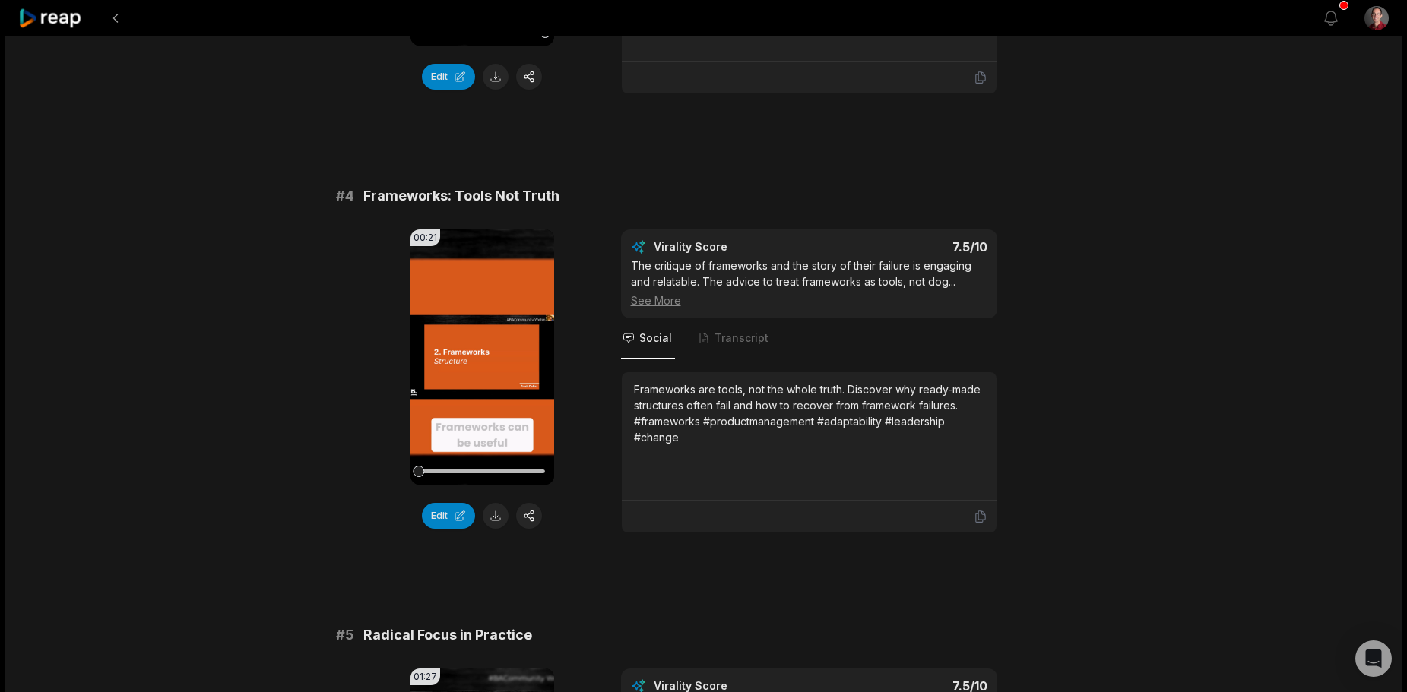
scroll to position [1412, 0]
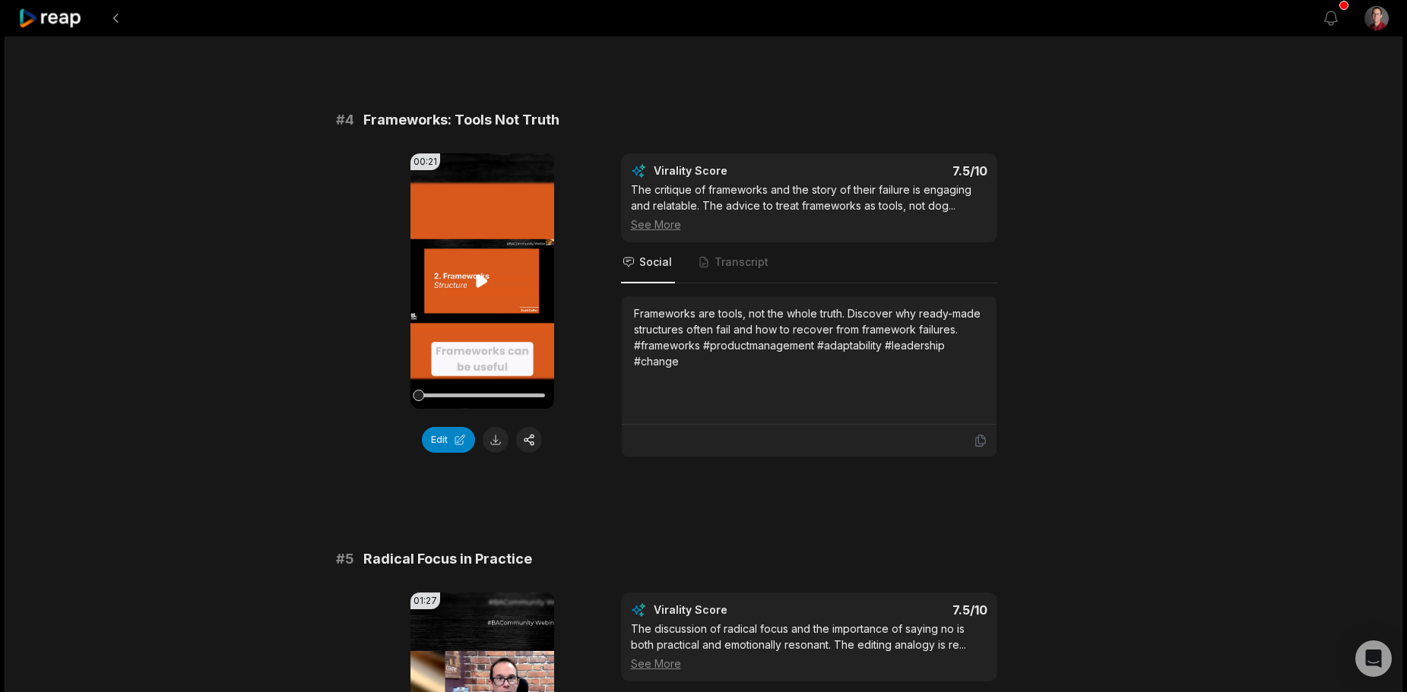
click at [485, 341] on video "Your browser does not support mp4 format." at bounding box center [482, 281] width 144 height 255
click at [491, 451] on button at bounding box center [496, 440] width 26 height 26
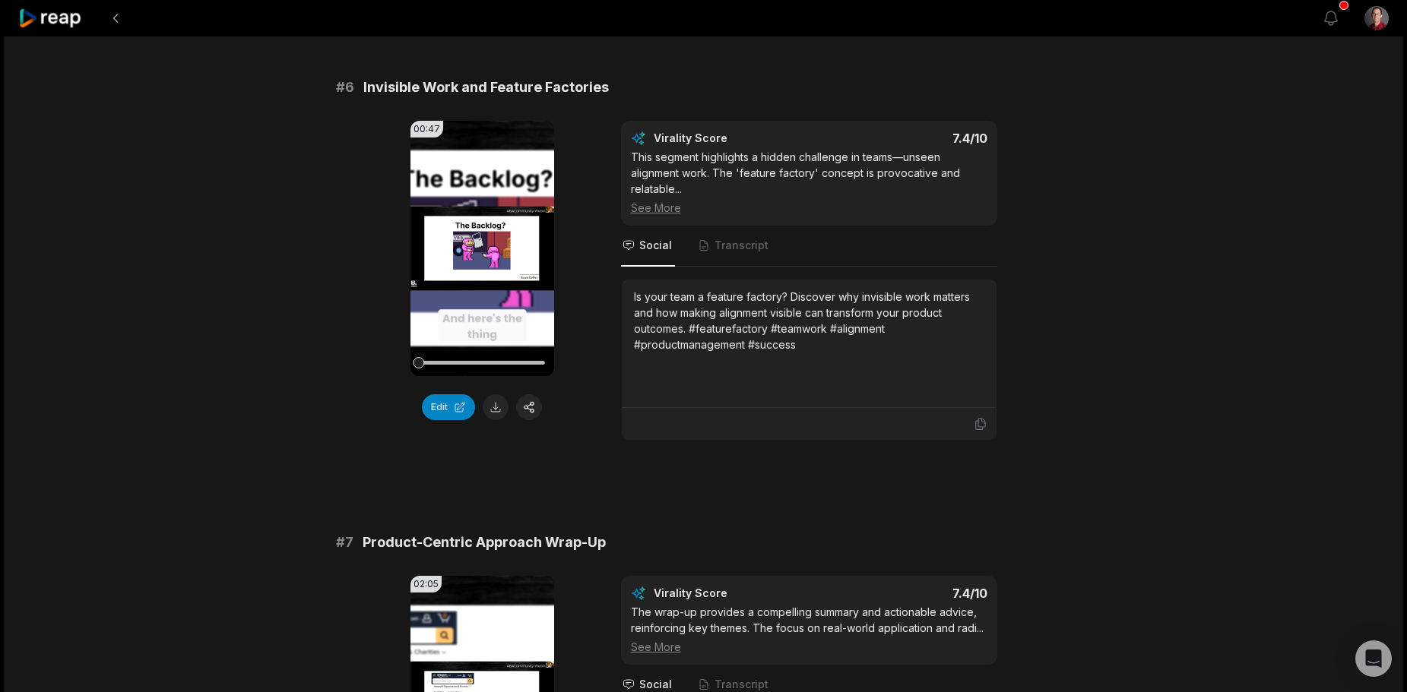
scroll to position [2324, 0]
click at [490, 420] on button at bounding box center [496, 407] width 26 height 26
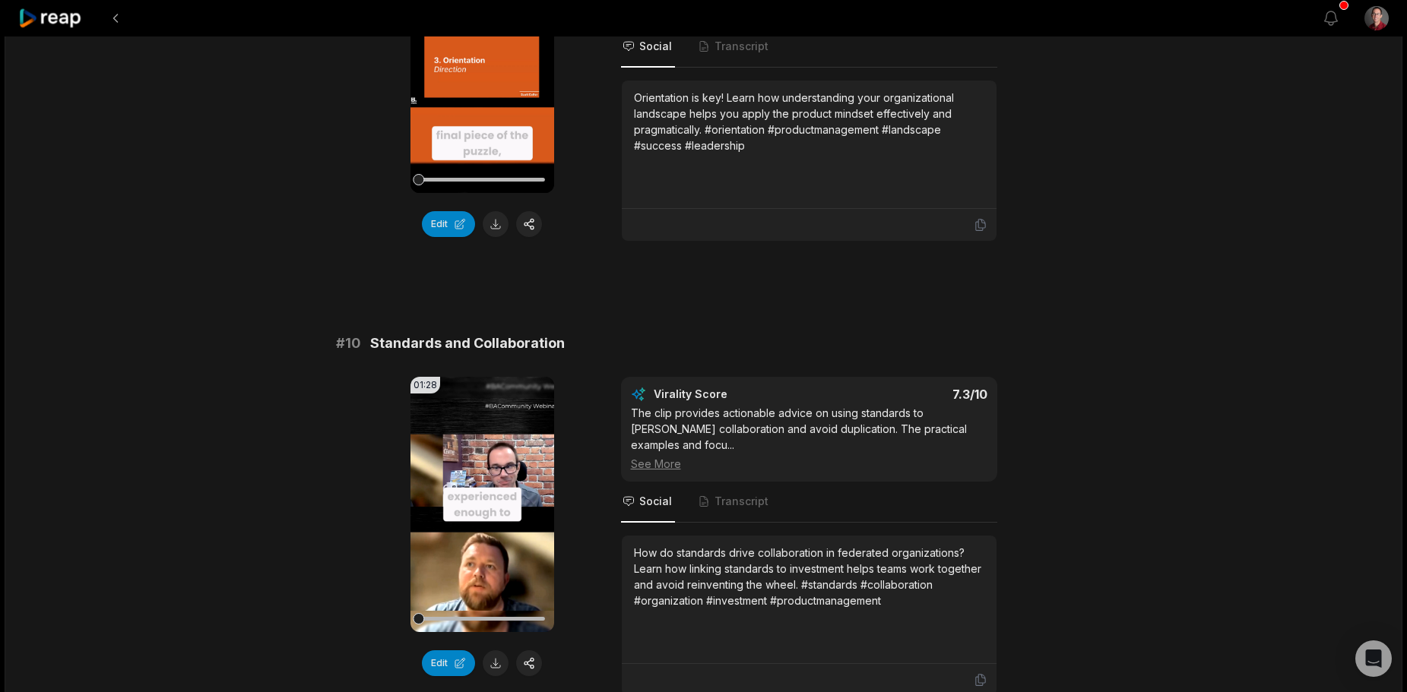
scroll to position [4013, 0]
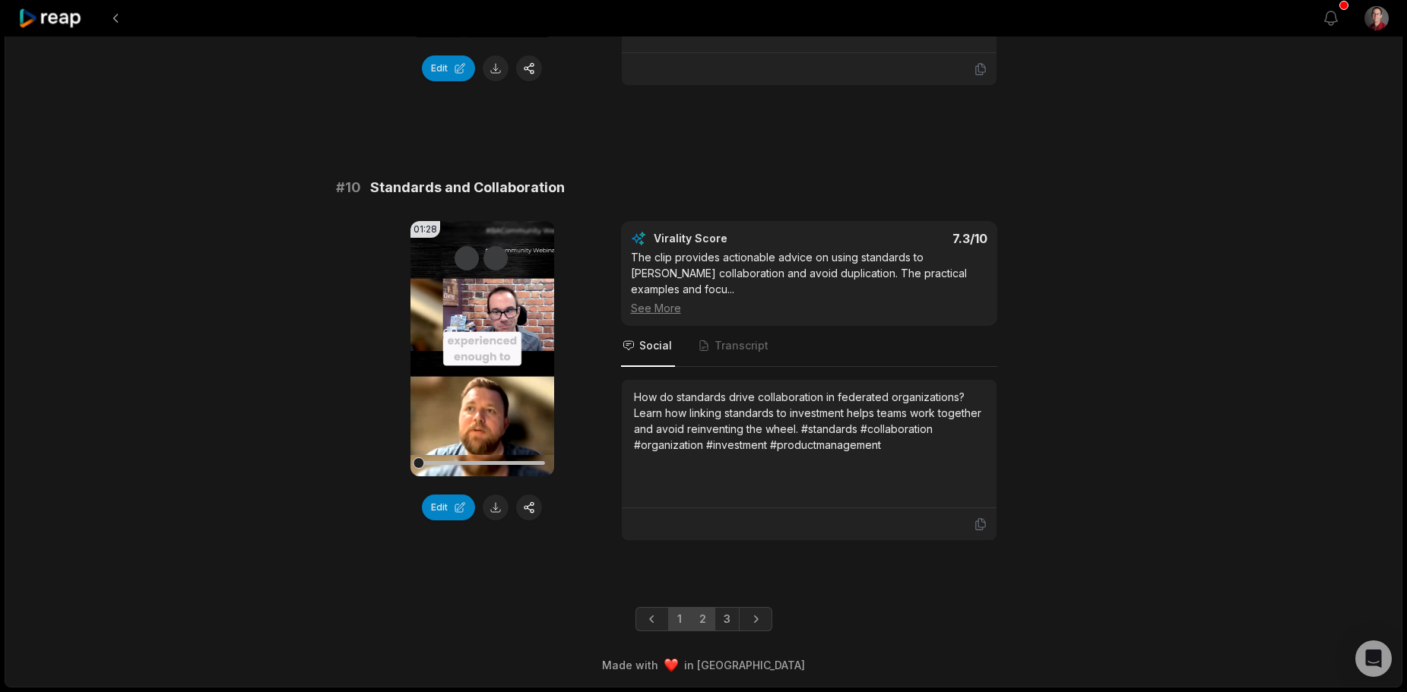
click at [698, 619] on link "2" at bounding box center [702, 619] width 25 height 24
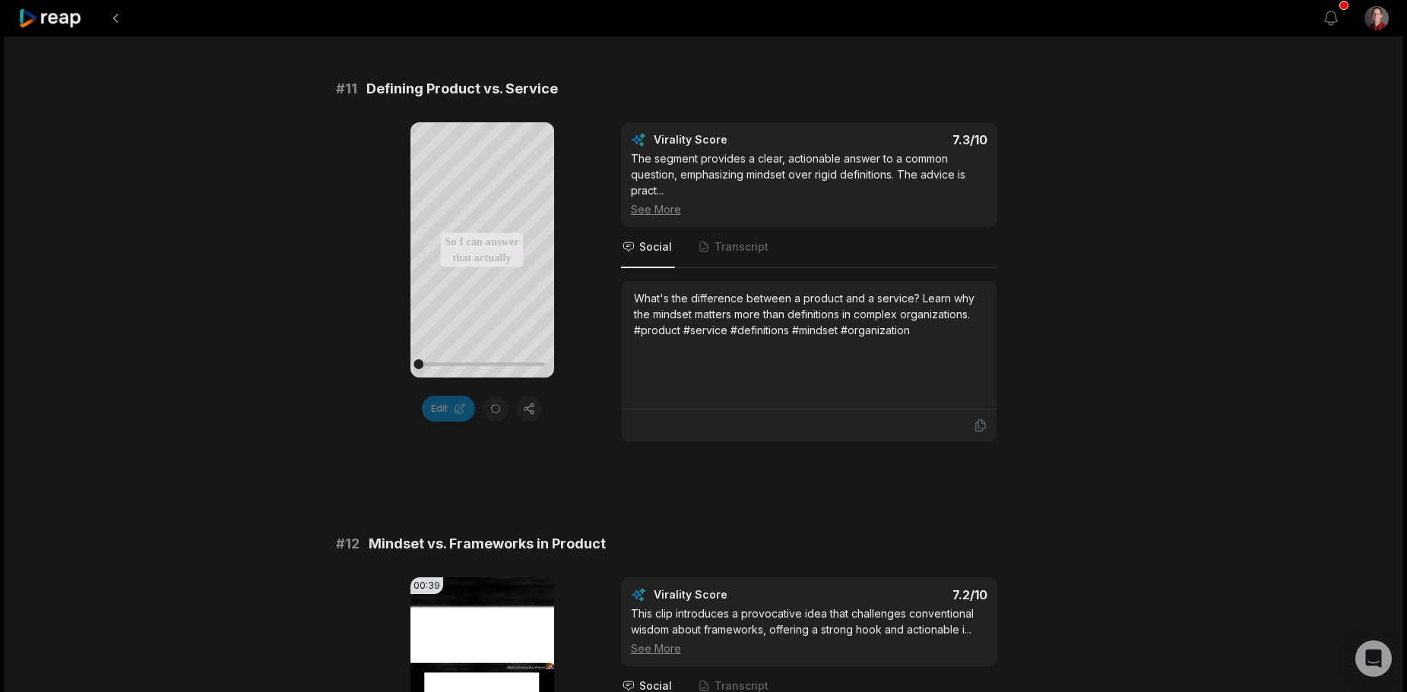
scroll to position [0, 0]
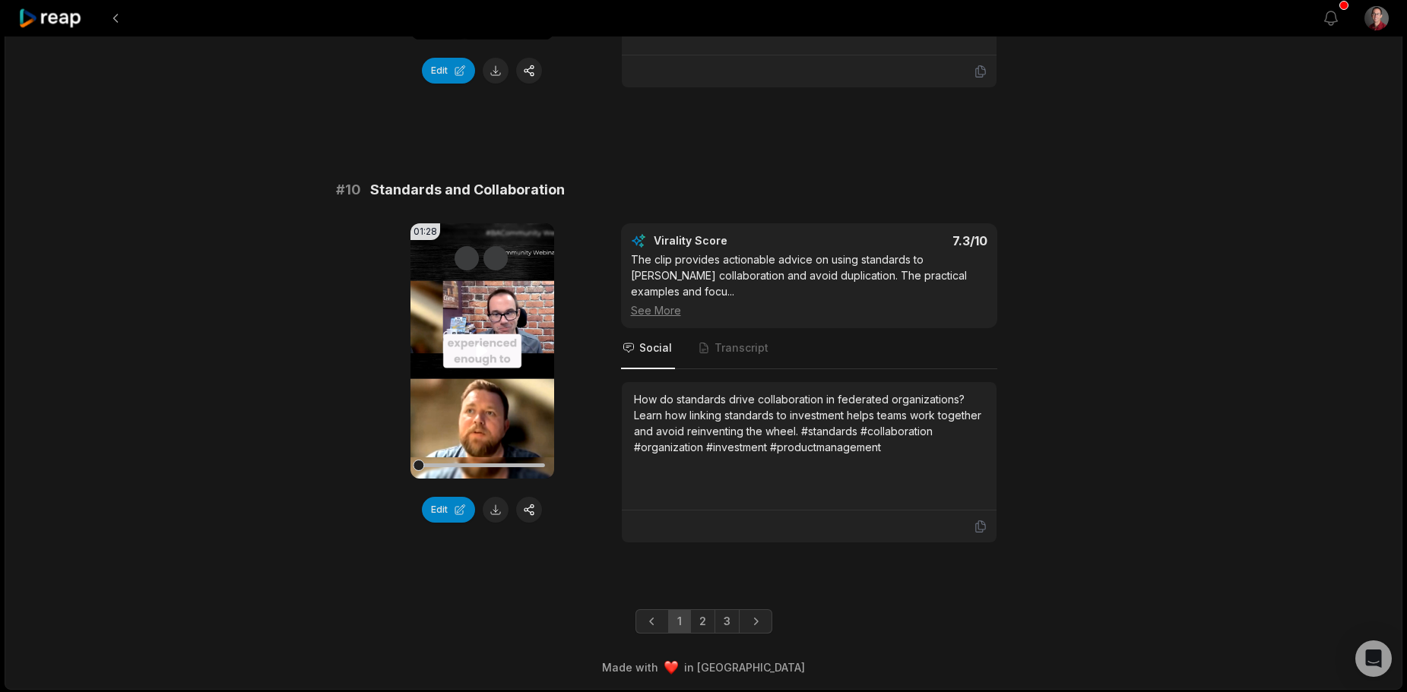
scroll to position [4013, 0]
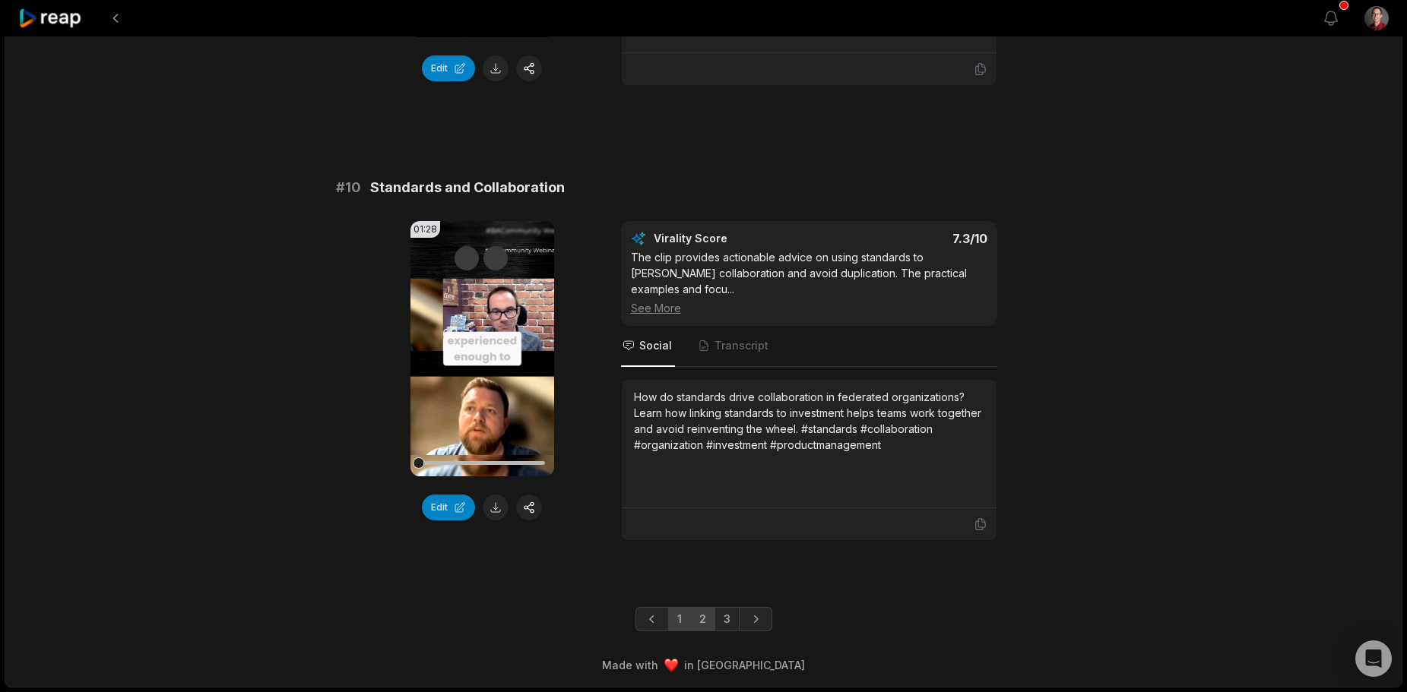
click at [697, 617] on link "2" at bounding box center [702, 619] width 25 height 24
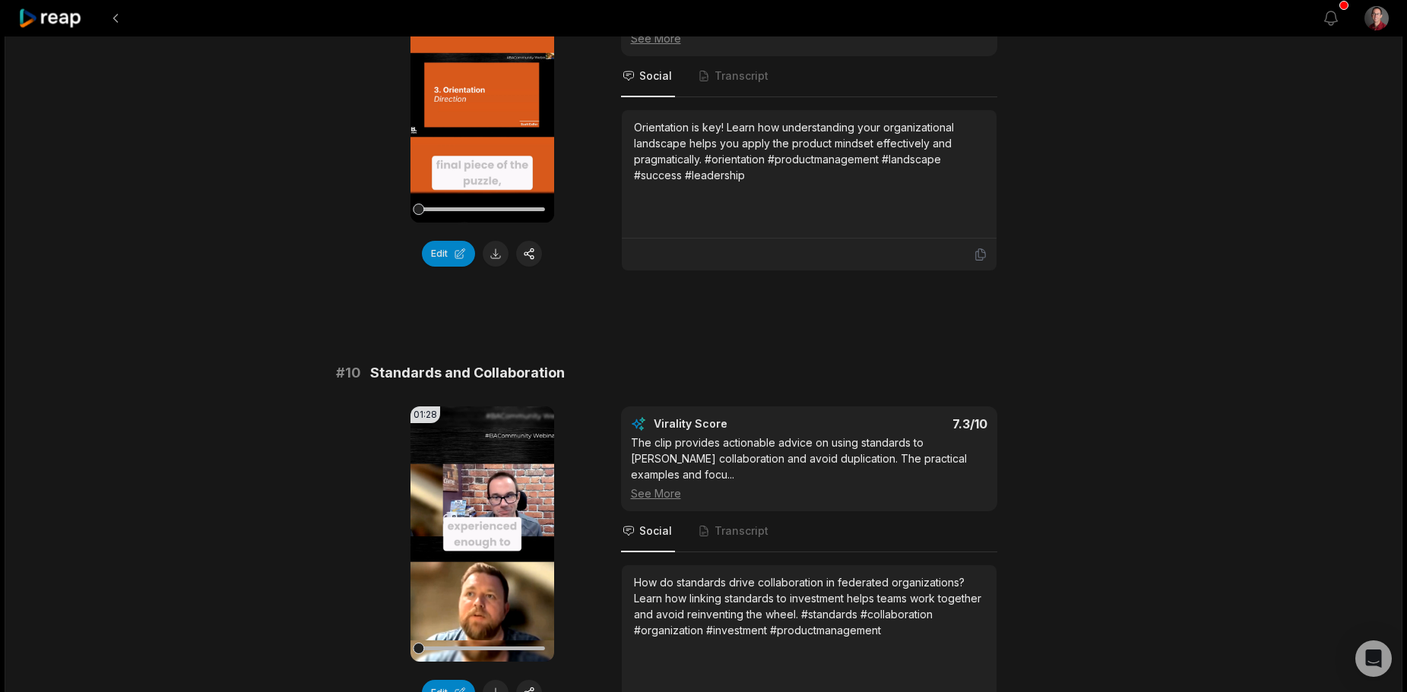
scroll to position [4013, 0]
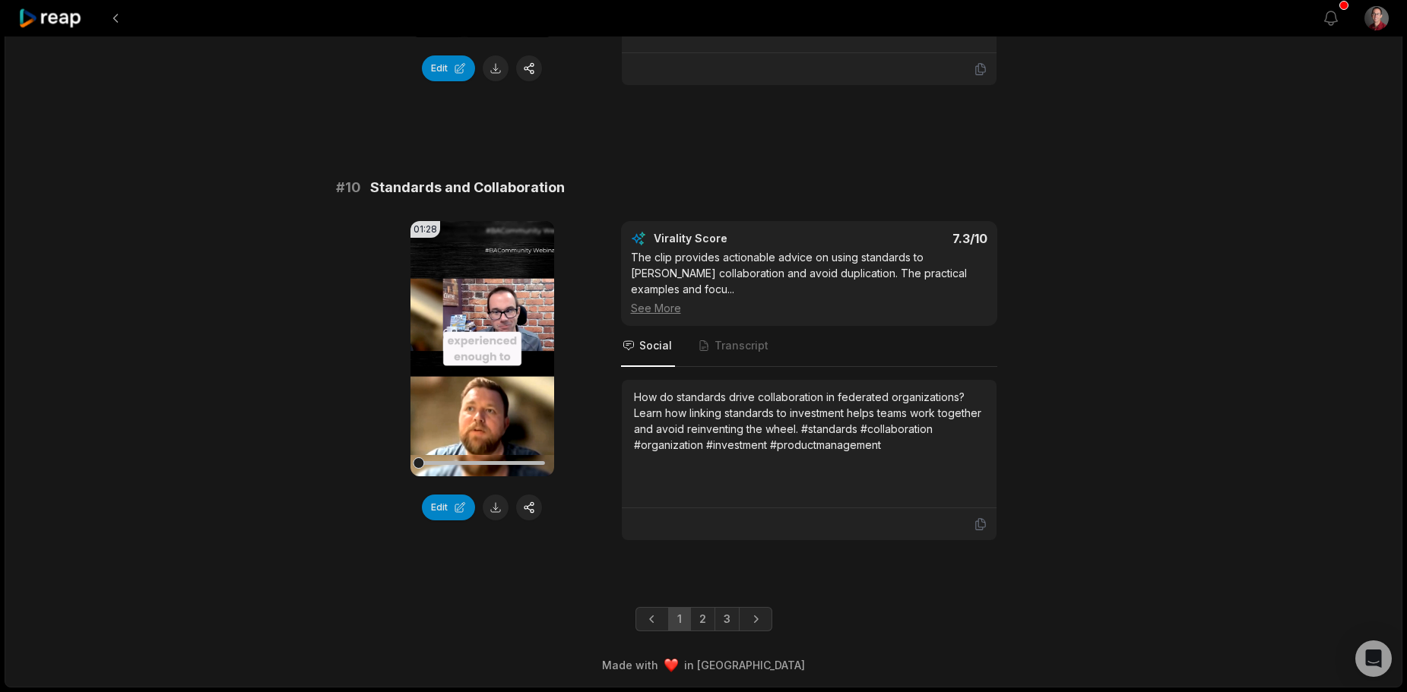
click at [714, 610] on link "2" at bounding box center [702, 619] width 25 height 24
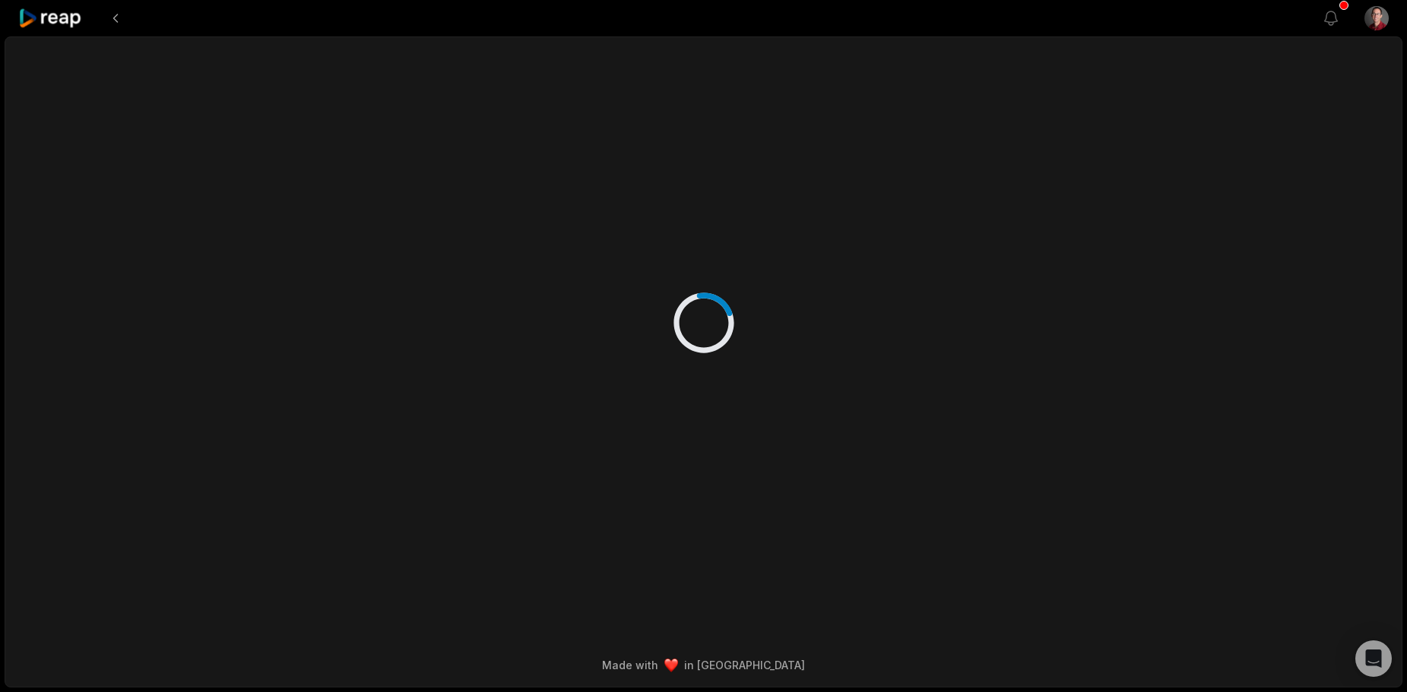
scroll to position [0, 0]
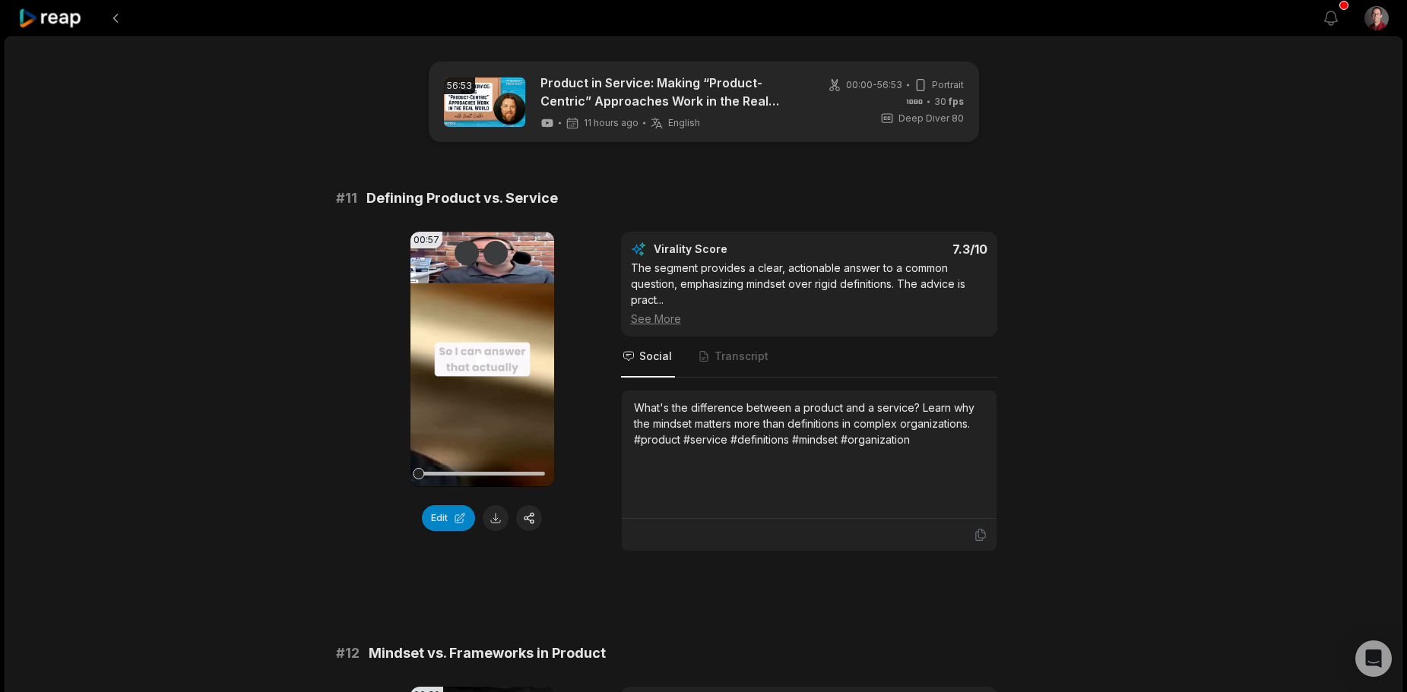
click at [498, 344] on video "Your browser does not support mp4 format." at bounding box center [482, 359] width 144 height 255
click at [508, 513] on div "Edit" at bounding box center [482, 518] width 144 height 26
click at [500, 511] on button at bounding box center [496, 518] width 26 height 26
click at [483, 338] on video "Your browser does not support mp4 format." at bounding box center [482, 359] width 144 height 255
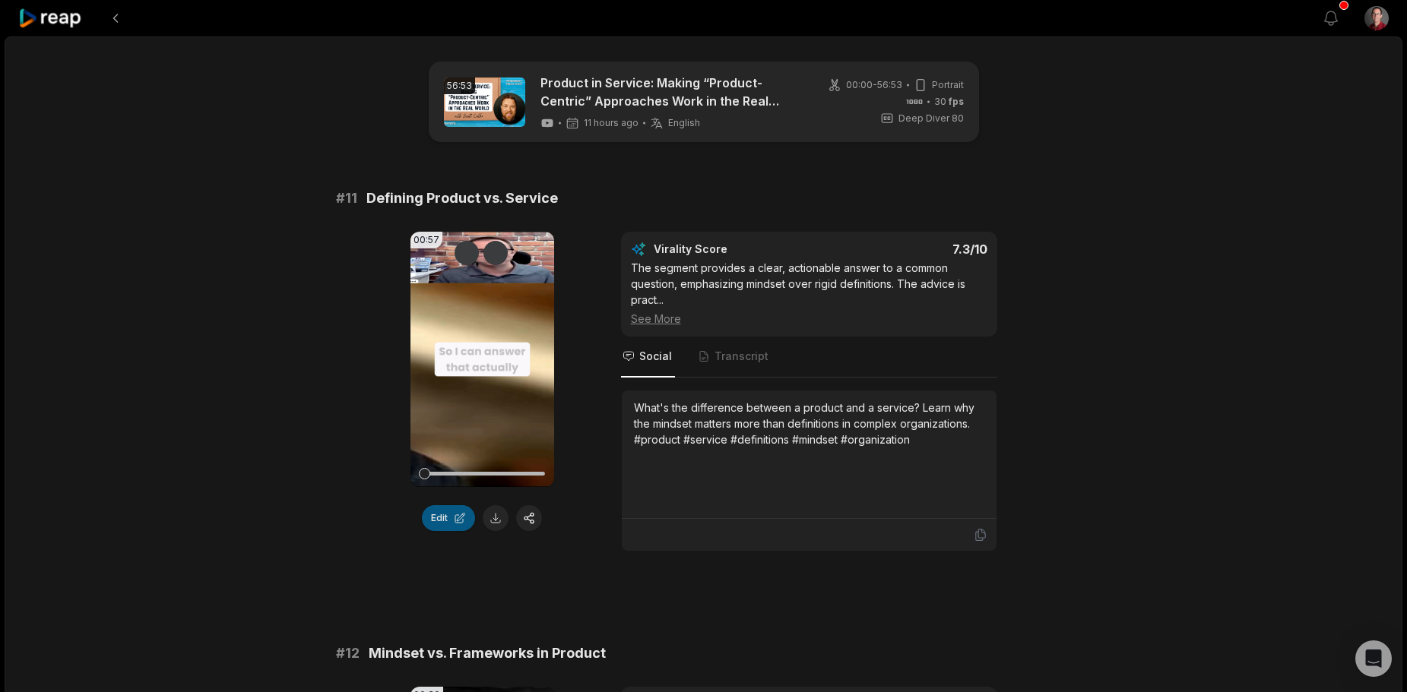
click at [453, 515] on button "Edit" at bounding box center [448, 518] width 53 height 26
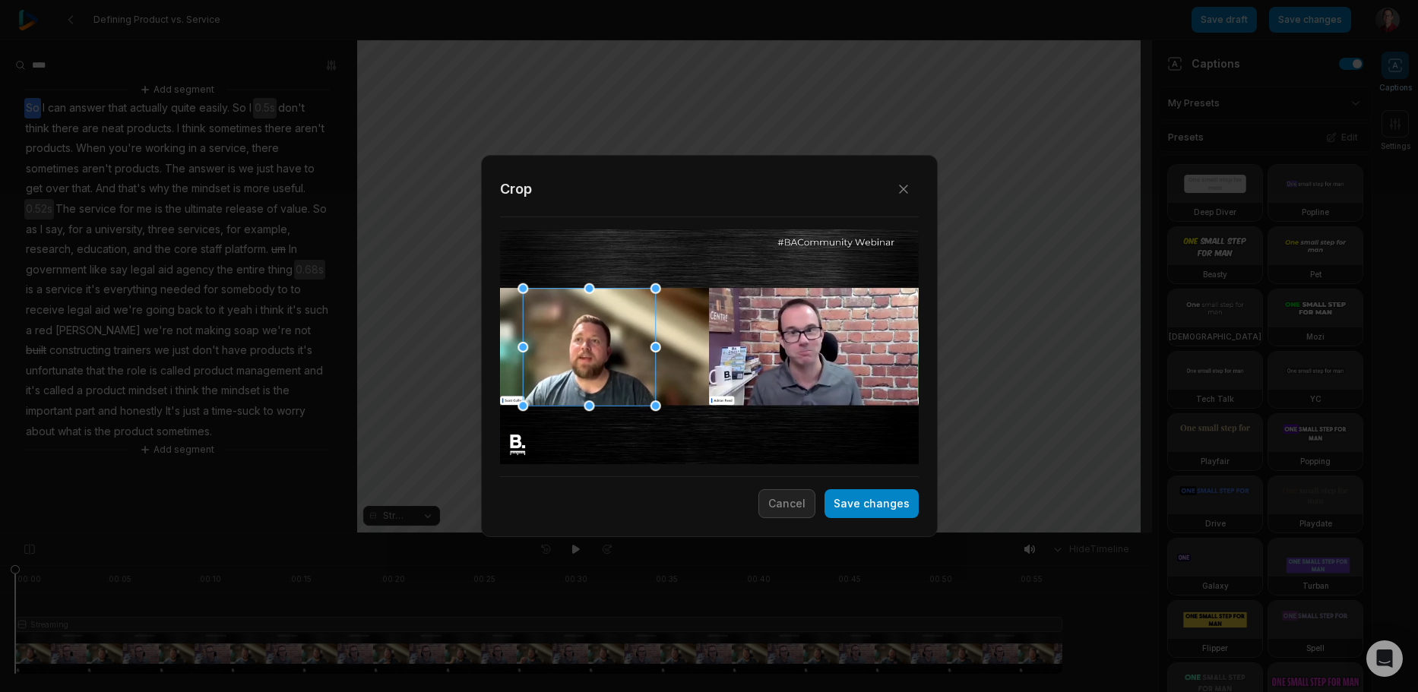
click at [573, 357] on div at bounding box center [589, 347] width 132 height 118
click at [655, 350] on div at bounding box center [656, 347] width 11 height 11
click at [868, 505] on button "Save changes" at bounding box center [872, 503] width 94 height 29
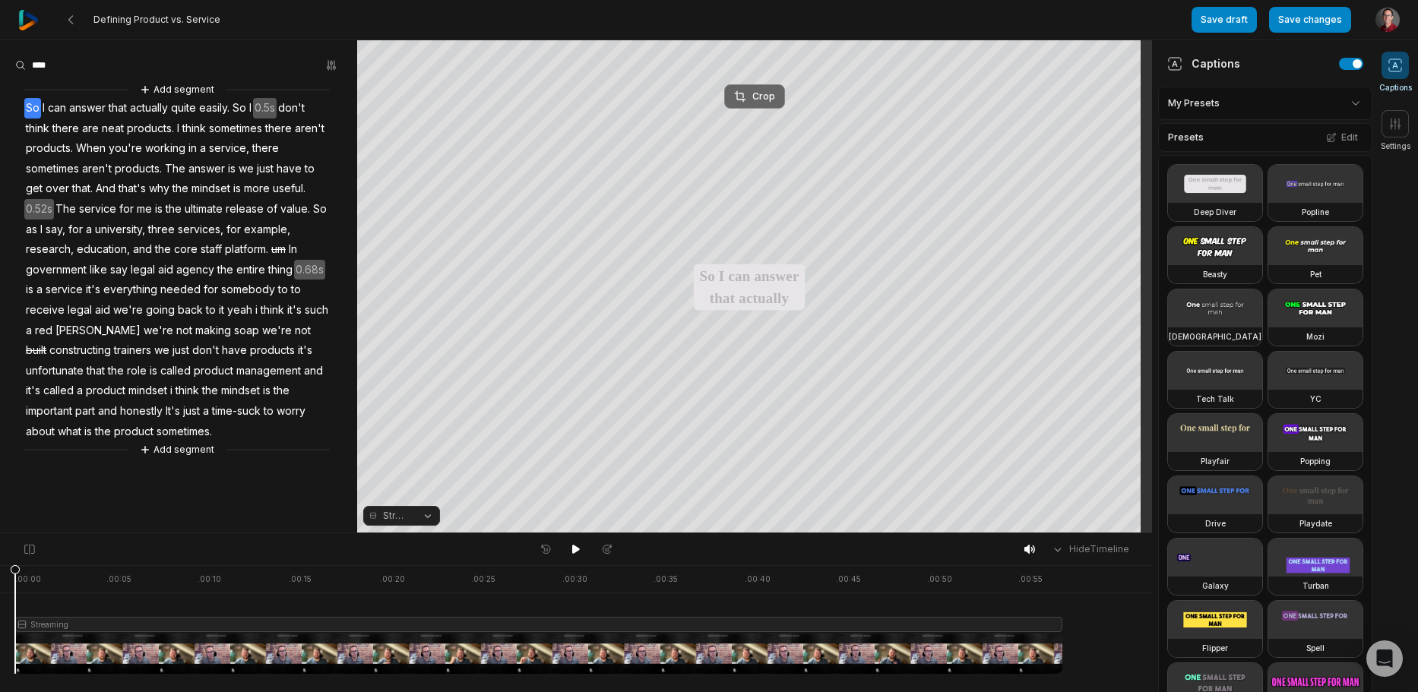
click at [727, 99] on button "Crop" at bounding box center [754, 96] width 61 height 24
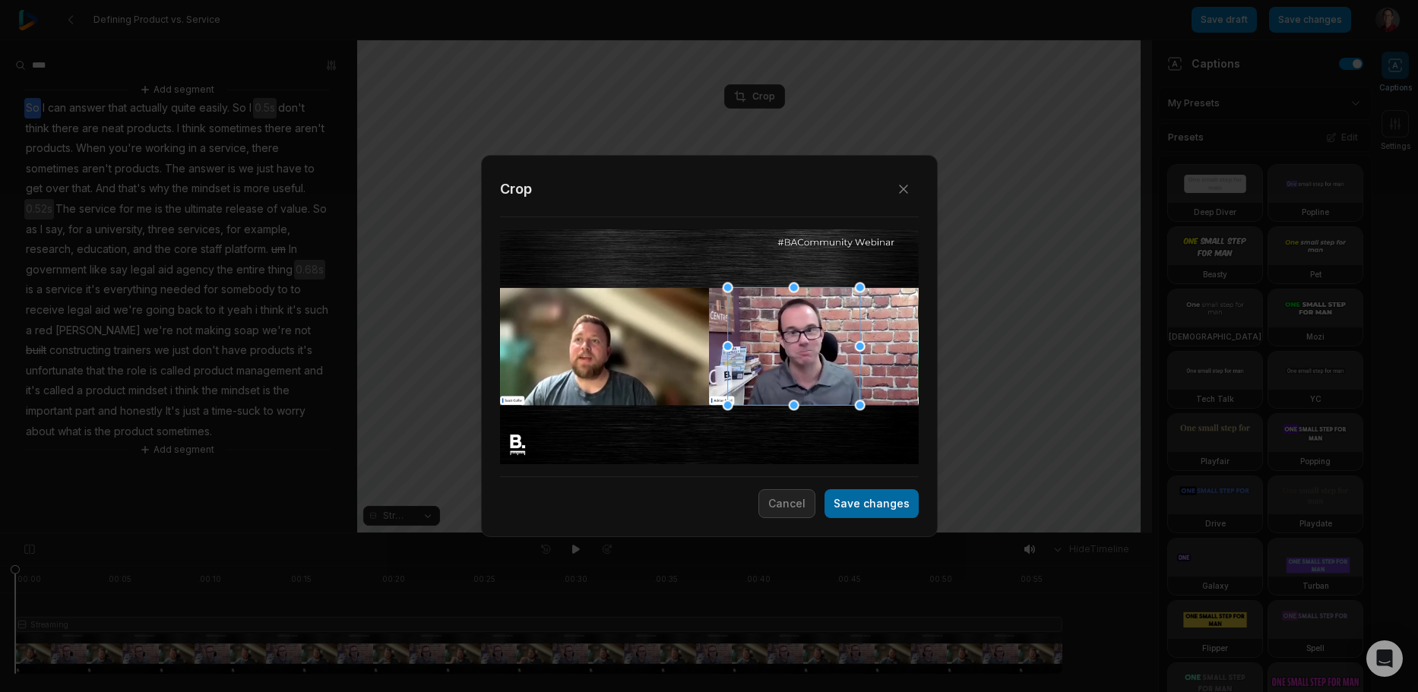
click at [861, 505] on button "Save changes" at bounding box center [872, 503] width 94 height 29
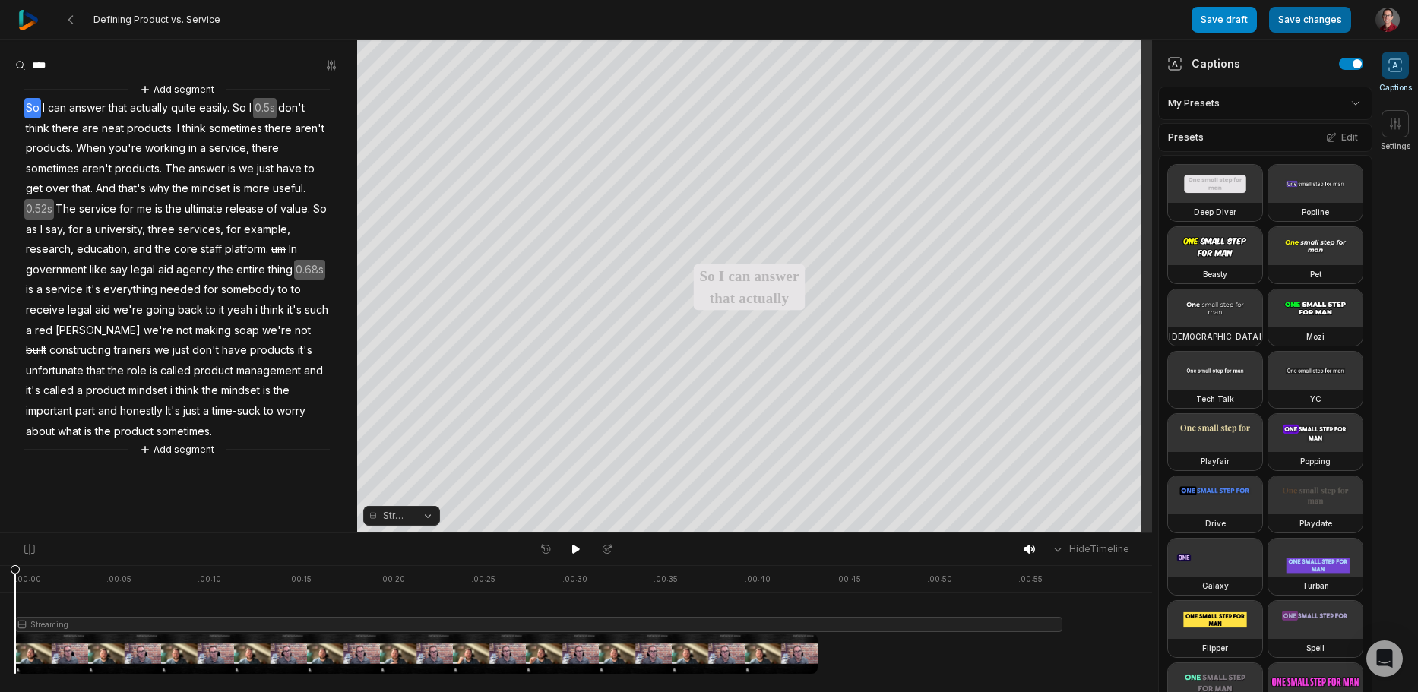
click at [1327, 30] on button "Save changes" at bounding box center [1310, 20] width 82 height 26
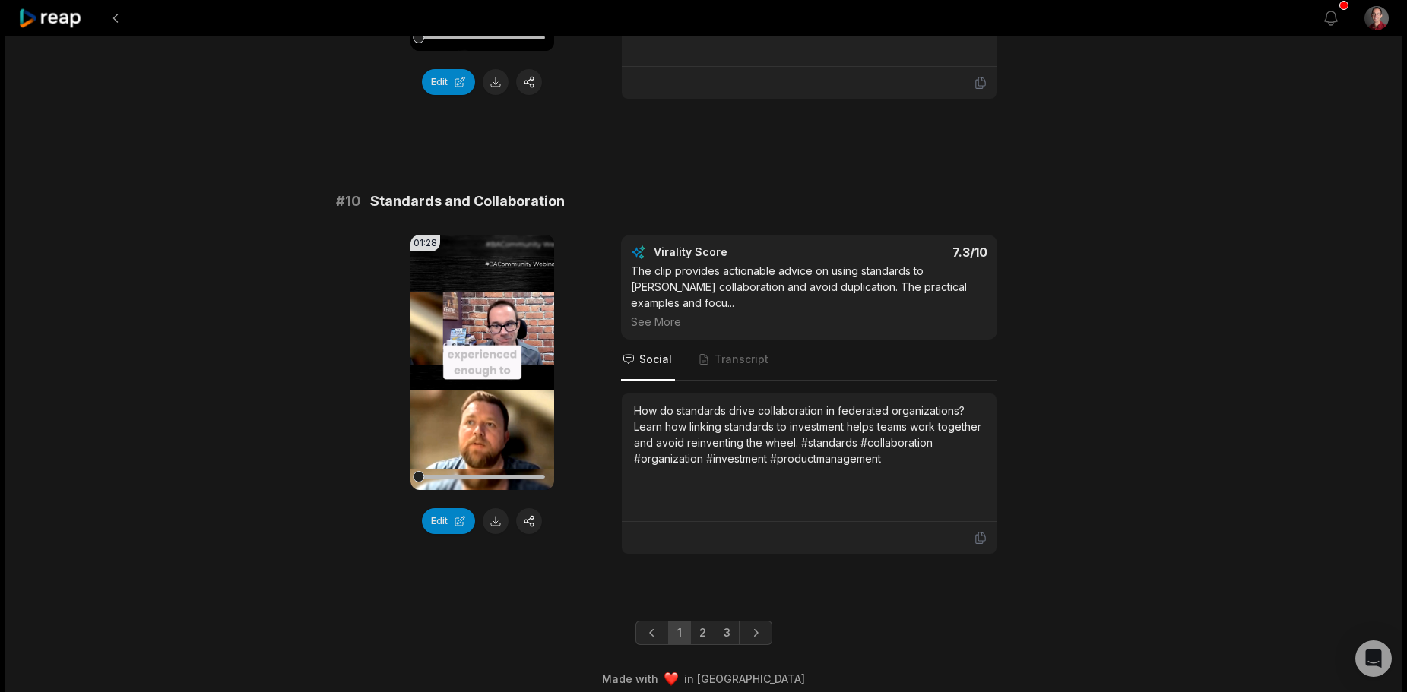
scroll to position [4013, 0]
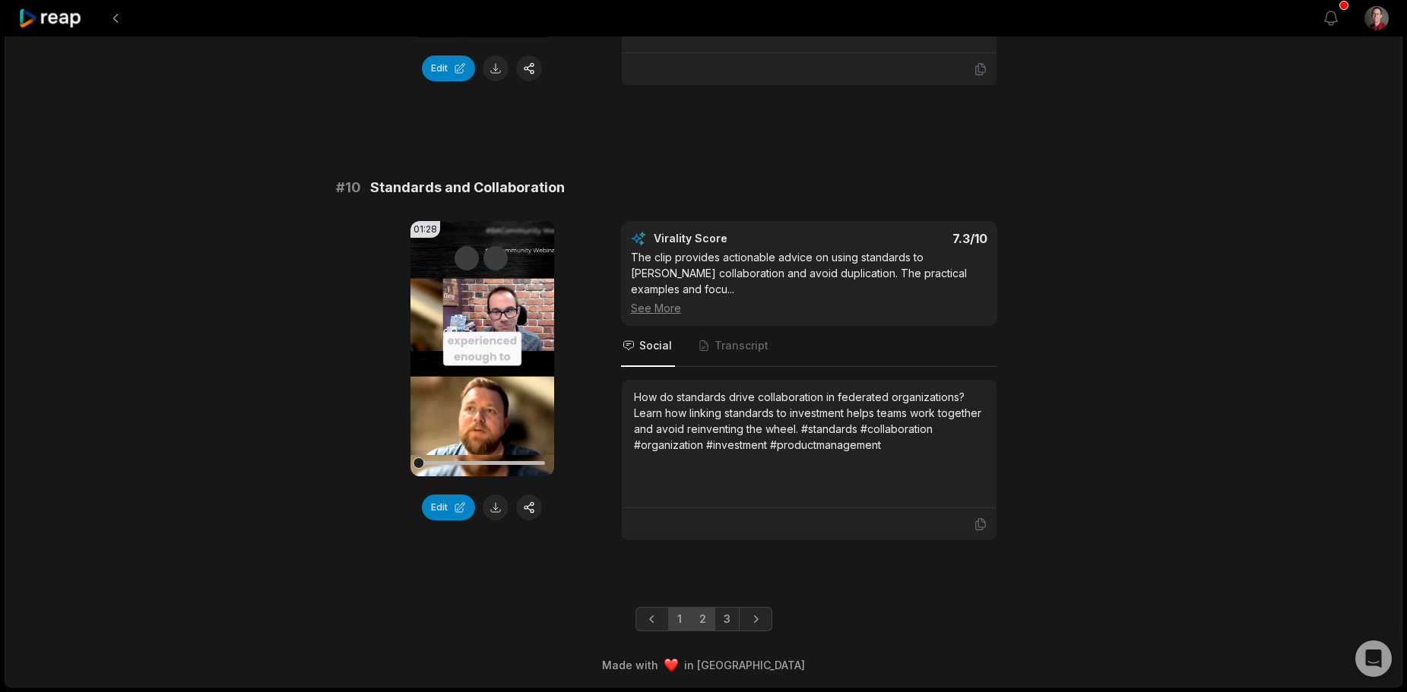
click at [694, 619] on link "2" at bounding box center [702, 619] width 25 height 24
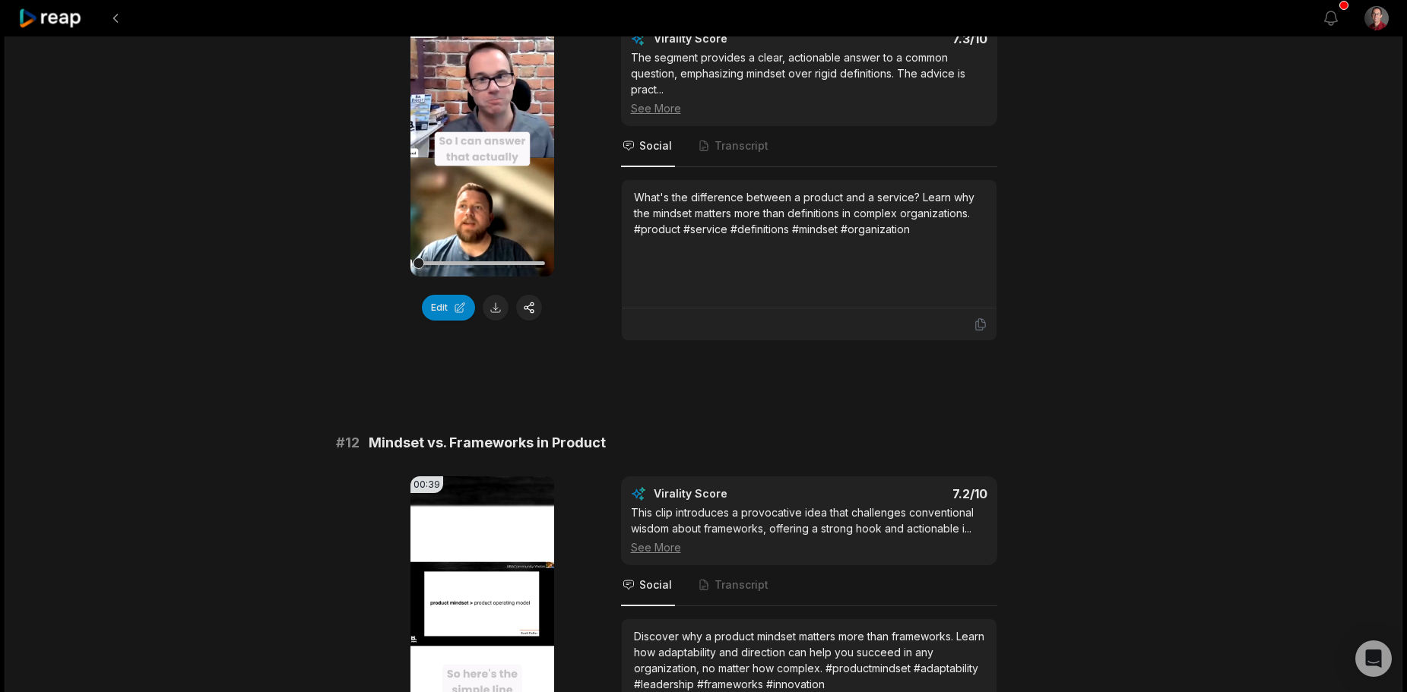
scroll to position [44, 0]
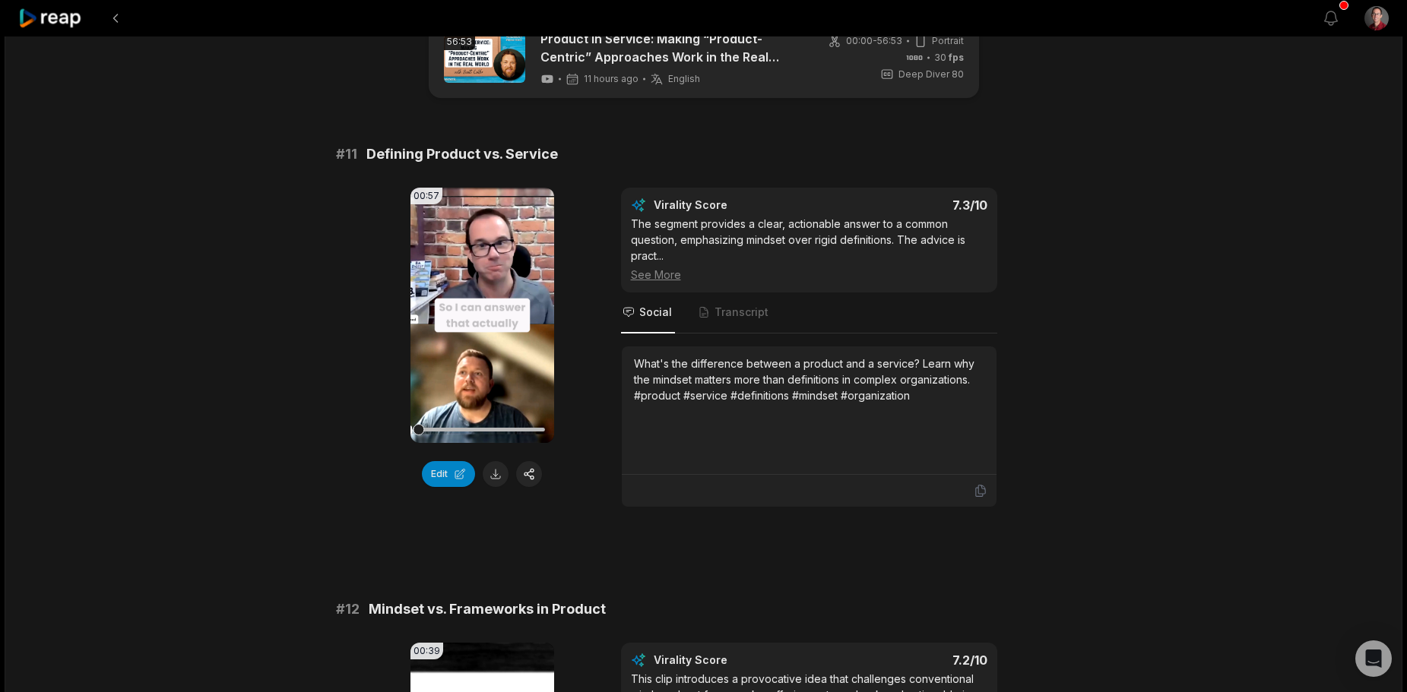
click at [496, 476] on button at bounding box center [496, 474] width 26 height 26
